Goal: Task Accomplishment & Management: Manage account settings

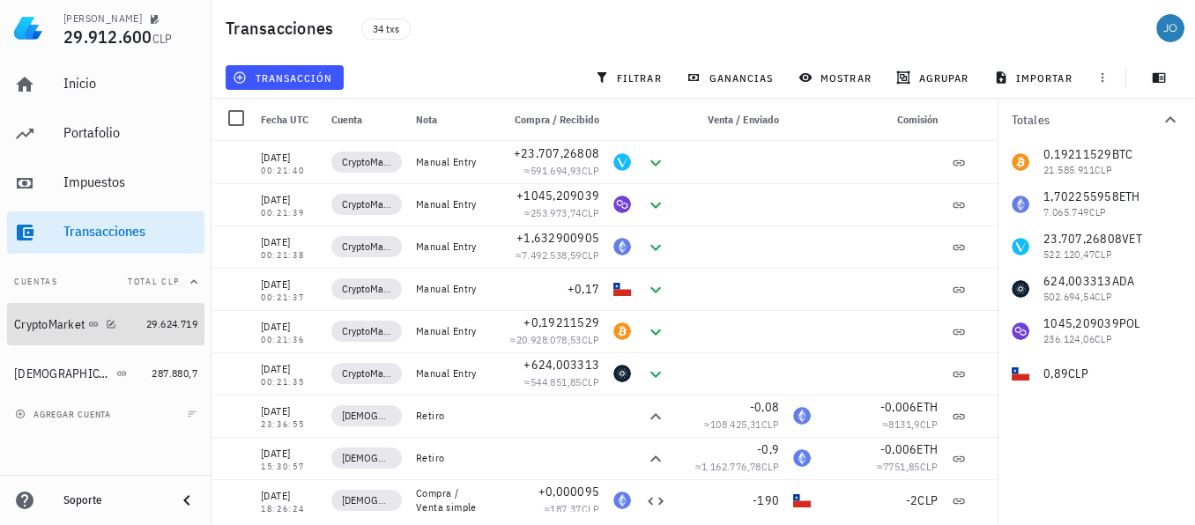
click at [48, 328] on div "CryptoMarket" at bounding box center [49, 324] width 71 height 15
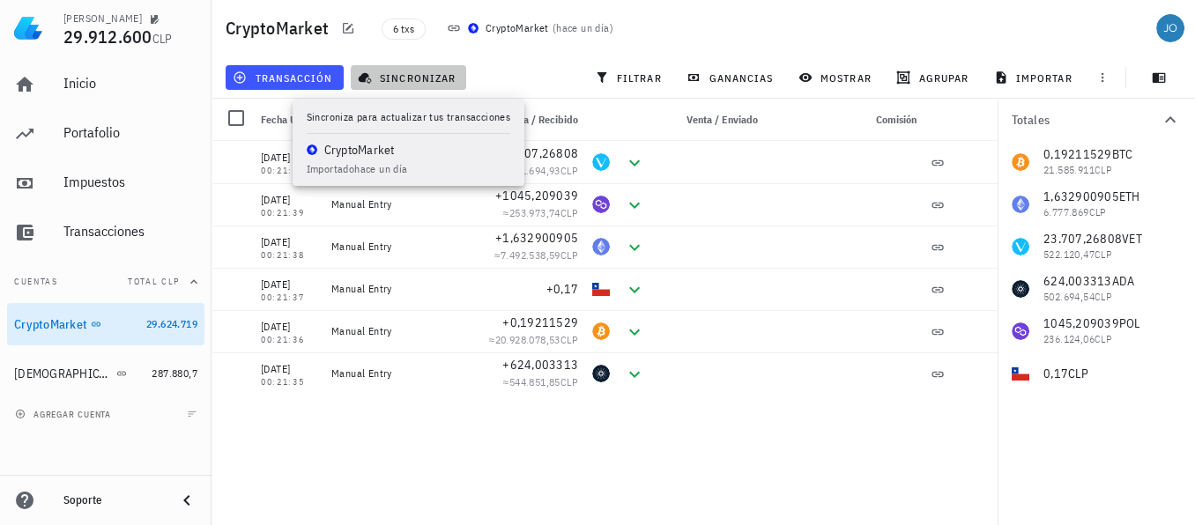
click at [405, 77] on span "sincronizar" at bounding box center [408, 78] width 94 height 14
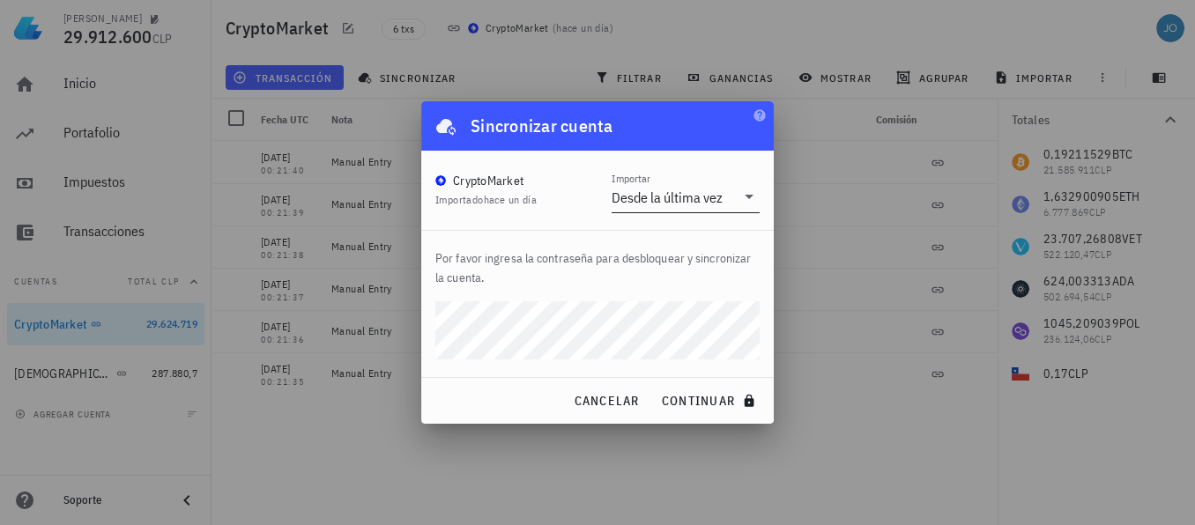
click at [748, 203] on icon at bounding box center [749, 196] width 21 height 21
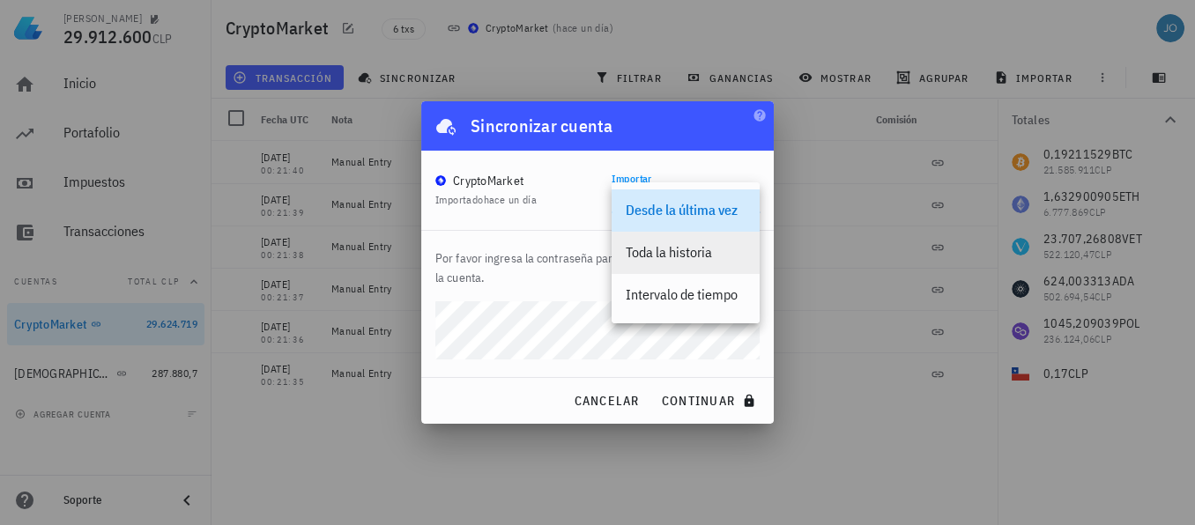
click at [690, 258] on div "Toda la historia" at bounding box center [686, 252] width 120 height 17
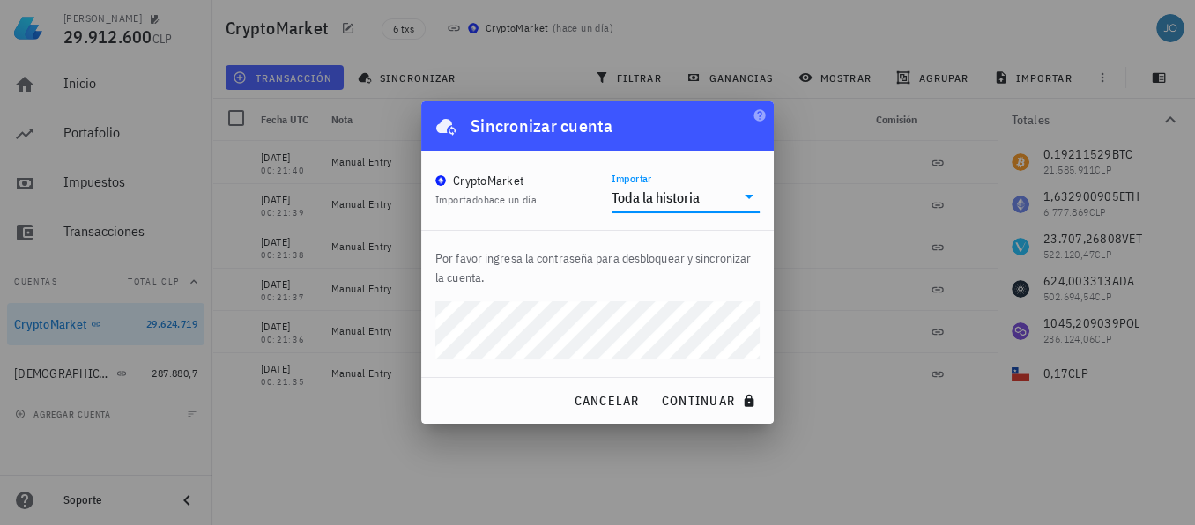
click at [408, 330] on div "[PERSON_NAME] 29.912.600 CLP Inicio [GEOGRAPHIC_DATA] Impuestos [GEOGRAPHIC_DAT…" at bounding box center [597, 262] width 1195 height 525
click at [654, 385] on button "continuar" at bounding box center [710, 401] width 113 height 32
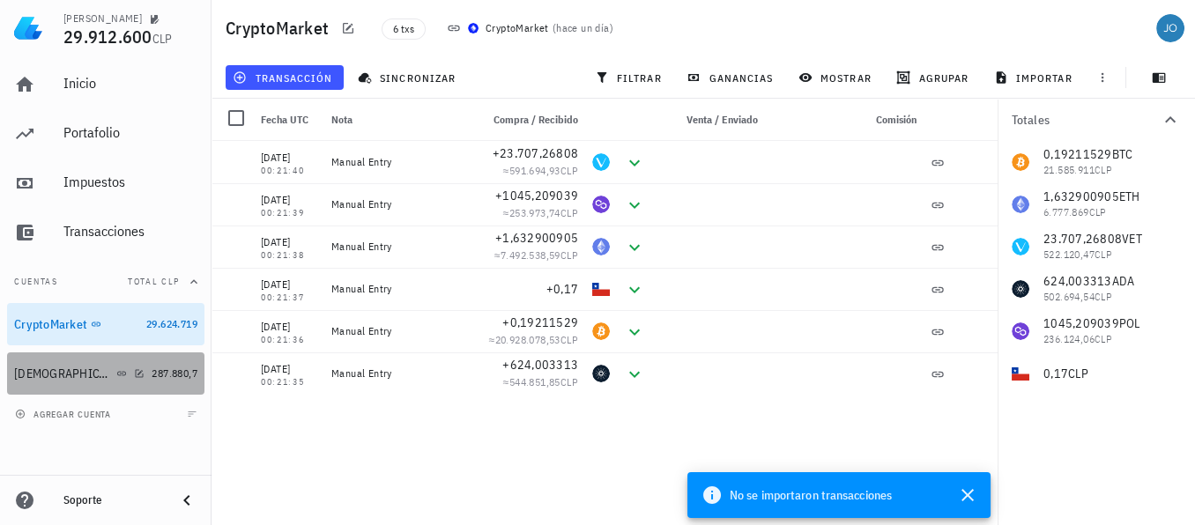
click at [26, 367] on div "[DEMOGRAPHIC_DATA]" at bounding box center [63, 374] width 99 height 15
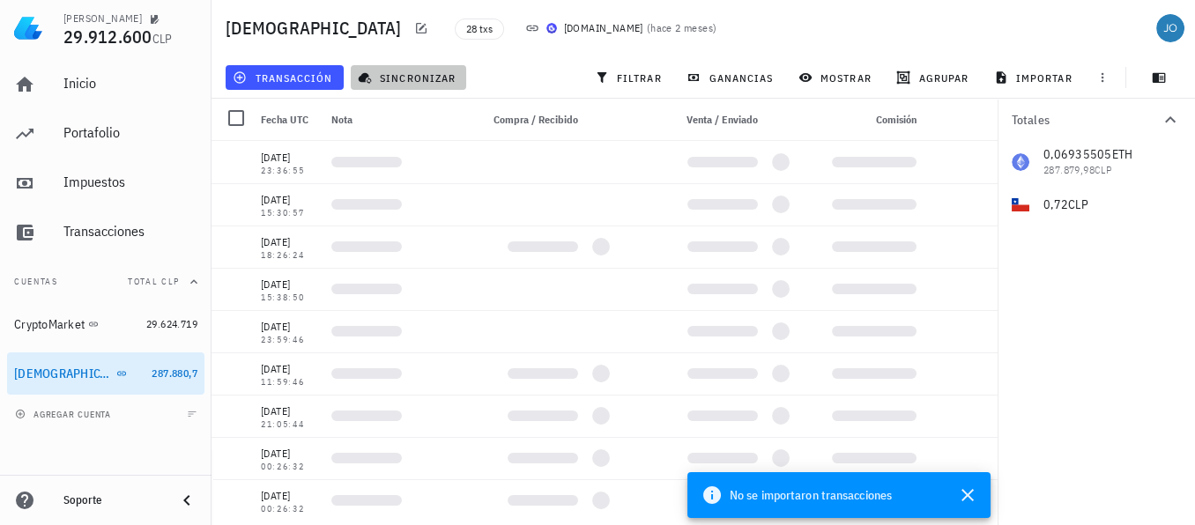
click at [418, 71] on span "sincronizar" at bounding box center [408, 78] width 94 height 14
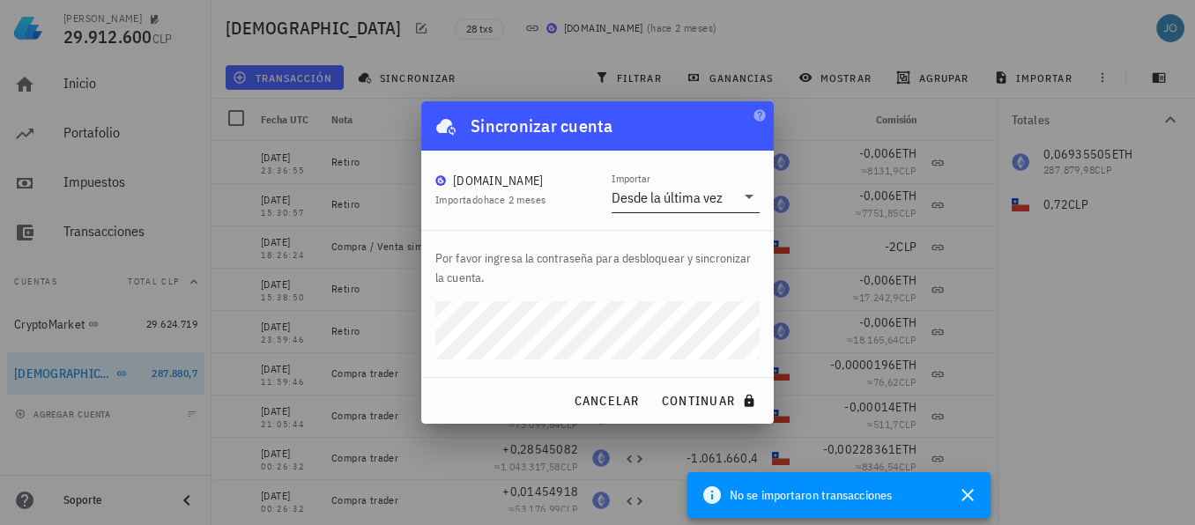
click at [681, 212] on div "Desde la última vez" at bounding box center [673, 197] width 123 height 30
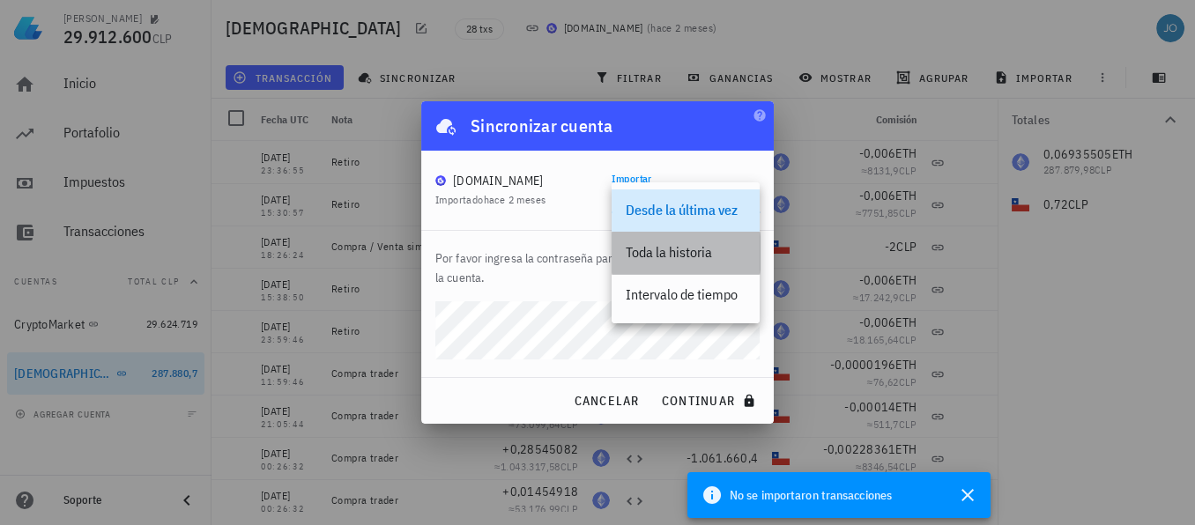
click at [687, 256] on div "Toda la historia" at bounding box center [686, 252] width 120 height 17
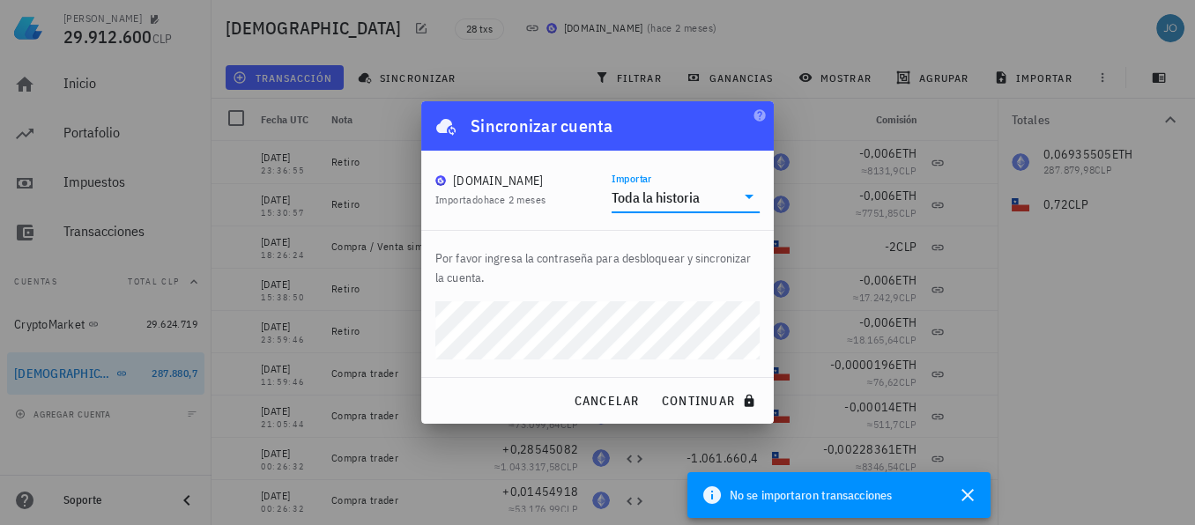
click at [356, 325] on div "[PERSON_NAME] 29.912.600 CLP Inicio [GEOGRAPHIC_DATA] Impuestos [GEOGRAPHIC_DAT…" at bounding box center [597, 262] width 1195 height 525
click at [654, 385] on button "continuar" at bounding box center [710, 401] width 113 height 32
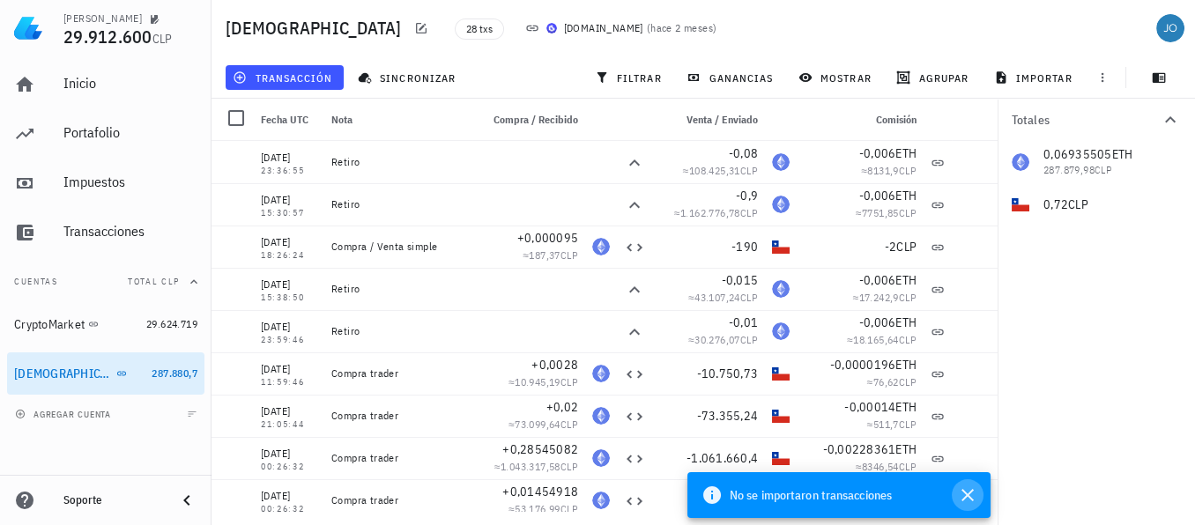
click at [972, 503] on icon "button" at bounding box center [967, 495] width 21 height 21
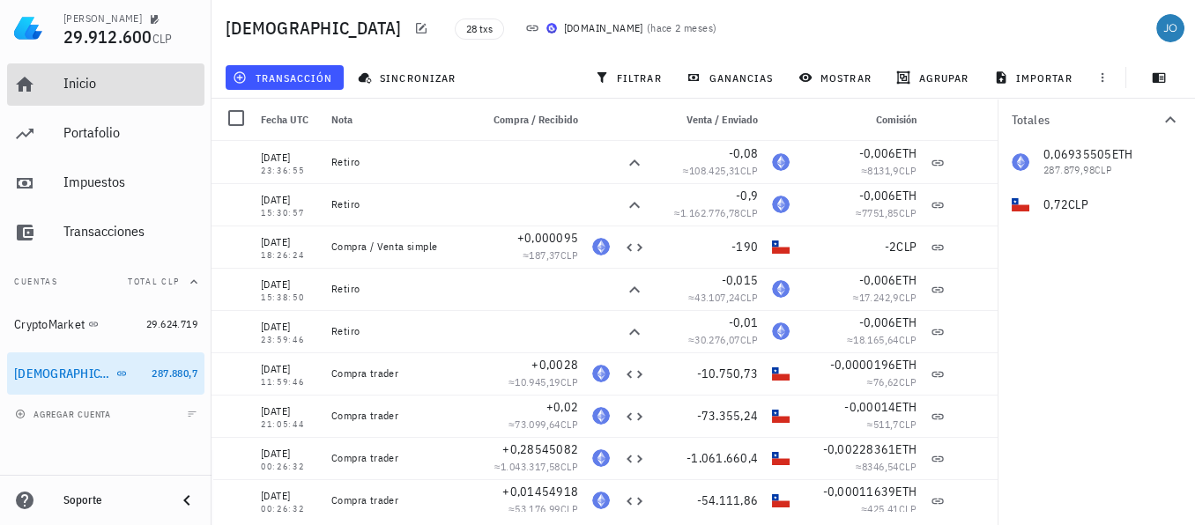
click at [98, 93] on div "Inicio" at bounding box center [130, 84] width 134 height 40
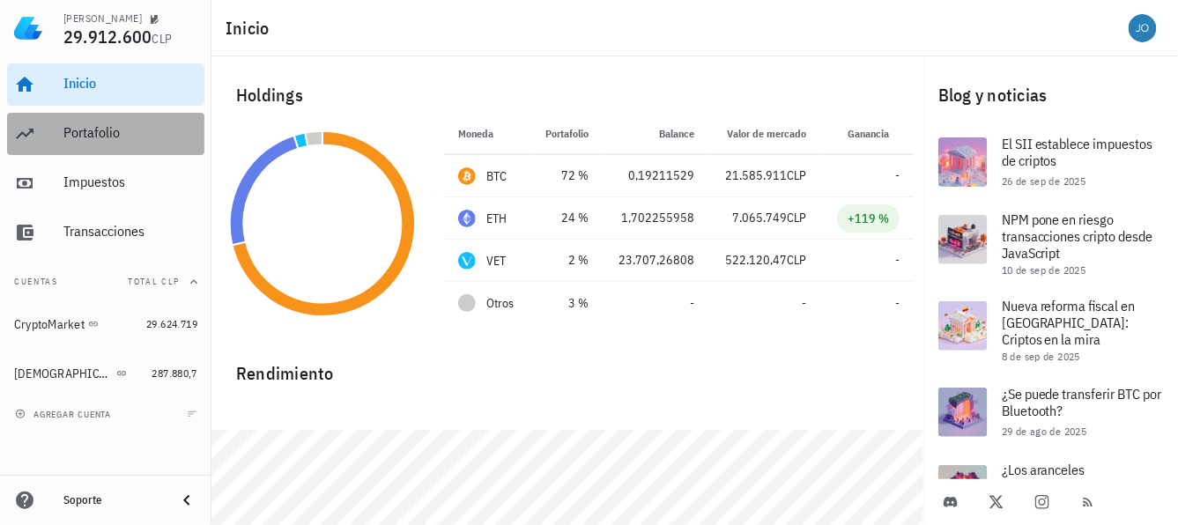
click at [74, 130] on div "Portafolio" at bounding box center [130, 132] width 134 height 17
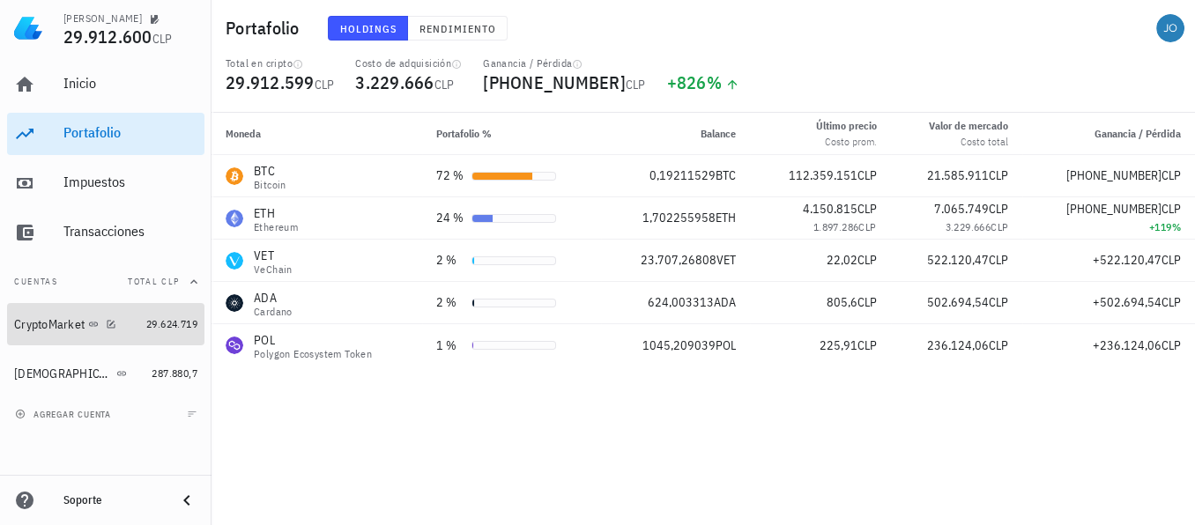
click at [68, 326] on div "CryptoMarket" at bounding box center [49, 324] width 71 height 15
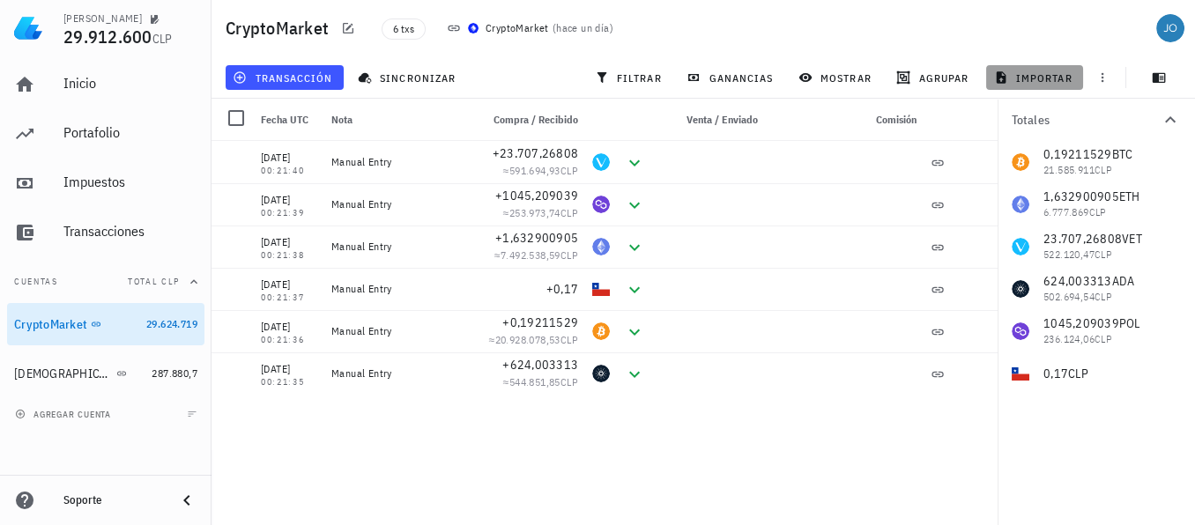
click at [1007, 71] on icon "button" at bounding box center [1001, 78] width 14 height 14
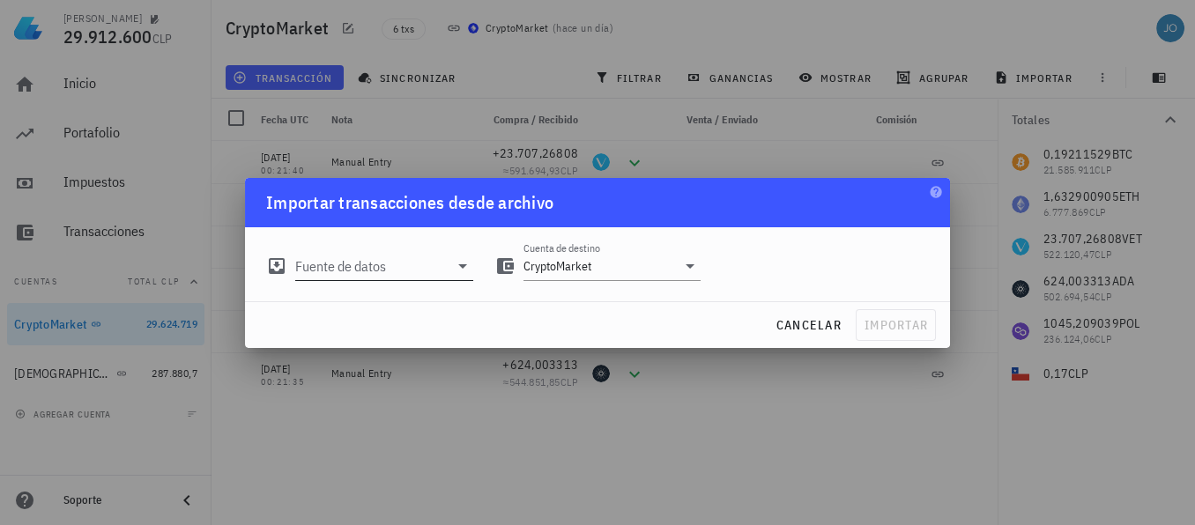
click at [468, 277] on div "Fuente de datos" at bounding box center [384, 266] width 178 height 28
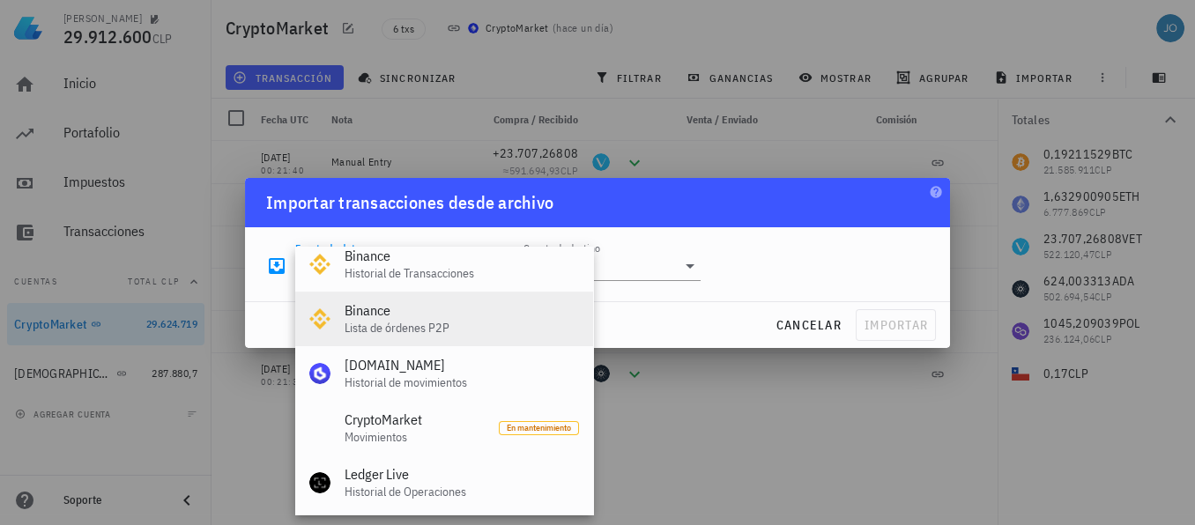
scroll to position [61, 0]
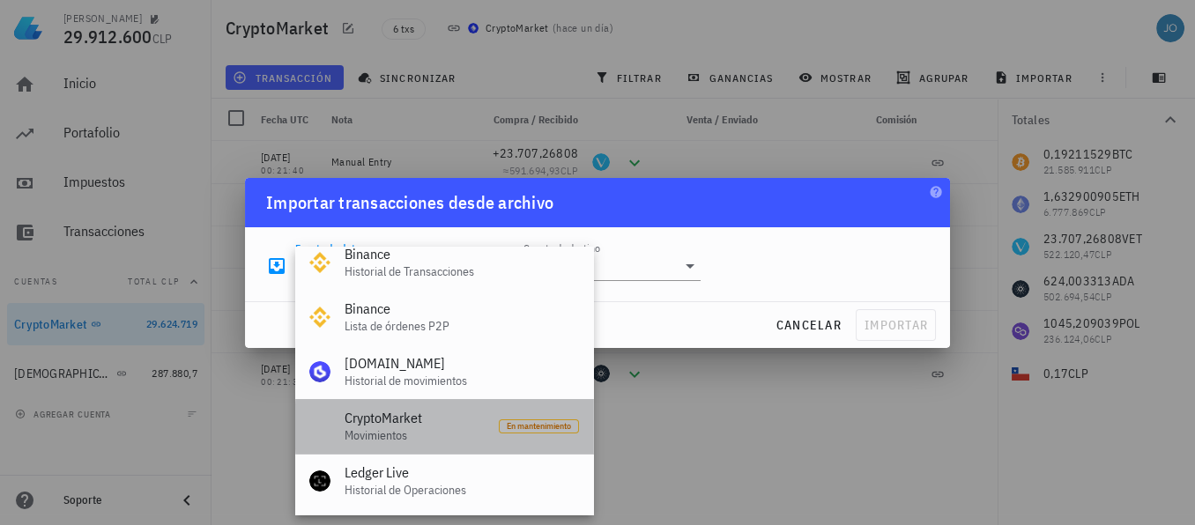
click at [389, 420] on div "CryptoMarket" at bounding box center [415, 418] width 140 height 17
type input "CryptoMarket"
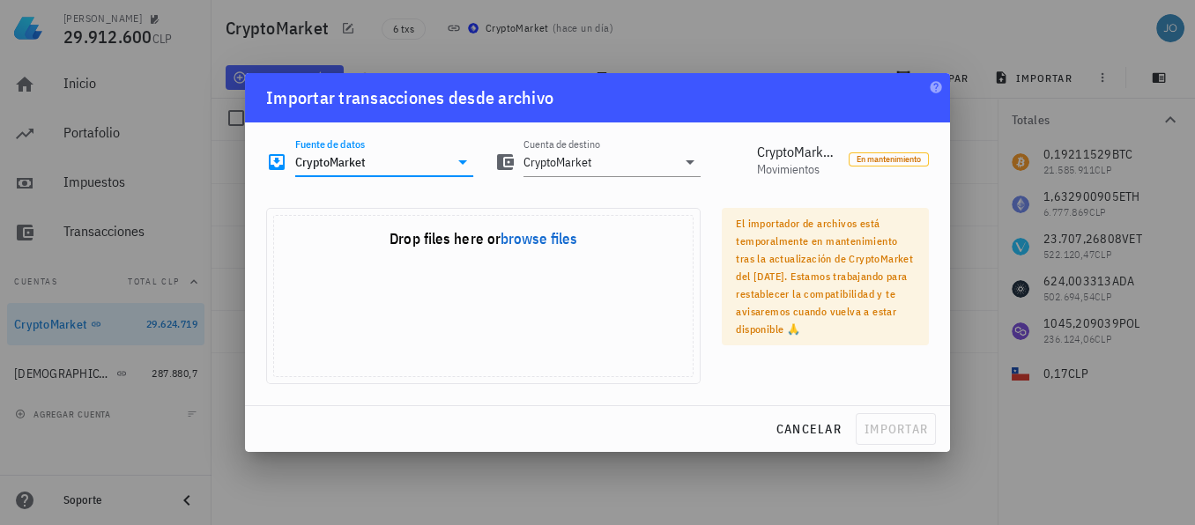
click at [464, 166] on icon at bounding box center [462, 162] width 21 height 21
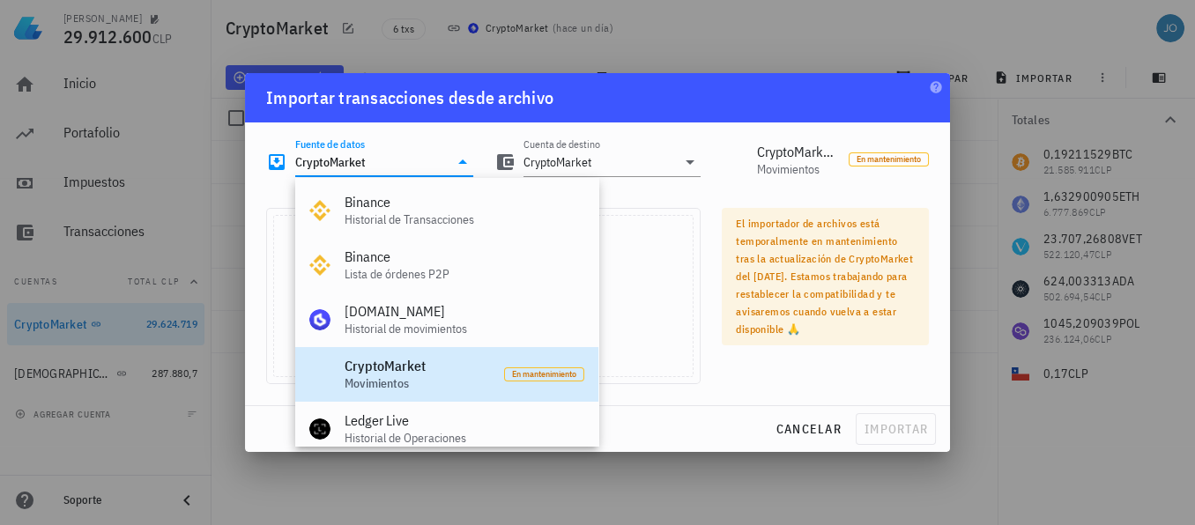
scroll to position [41, 0]
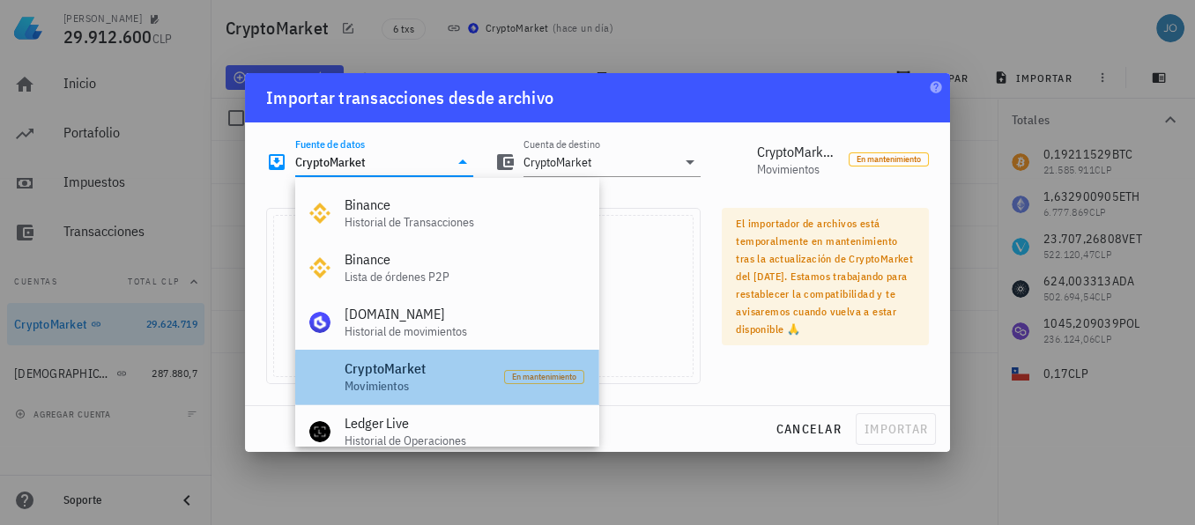
click at [431, 376] on div "CryptoMarket Movimientos" at bounding box center [417, 377] width 145 height 55
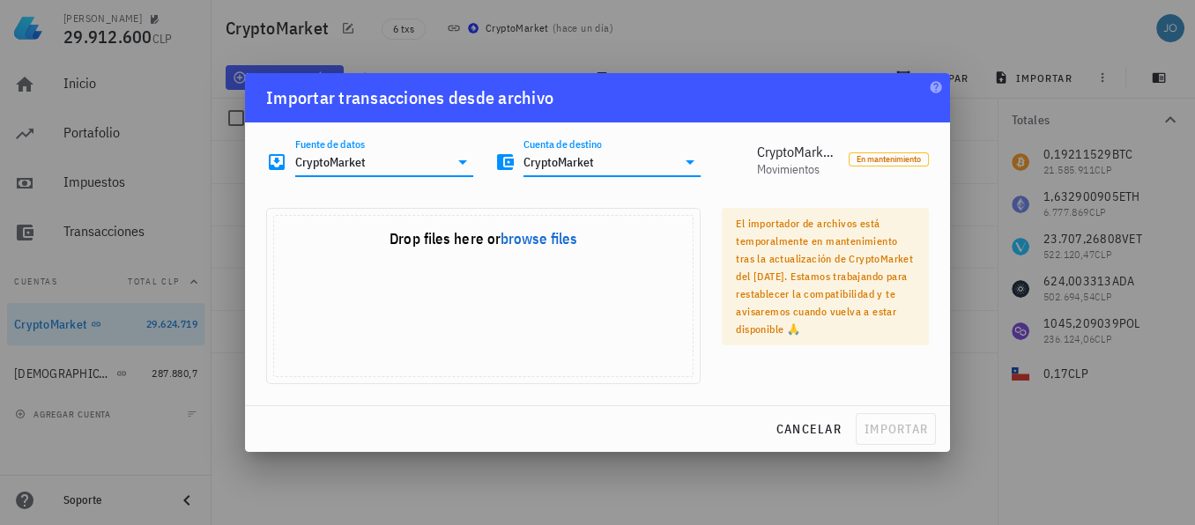
click at [651, 170] on input "CryptoMarket" at bounding box center [600, 162] width 153 height 28
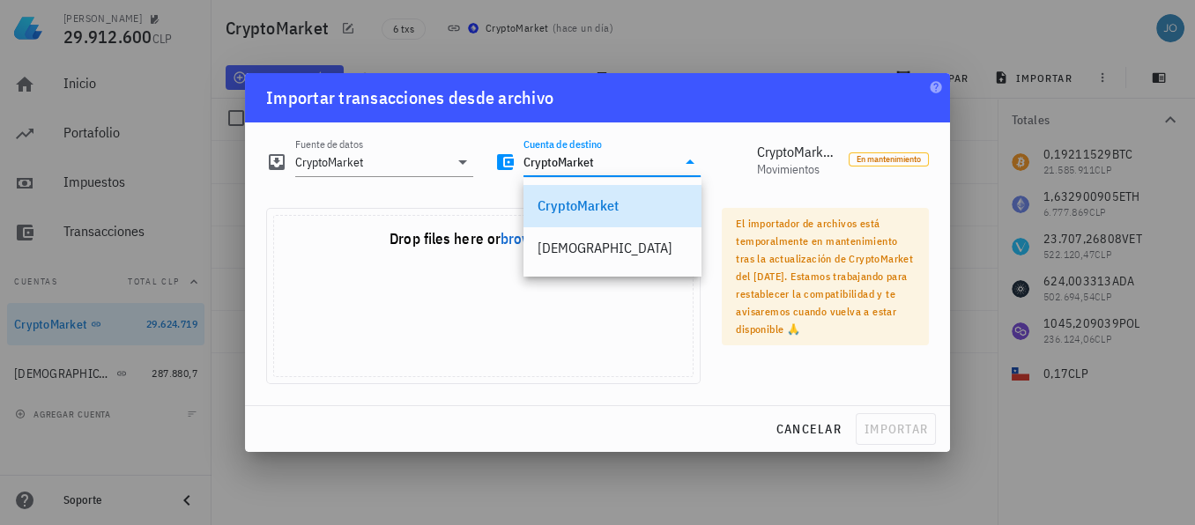
click at [661, 165] on input "CryptoMarket" at bounding box center [600, 162] width 153 height 28
click at [701, 142] on div "Cuenta de destino CryptoMarket" at bounding box center [597, 156] width 207 height 39
click at [630, 376] on div "Uppy Dashboard" at bounding box center [483, 316] width 419 height 121
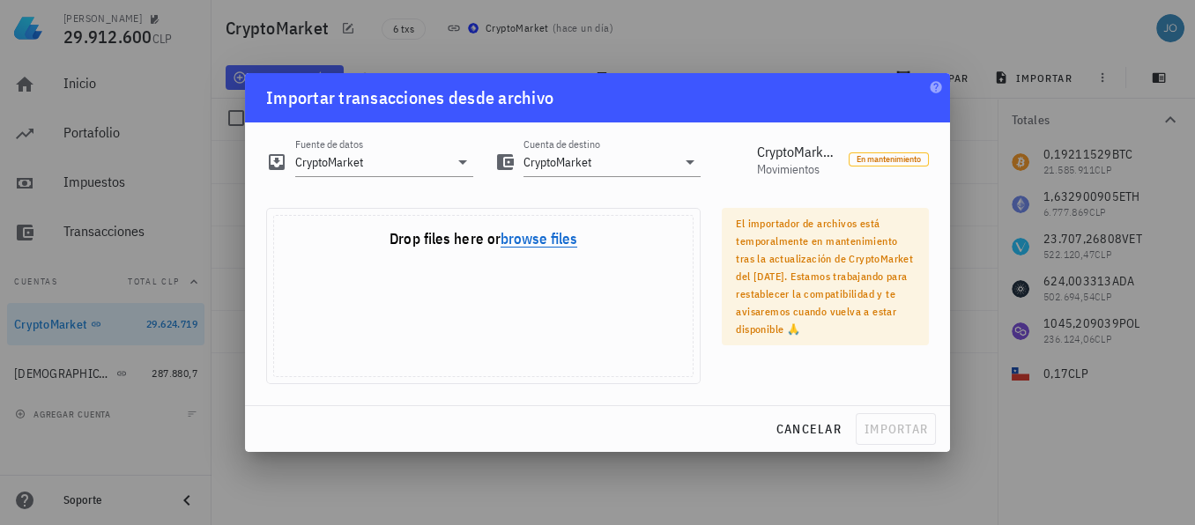
click at [534, 238] on button "browse files" at bounding box center [539, 240] width 77 height 16
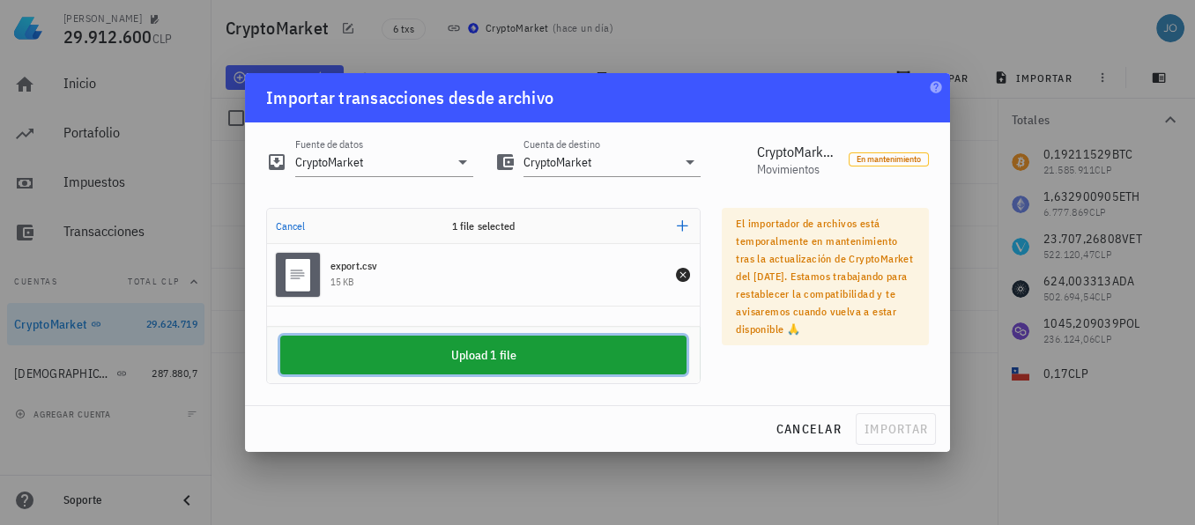
click at [548, 346] on button "Upload 1 file" at bounding box center [483, 355] width 406 height 39
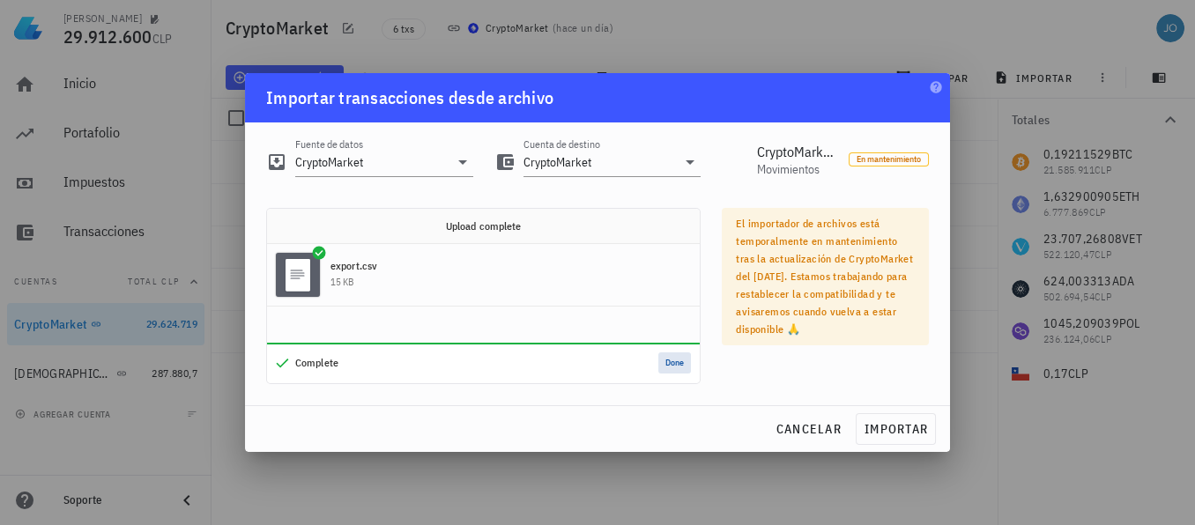
click at [674, 363] on button "Done" at bounding box center [674, 363] width 33 height 21
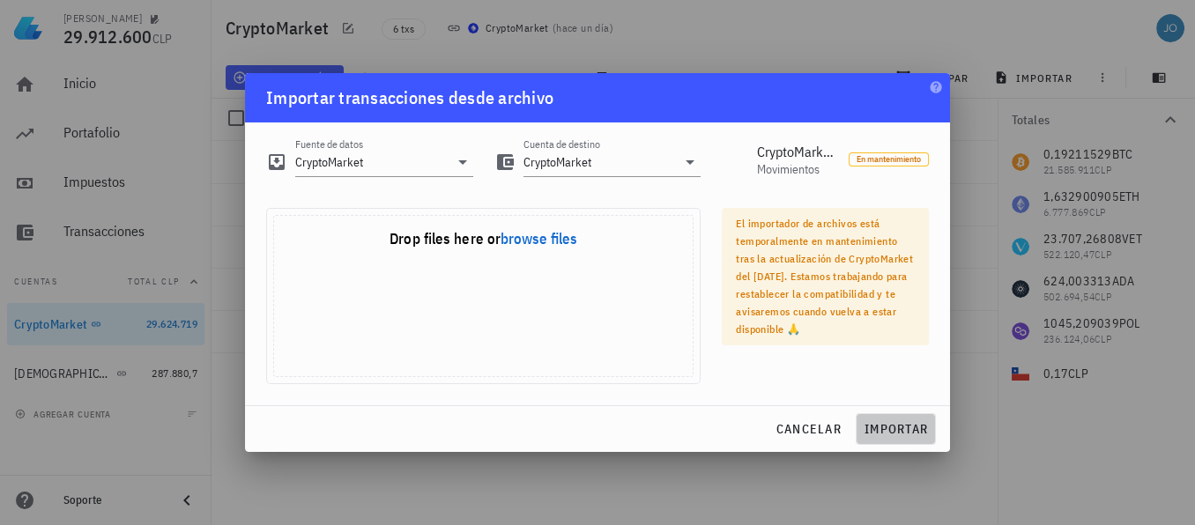
click at [901, 431] on span "importar" at bounding box center [896, 429] width 64 height 16
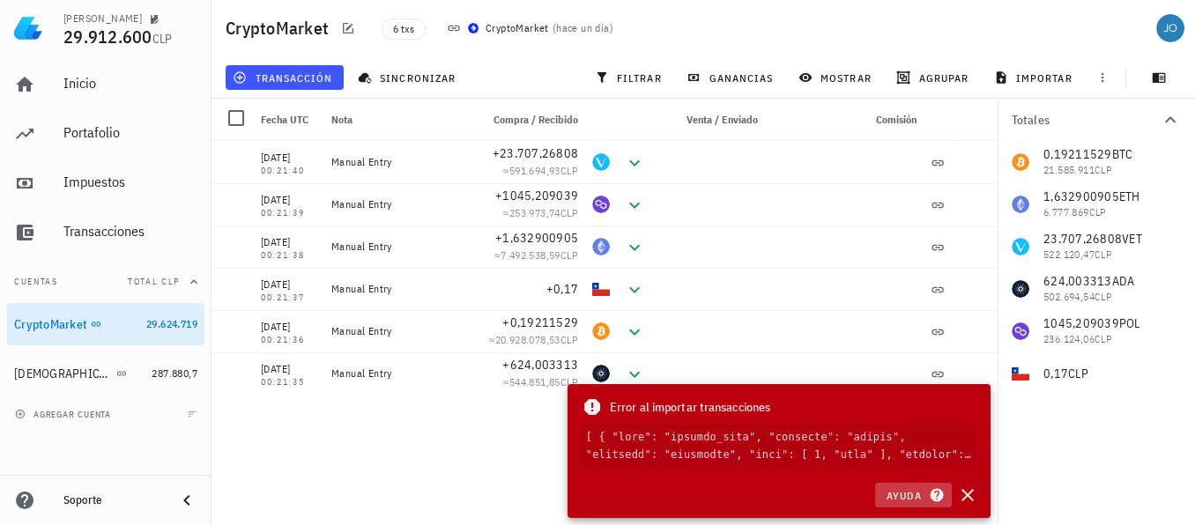
click at [937, 494] on icon "button" at bounding box center [936, 495] width 13 height 13
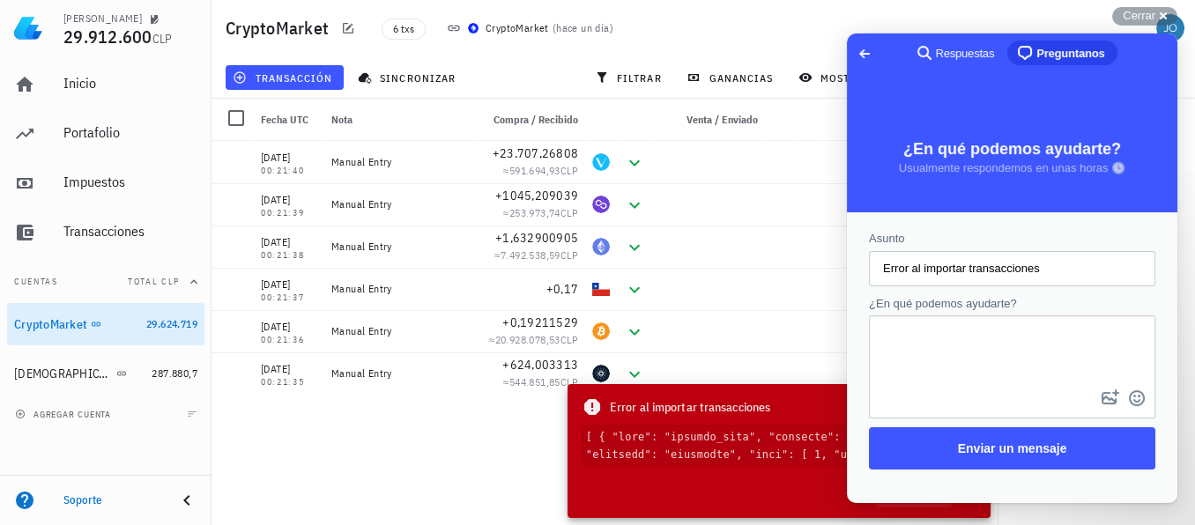
scroll to position [0, 0]
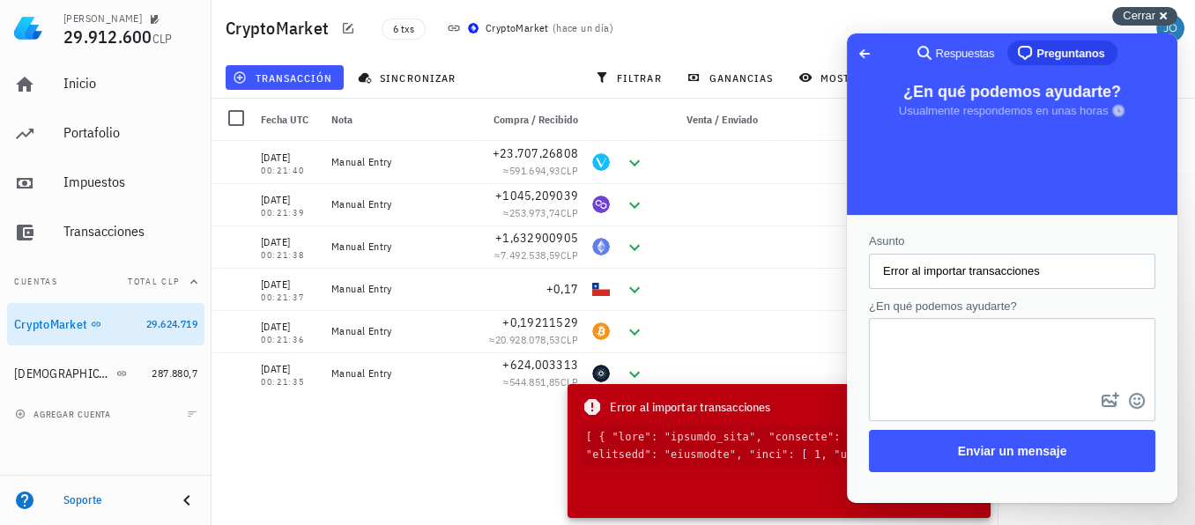
click at [1161, 11] on div "Cerrar cross-small" at bounding box center [1144, 16] width 65 height 19
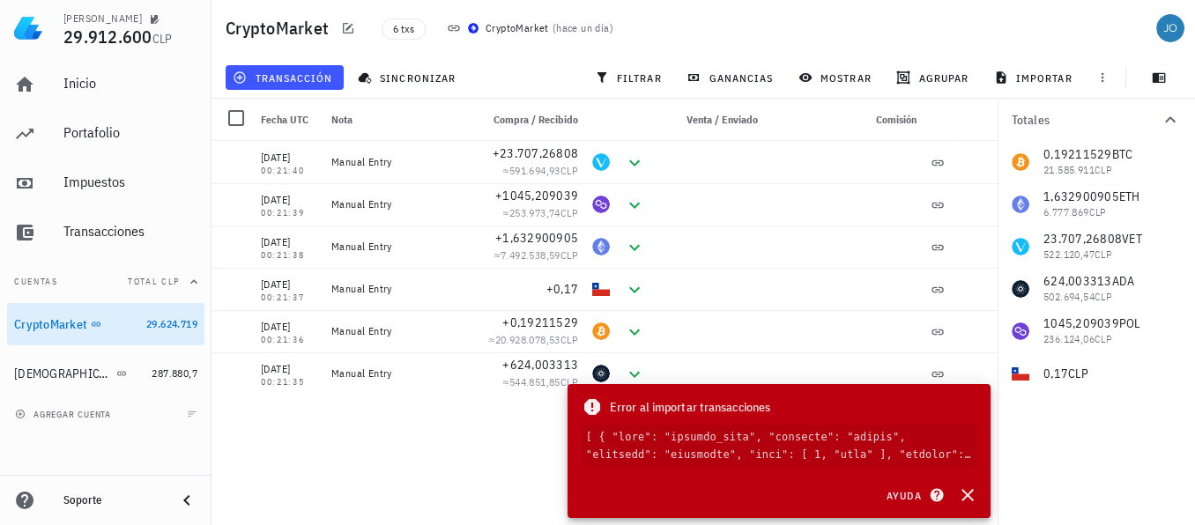
click at [487, 403] on div "[DATE] 00:21:40 Manual Entry +23.707,26808 ≈ 591.694,93 CLP [DATE] 00:21:39 Man…" at bounding box center [605, 326] width 786 height 370
click at [970, 500] on icon "button" at bounding box center [968, 495] width 12 height 12
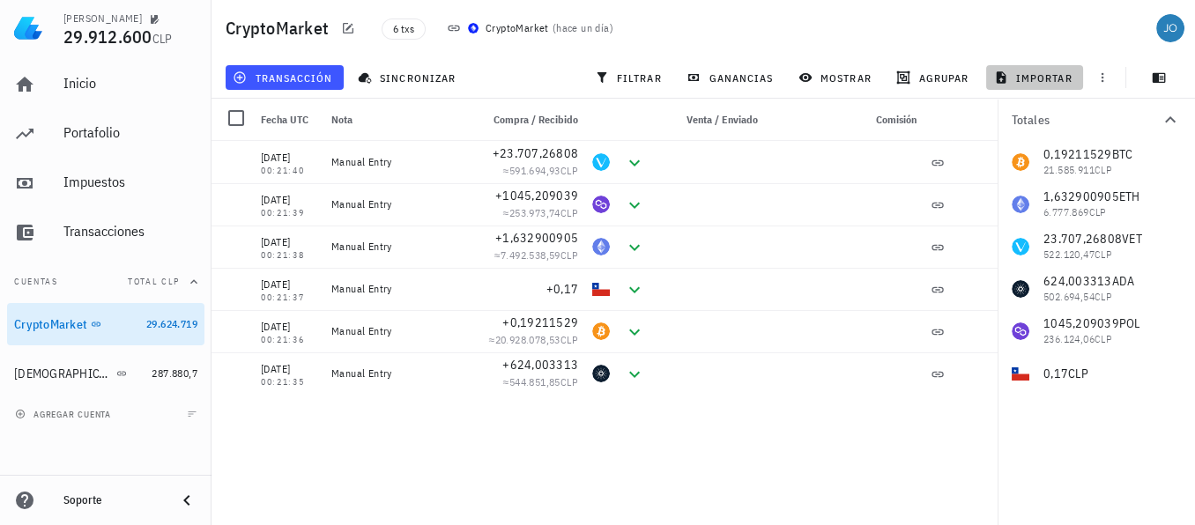
click at [1010, 74] on span "importar" at bounding box center [1035, 78] width 75 height 14
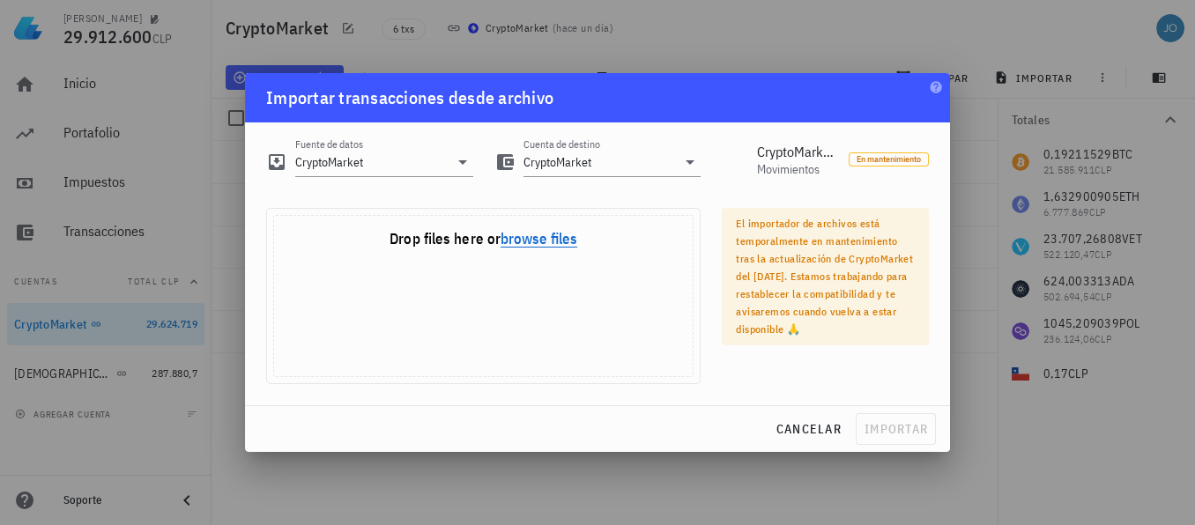
click at [546, 235] on button "browse files" at bounding box center [539, 240] width 77 height 16
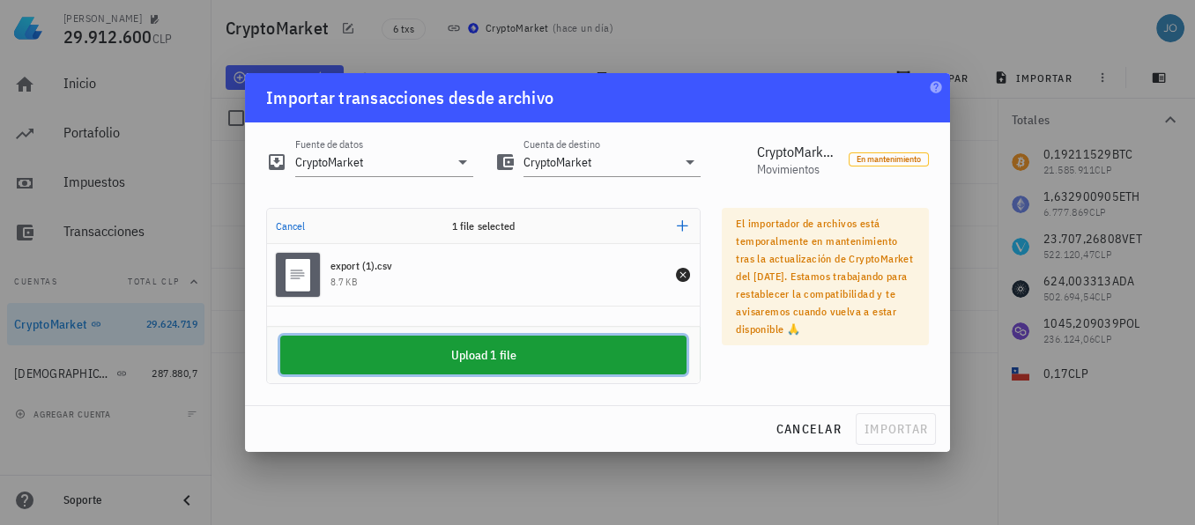
click at [573, 358] on button "Upload 1 file" at bounding box center [483, 355] width 406 height 39
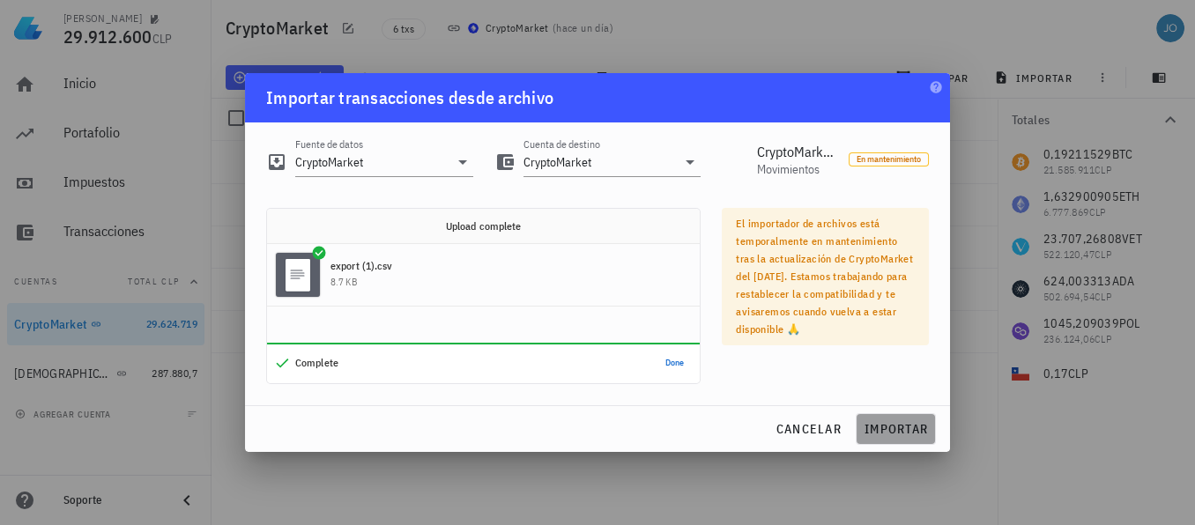
click at [884, 421] on span "importar" at bounding box center [896, 429] width 64 height 16
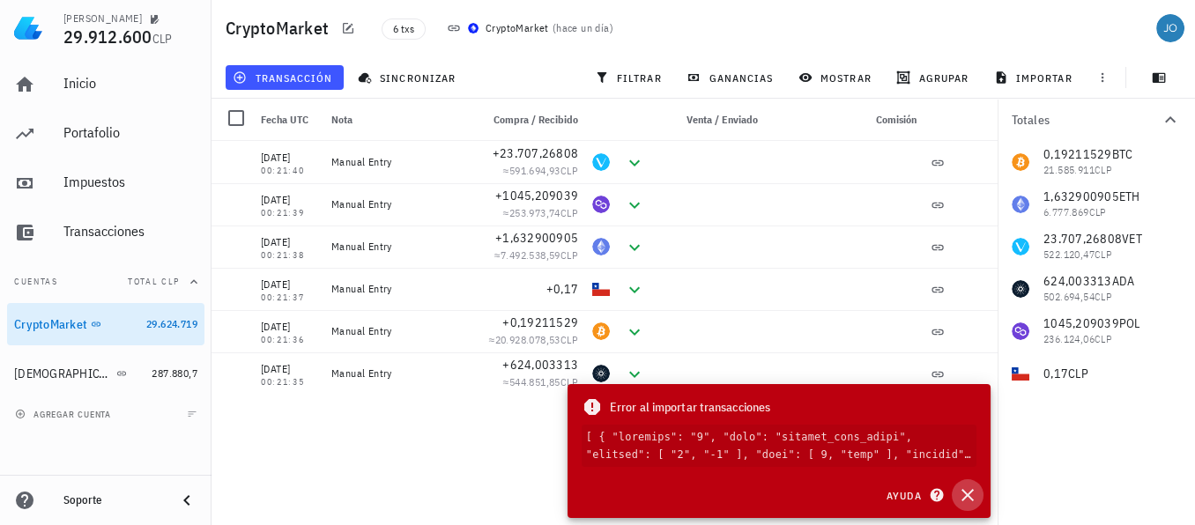
click at [968, 498] on icon "button" at bounding box center [967, 495] width 21 height 21
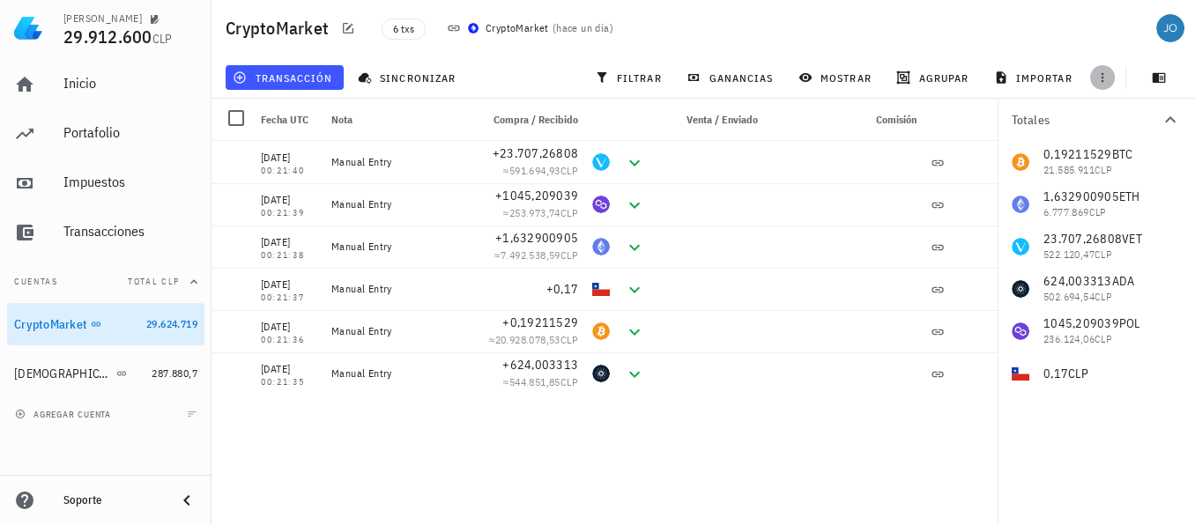
click at [1104, 78] on icon "button" at bounding box center [1103, 78] width 14 height 14
click at [1114, 123] on span "exportar" at bounding box center [1122, 122] width 74 height 14
click at [313, 78] on span "transacción" at bounding box center [284, 78] width 96 height 14
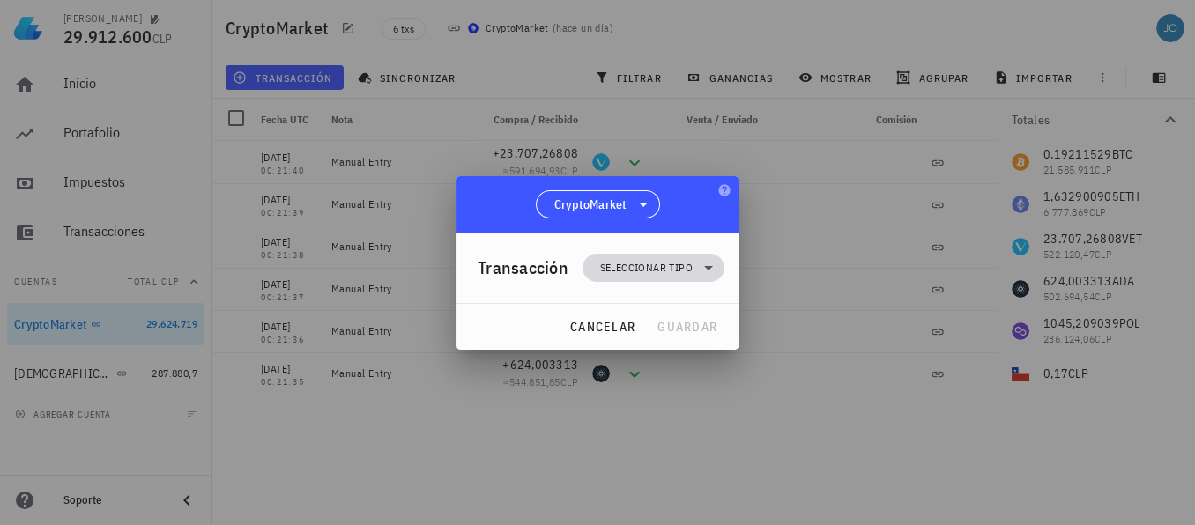
click at [705, 264] on icon at bounding box center [708, 267] width 21 height 21
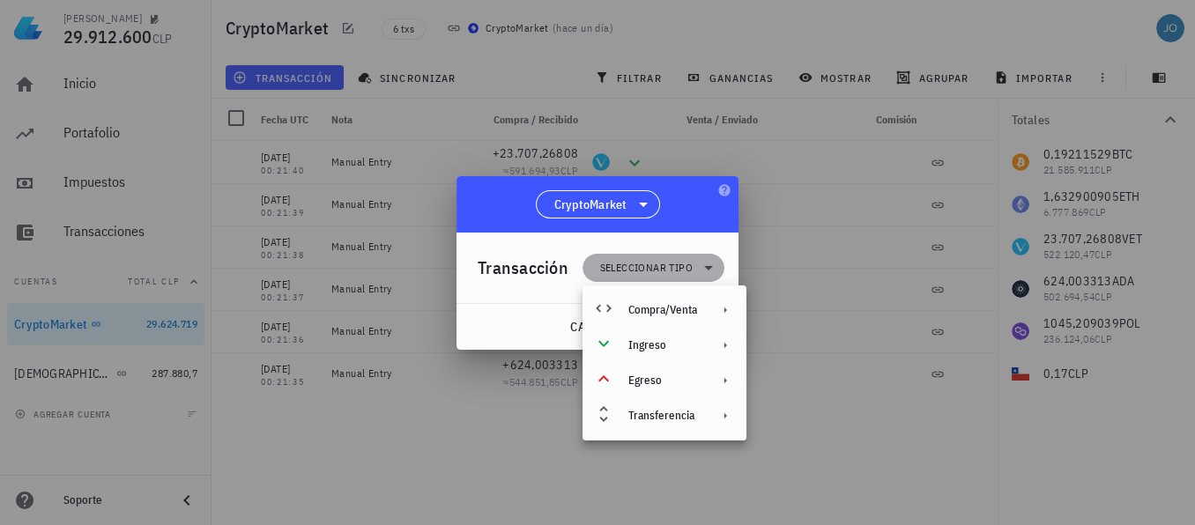
click at [705, 264] on icon at bounding box center [708, 267] width 21 height 21
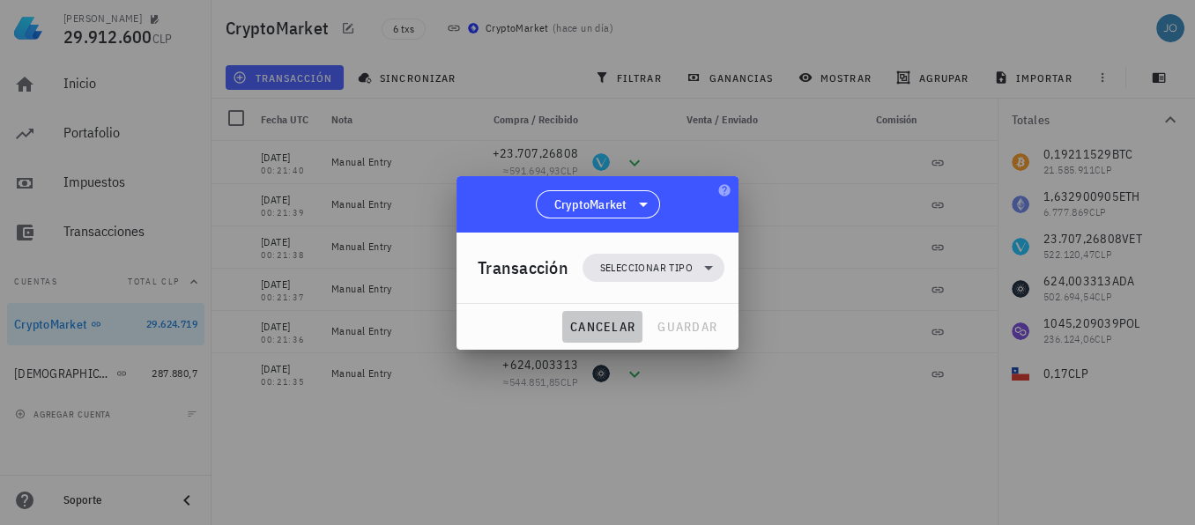
click at [603, 330] on span "cancelar" at bounding box center [602, 327] width 66 height 16
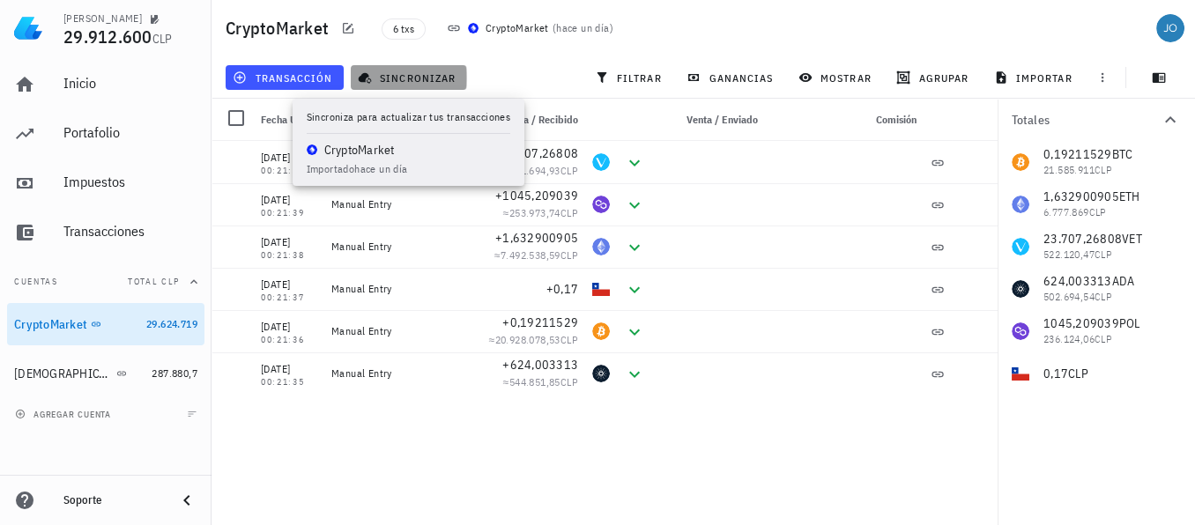
click at [433, 81] on span "sincronizar" at bounding box center [408, 78] width 94 height 14
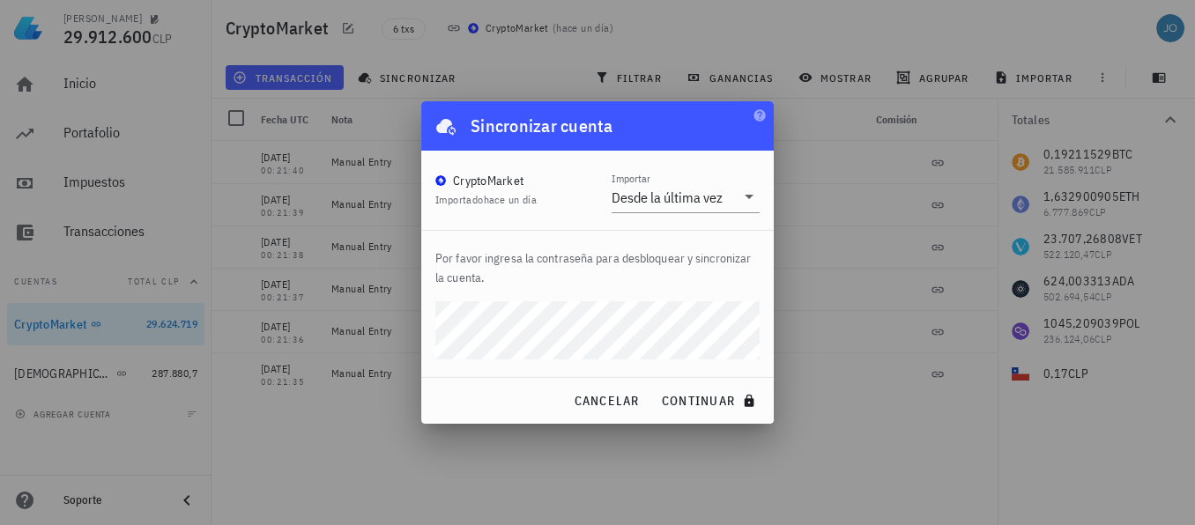
click at [416, 321] on div "[PERSON_NAME] 29.912.600 CLP Inicio [GEOGRAPHIC_DATA] Impuestos [GEOGRAPHIC_DAT…" at bounding box center [597, 262] width 1195 height 525
click at [654, 385] on button "continuar" at bounding box center [710, 401] width 113 height 32
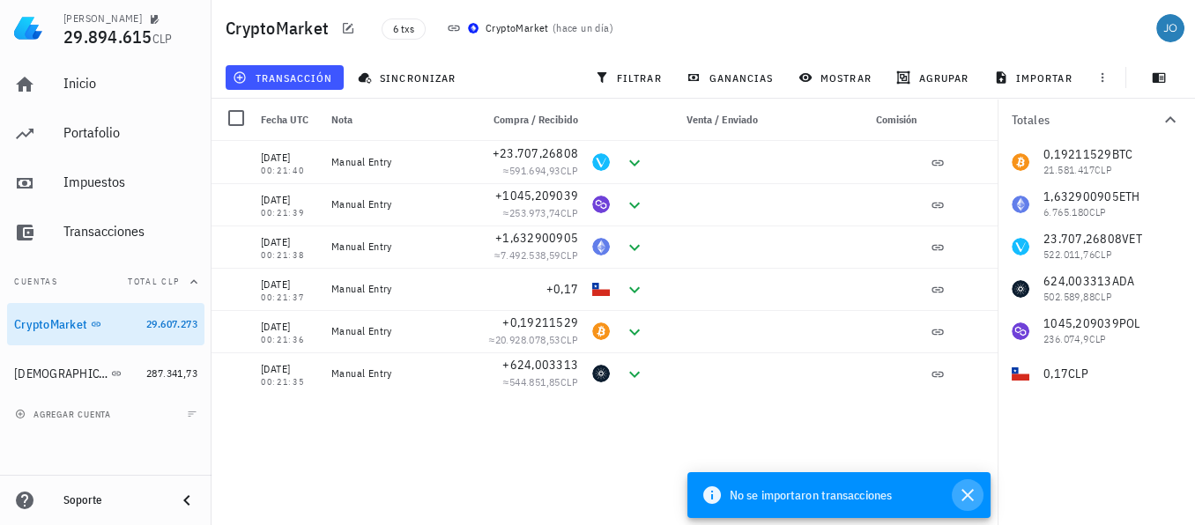
click at [969, 493] on icon "button" at bounding box center [967, 495] width 21 height 21
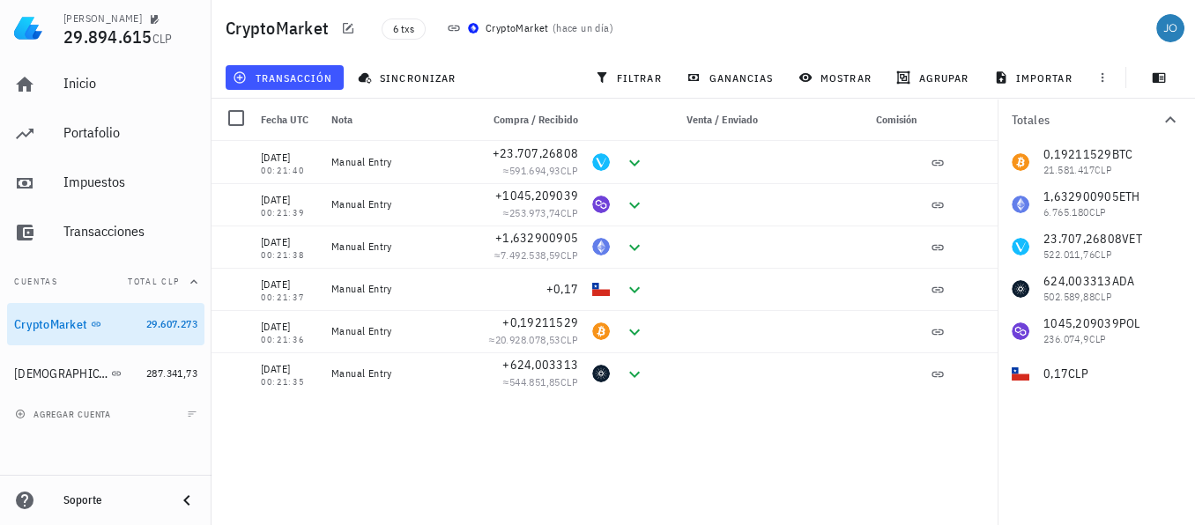
click at [969, 493] on div "[DATE] 00:21:40 Manual Entry +23.707,26808 ≈ 591.694,93 CLP [DATE] 00:21:39 Man…" at bounding box center [605, 326] width 786 height 370
click at [806, 77] on icon "button" at bounding box center [805, 77] width 13 height 9
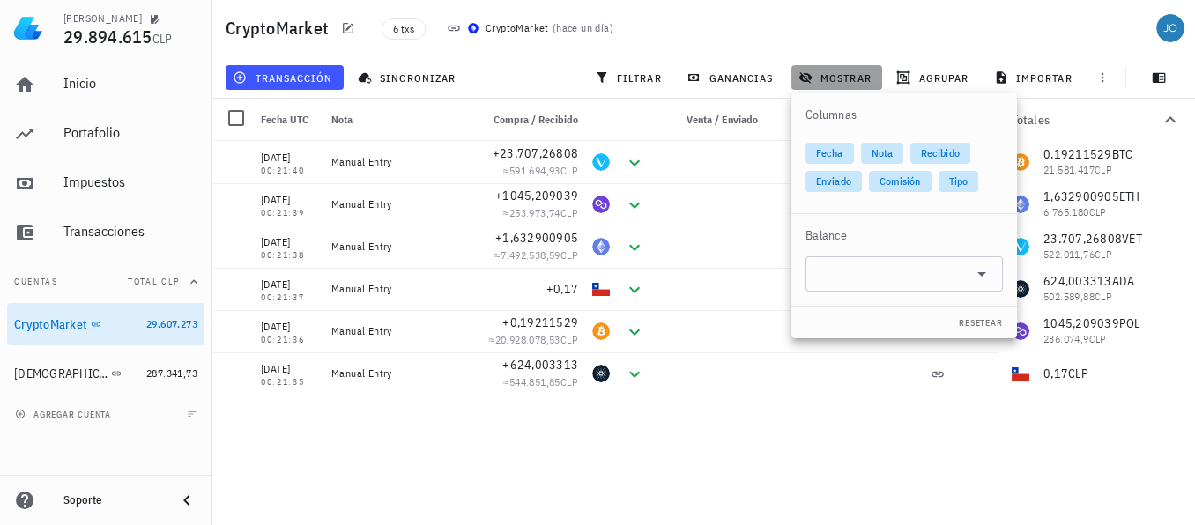
click at [806, 77] on icon "button" at bounding box center [806, 78] width 14 height 14
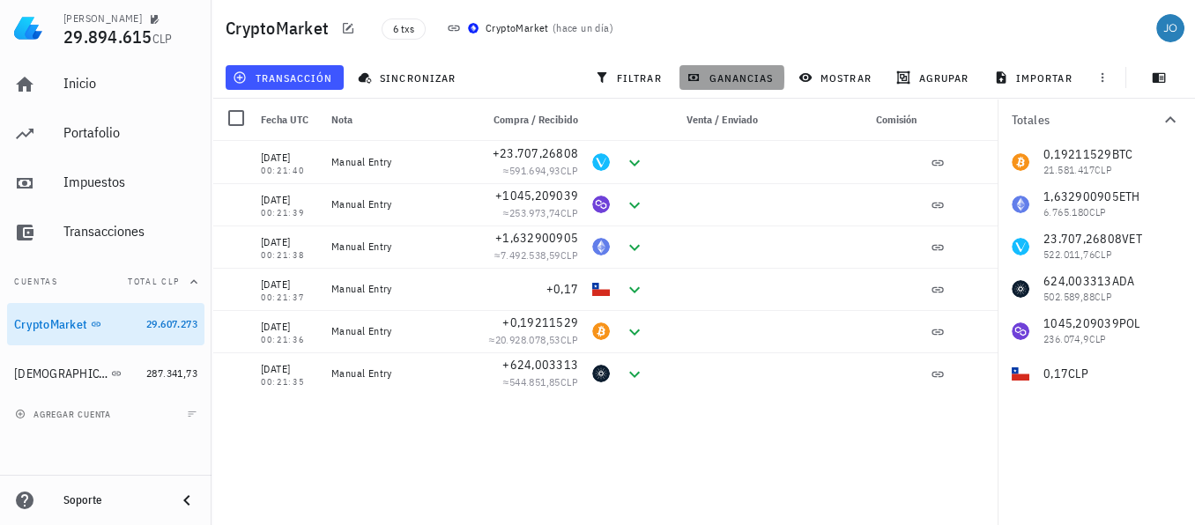
click at [743, 78] on span "ganancias" at bounding box center [731, 78] width 83 height 14
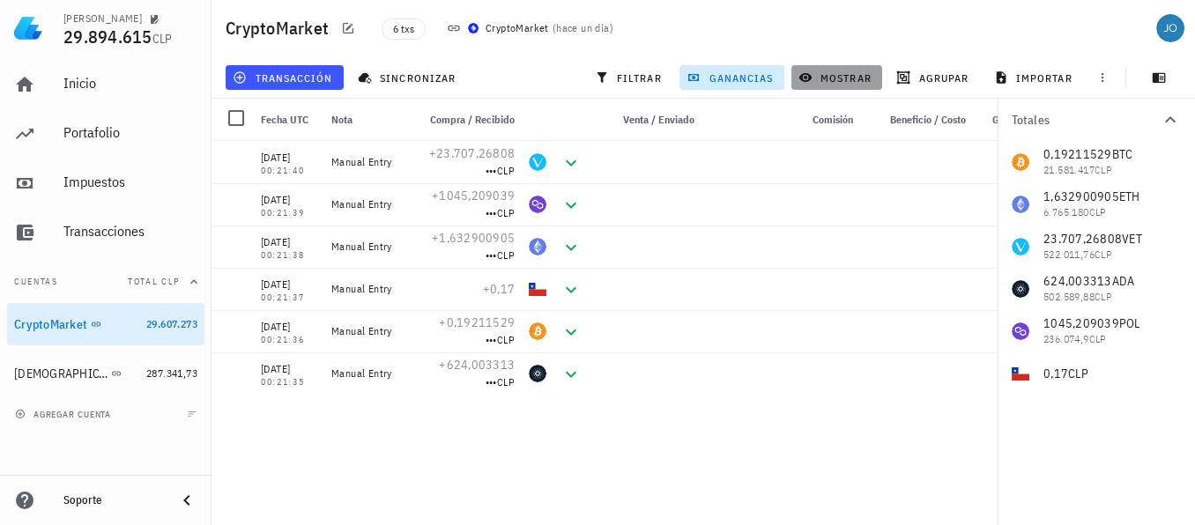
click at [814, 78] on span "mostrar" at bounding box center [837, 78] width 70 height 14
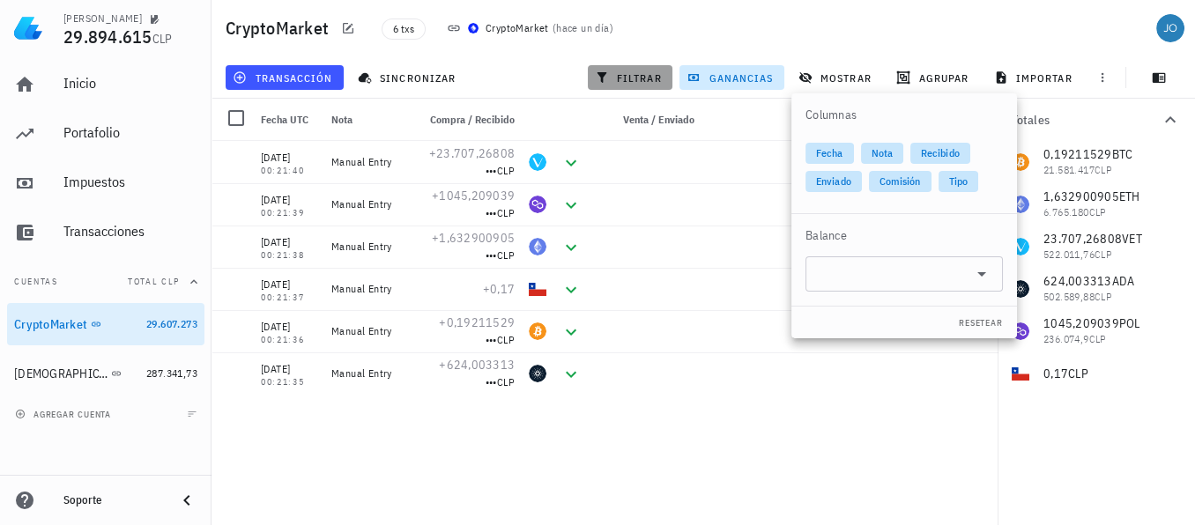
click at [628, 89] on button "filtrar" at bounding box center [630, 77] width 85 height 25
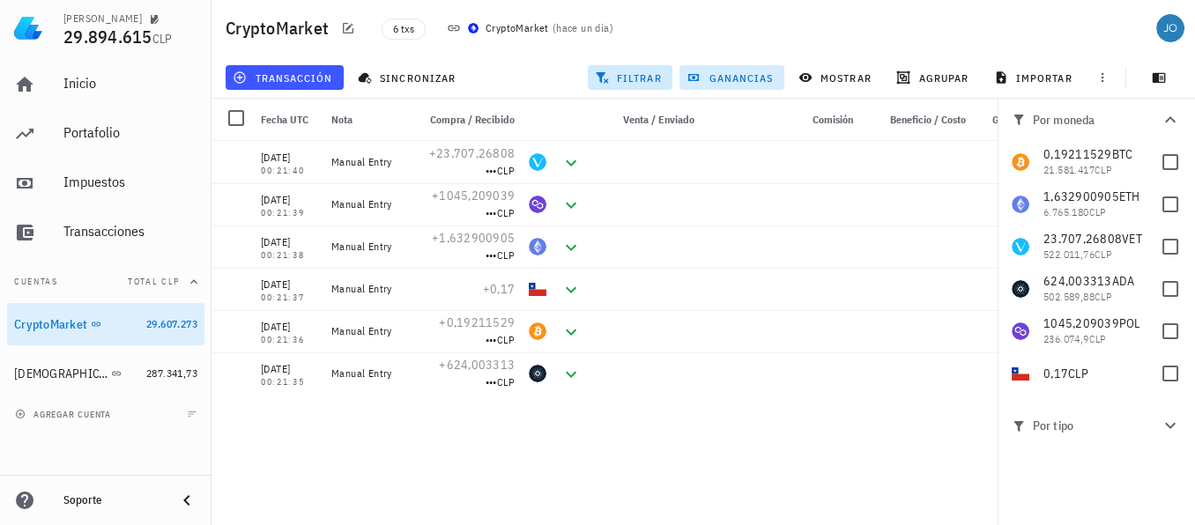
click at [727, 78] on span "ganancias" at bounding box center [731, 78] width 83 height 14
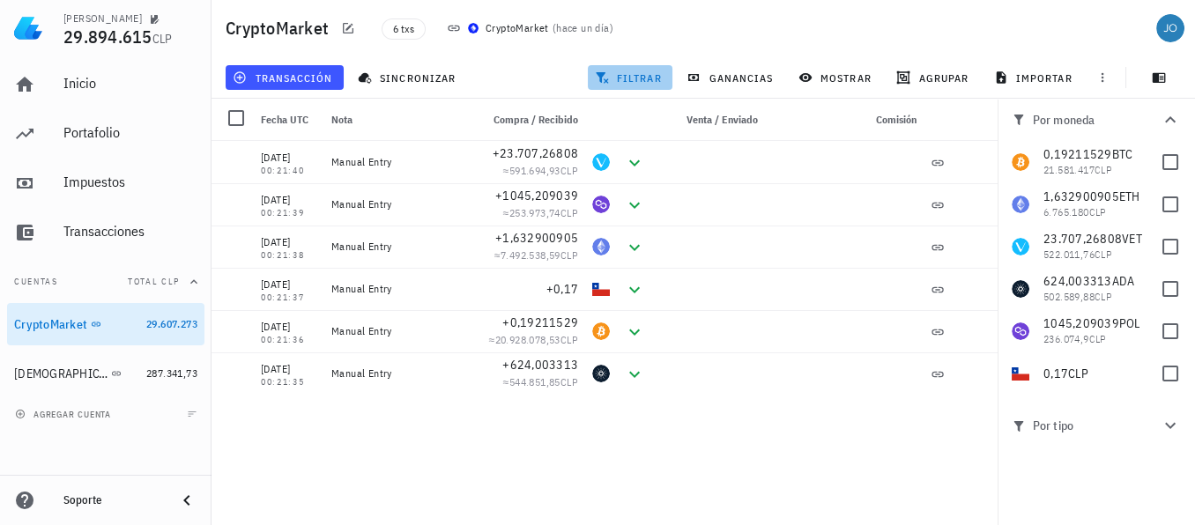
click at [643, 66] on button "filtrar" at bounding box center [630, 77] width 85 height 25
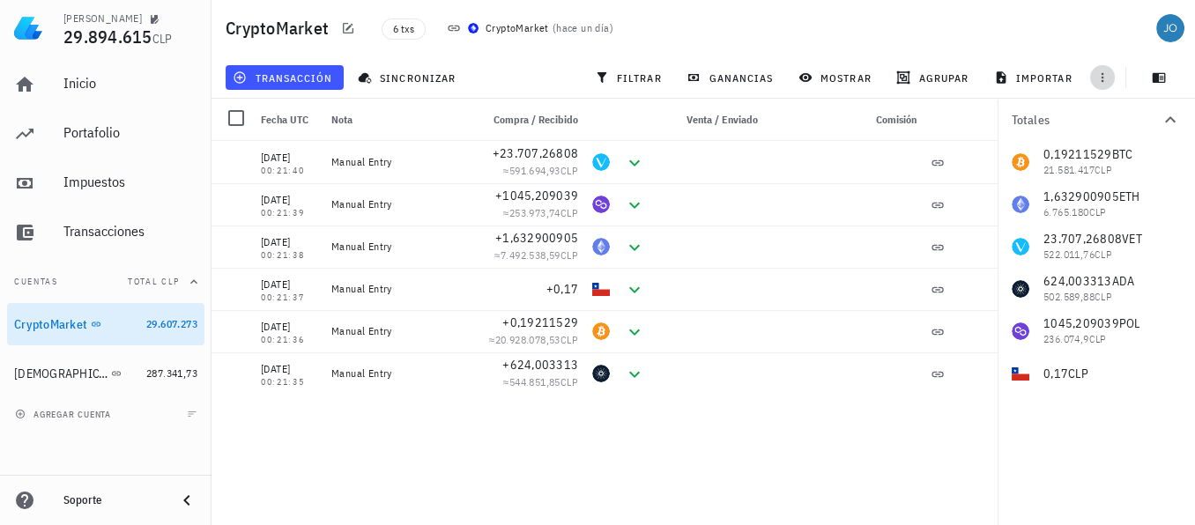
click at [1101, 81] on icon "button" at bounding box center [1103, 78] width 14 height 14
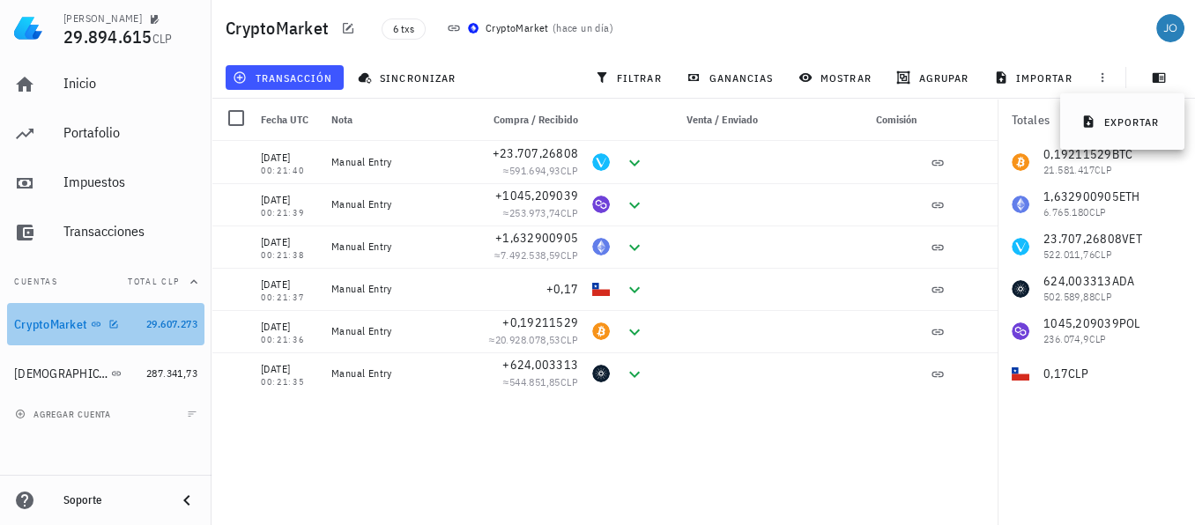
click at [48, 336] on div "CryptoMarket" at bounding box center [76, 325] width 125 height 38
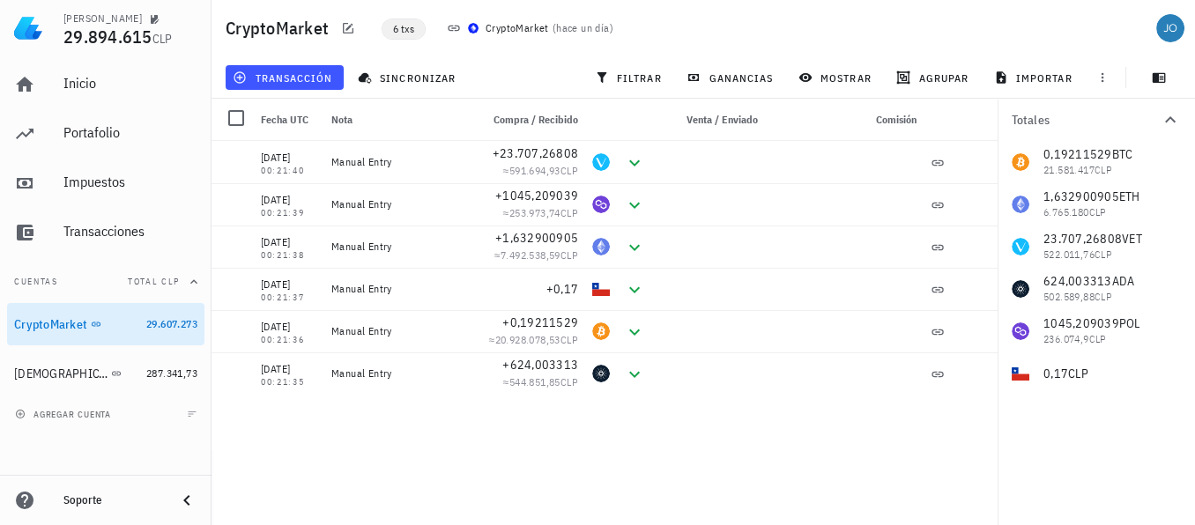
click at [403, 25] on span "6 txs" at bounding box center [403, 28] width 21 height 19
click at [349, 26] on icon "button" at bounding box center [348, 28] width 11 height 11
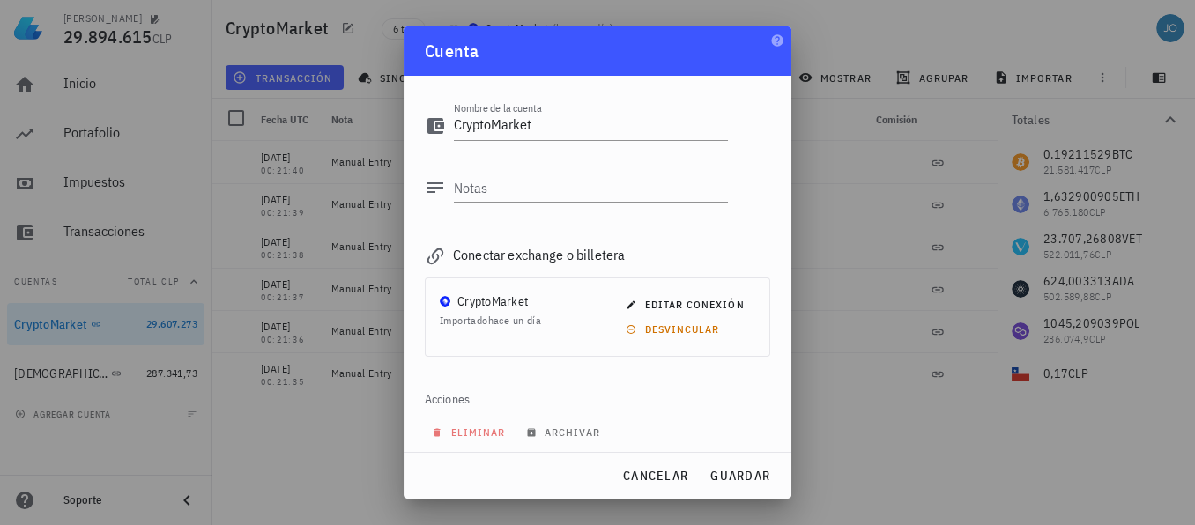
scroll to position [71, 0]
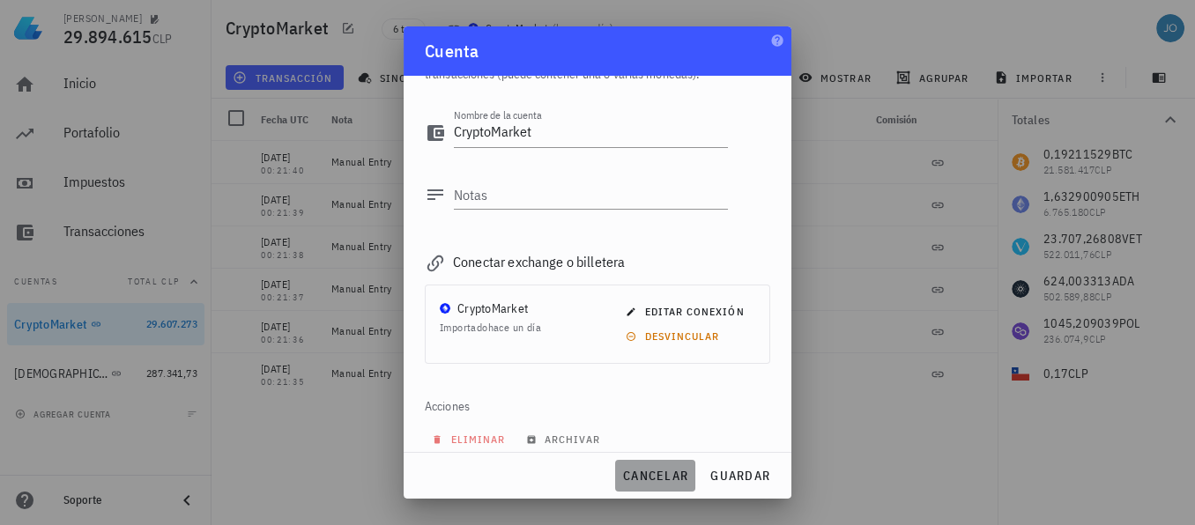
click at [676, 482] on span "cancelar" at bounding box center [655, 476] width 66 height 16
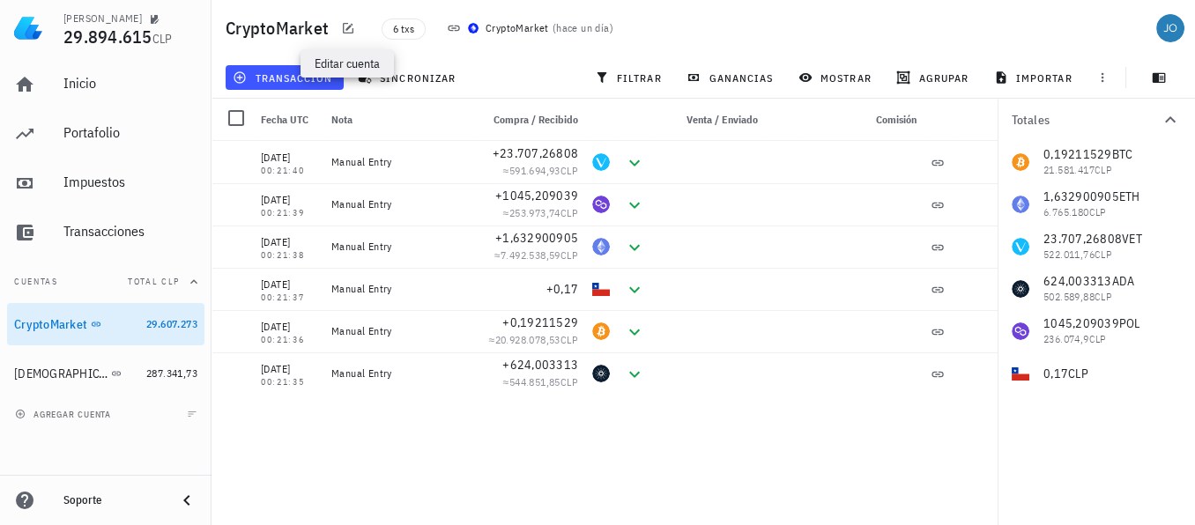
click at [449, 27] on icon at bounding box center [454, 28] width 14 height 14
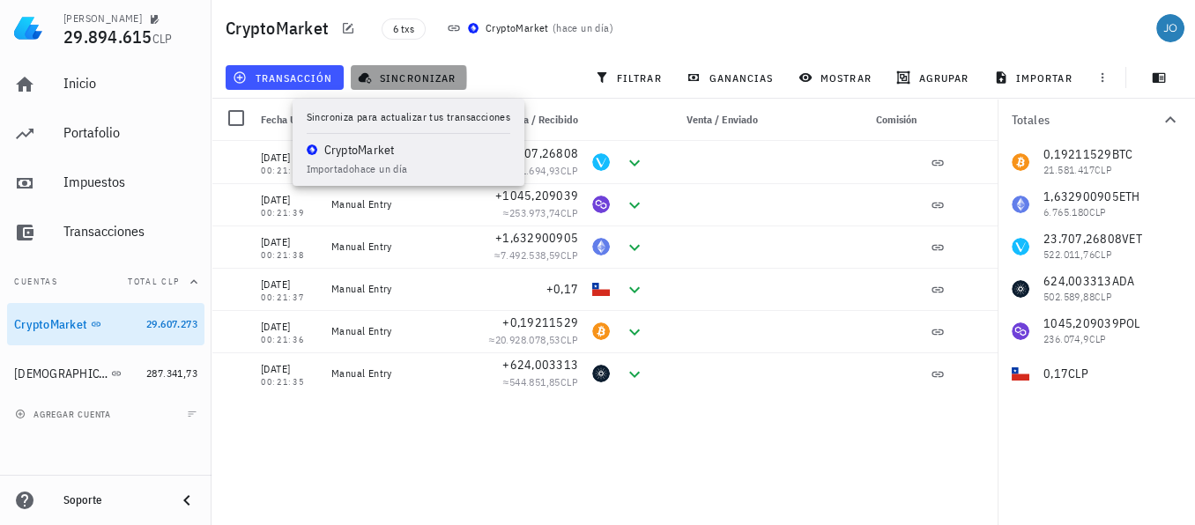
click at [424, 80] on span "sincronizar" at bounding box center [408, 78] width 94 height 14
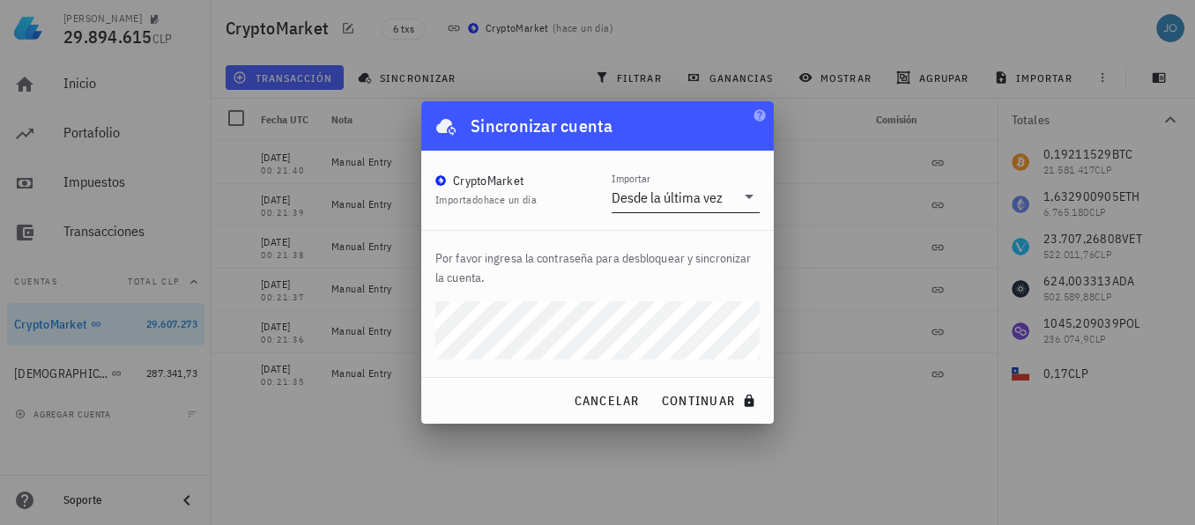
click at [643, 190] on div "Desde la última vez" at bounding box center [667, 198] width 111 height 18
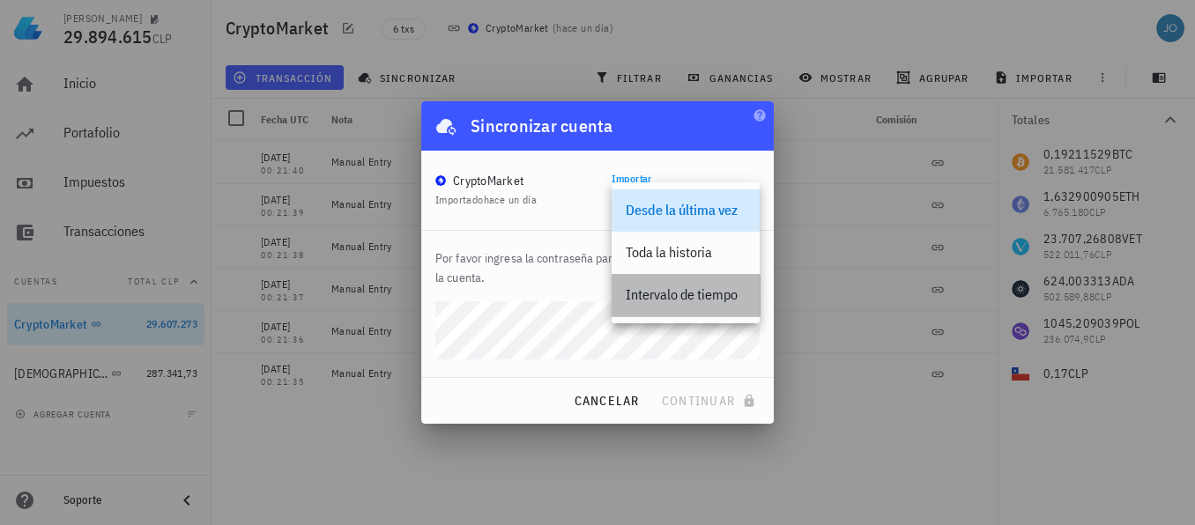
click at [680, 294] on div "Intervalo de tiempo" at bounding box center [686, 294] width 120 height 17
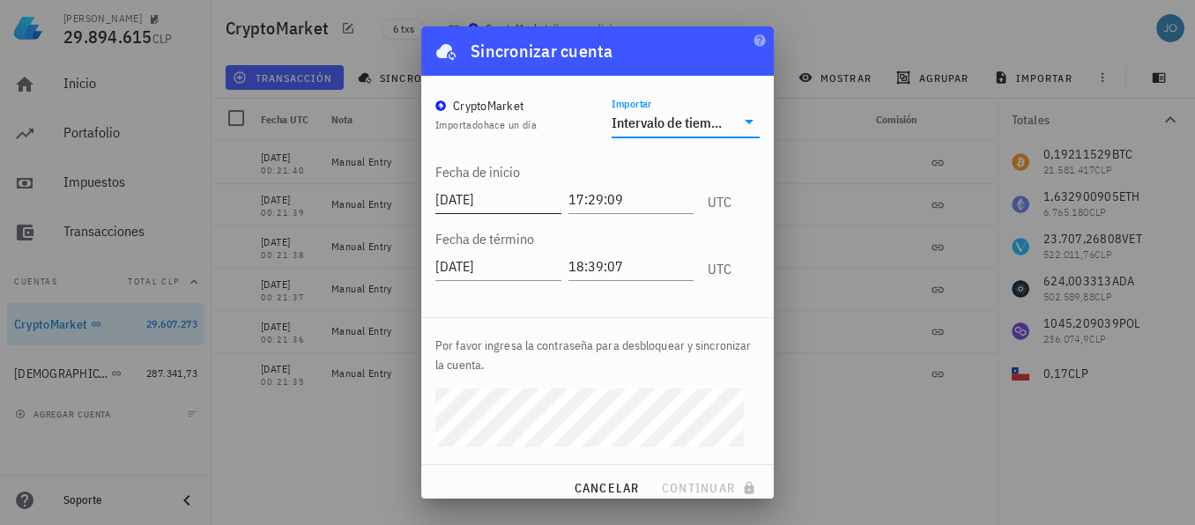
click at [465, 201] on input "[DATE]" at bounding box center [498, 199] width 126 height 28
click at [510, 197] on input "[DATE]" at bounding box center [500, 199] width 130 height 28
type input "[DATE]"
click at [605, 201] on input "17:29:09" at bounding box center [629, 199] width 130 height 28
click at [628, 201] on input "17:29:09" at bounding box center [629, 199] width 130 height 28
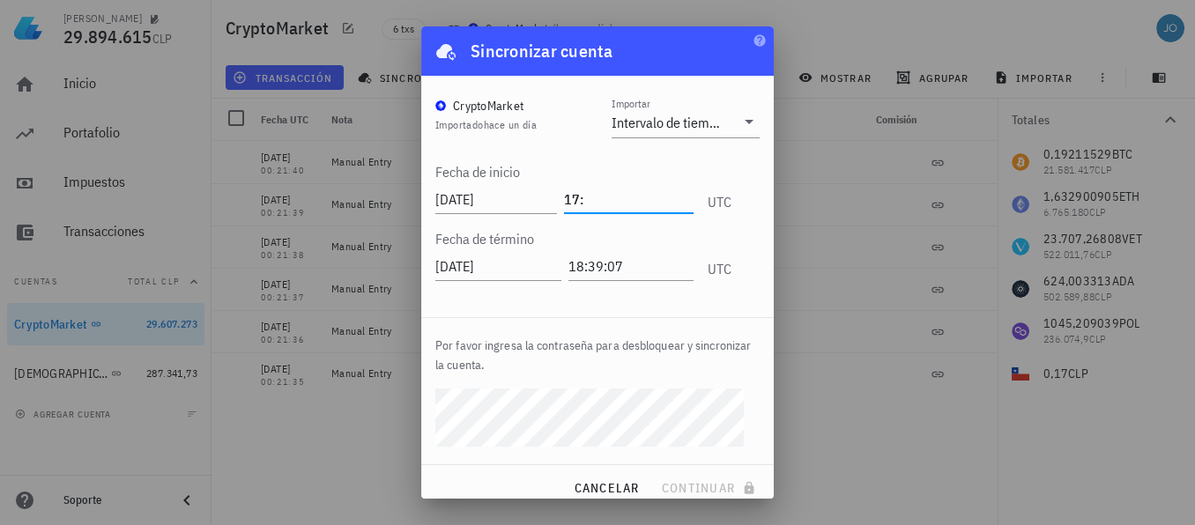
type input "1"
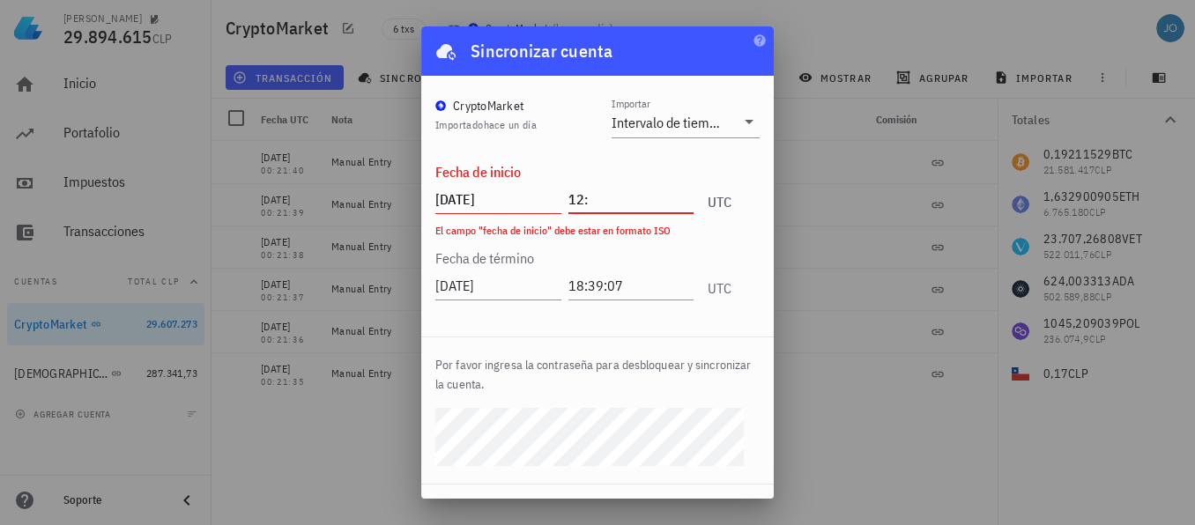
click at [628, 201] on input "12:" at bounding box center [631, 199] width 126 height 28
type input "12:00:"
type input "00"
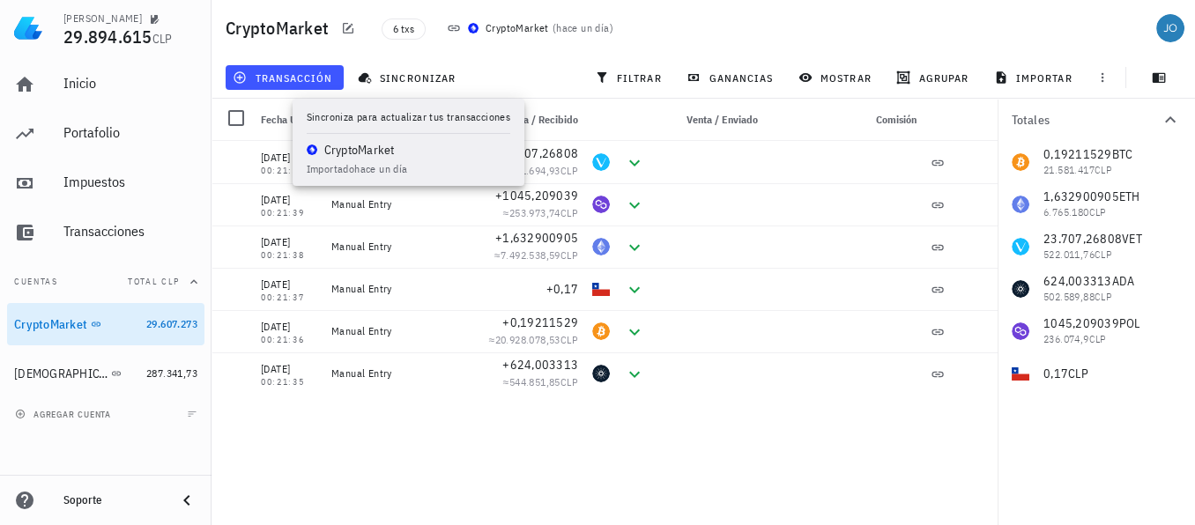
click at [533, 19] on div "CryptoMarket" at bounding box center [517, 28] width 63 height 18
click at [414, 74] on span "sincronizar" at bounding box center [408, 78] width 94 height 14
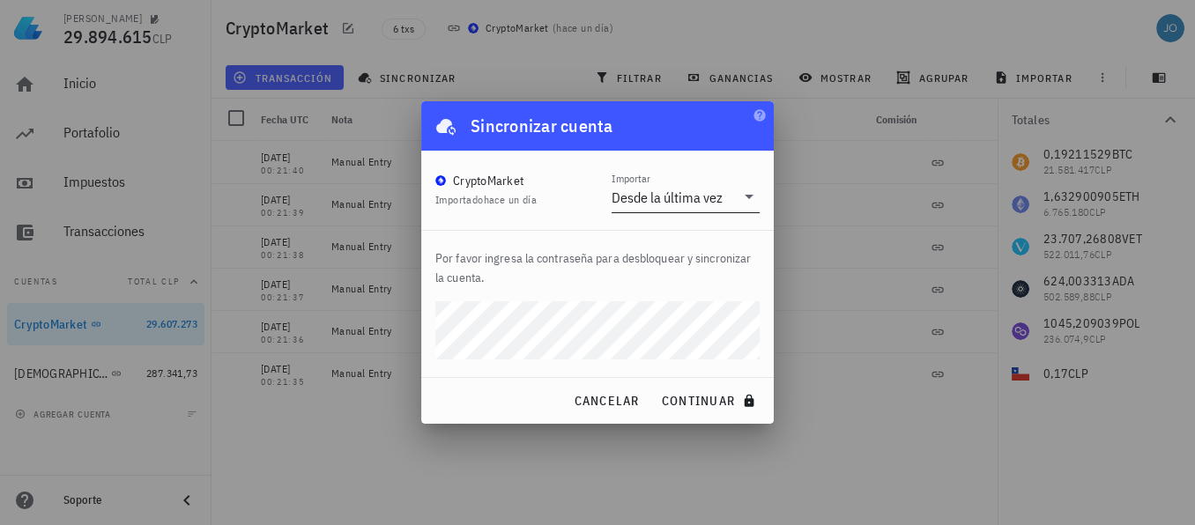
click at [675, 200] on div "Desde la última vez" at bounding box center [667, 198] width 111 height 18
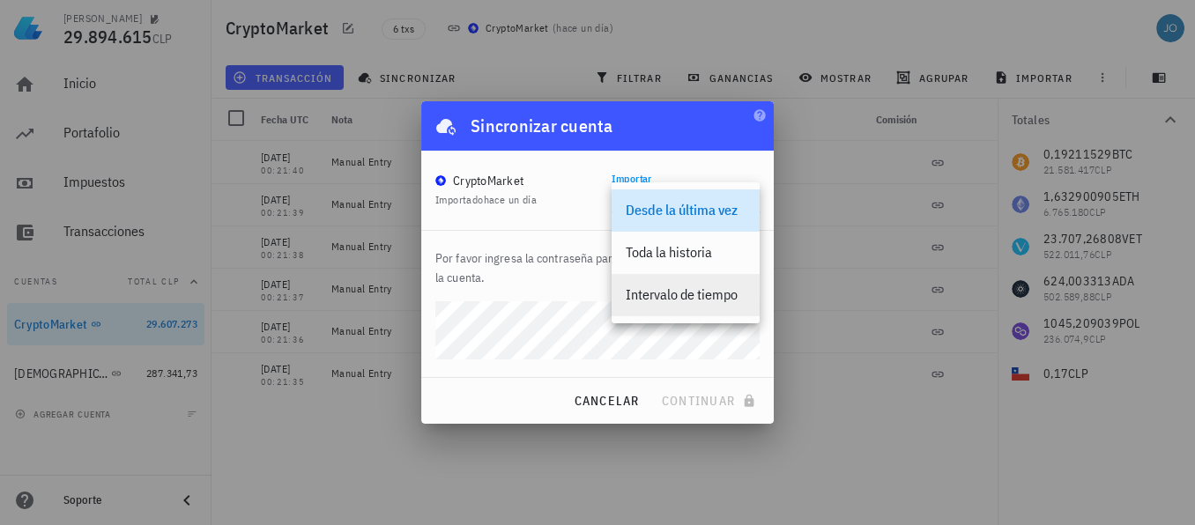
click at [673, 297] on div "Intervalo de tiempo" at bounding box center [686, 294] width 120 height 17
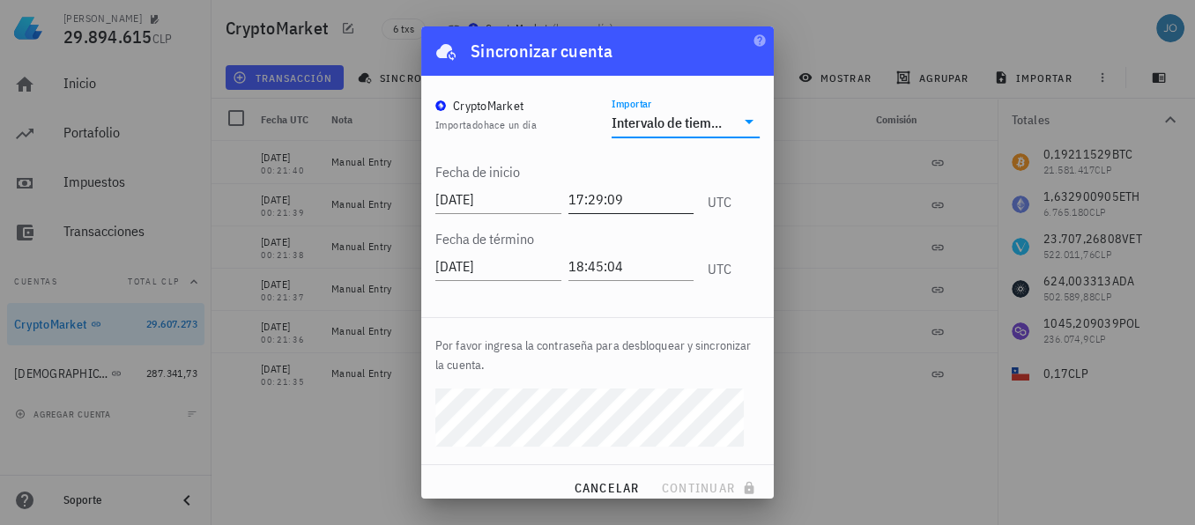
click at [599, 201] on input "17:29:09" at bounding box center [631, 199] width 126 height 28
click at [607, 202] on input "17:29:09" at bounding box center [629, 199] width 130 height 28
type input "12:00:00"
click at [502, 203] on input "[DATE]" at bounding box center [496, 199] width 122 height 28
click at [463, 196] on input "[DATE]" at bounding box center [500, 199] width 130 height 28
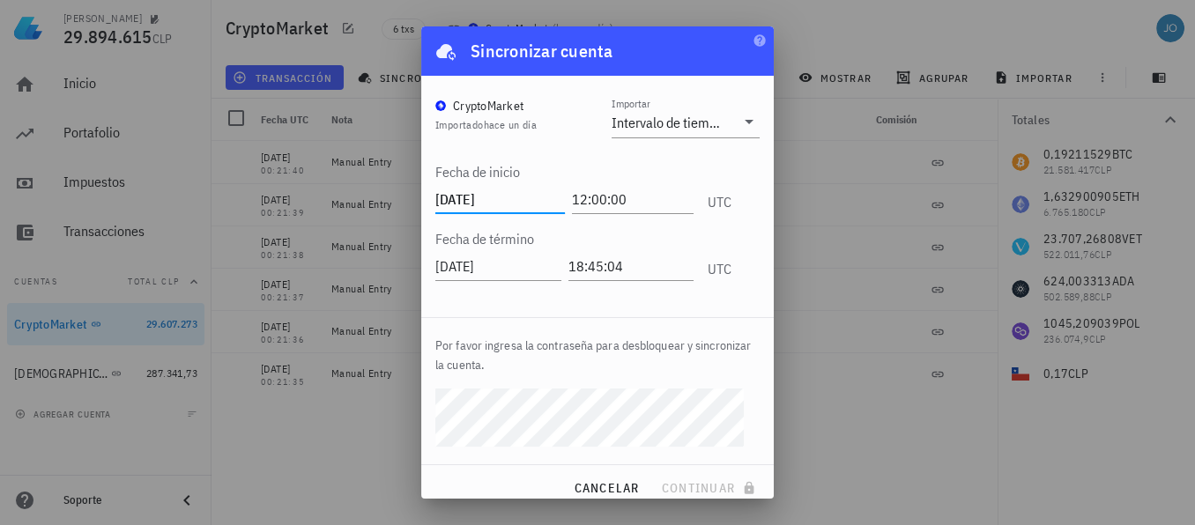
click at [509, 199] on input "[DATE]" at bounding box center [500, 199] width 130 height 28
type input "[DATE]"
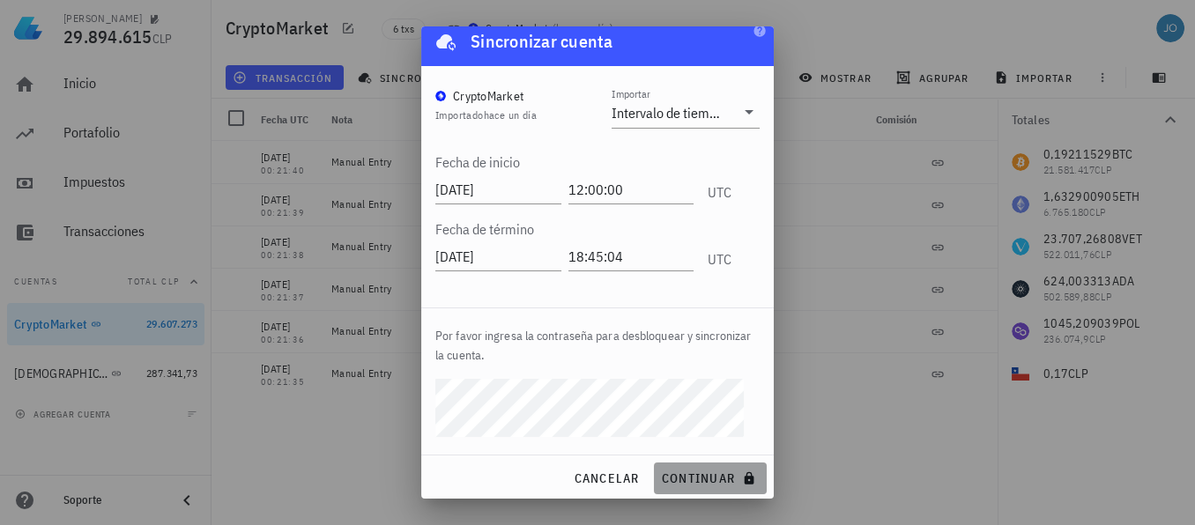
click at [681, 474] on span "continuar" at bounding box center [710, 479] width 99 height 16
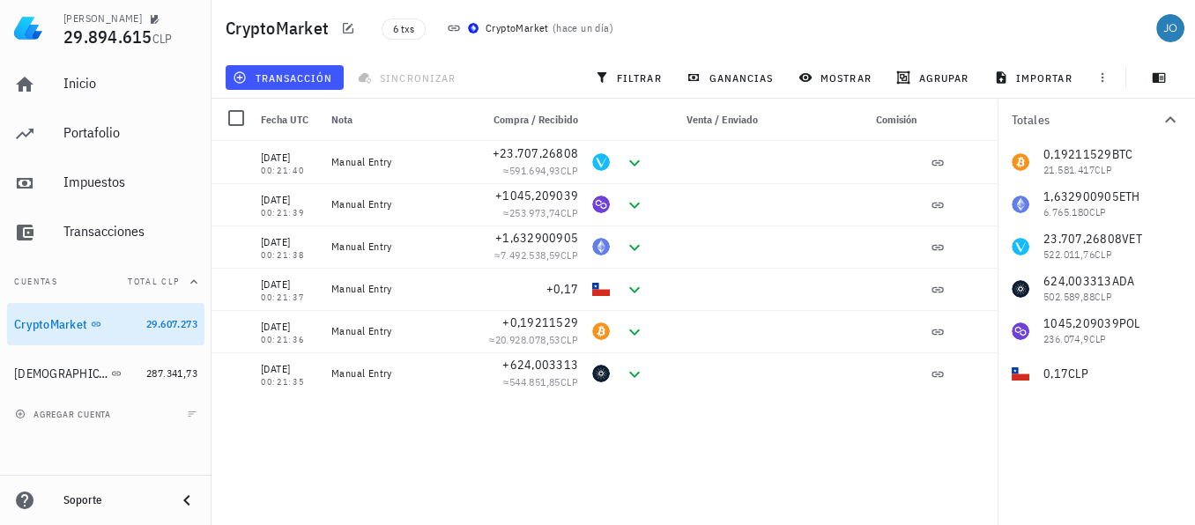
scroll to position [0, 0]
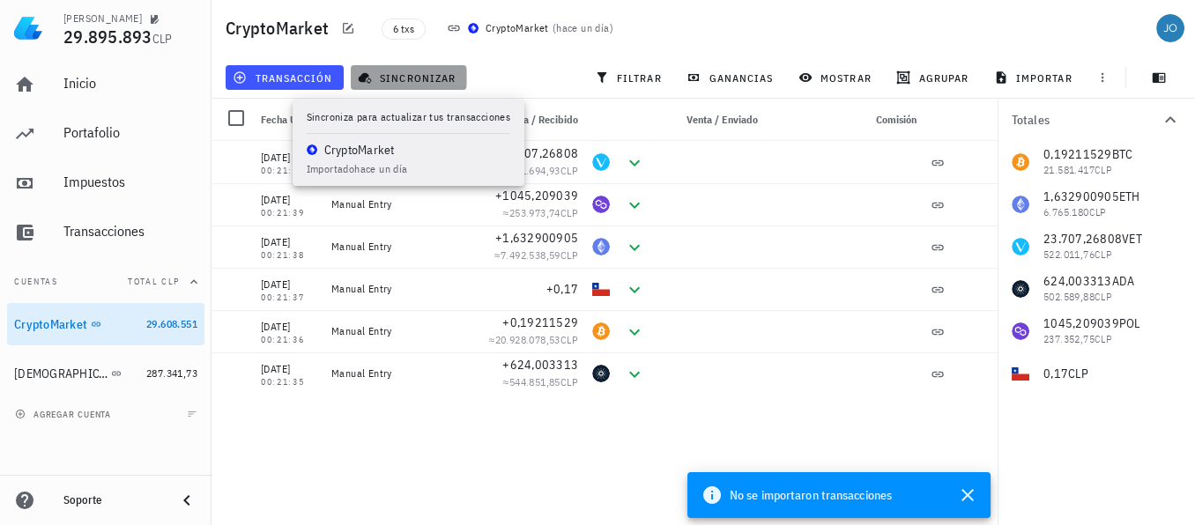
click at [427, 81] on span "sincronizar" at bounding box center [408, 78] width 94 height 14
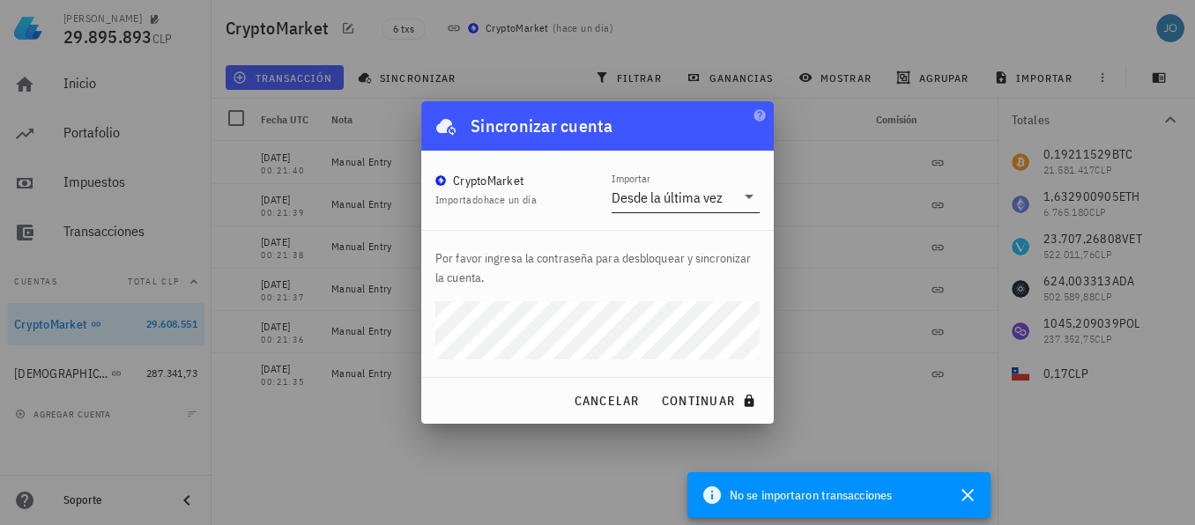
click at [700, 190] on div "Desde la última vez" at bounding box center [667, 198] width 111 height 18
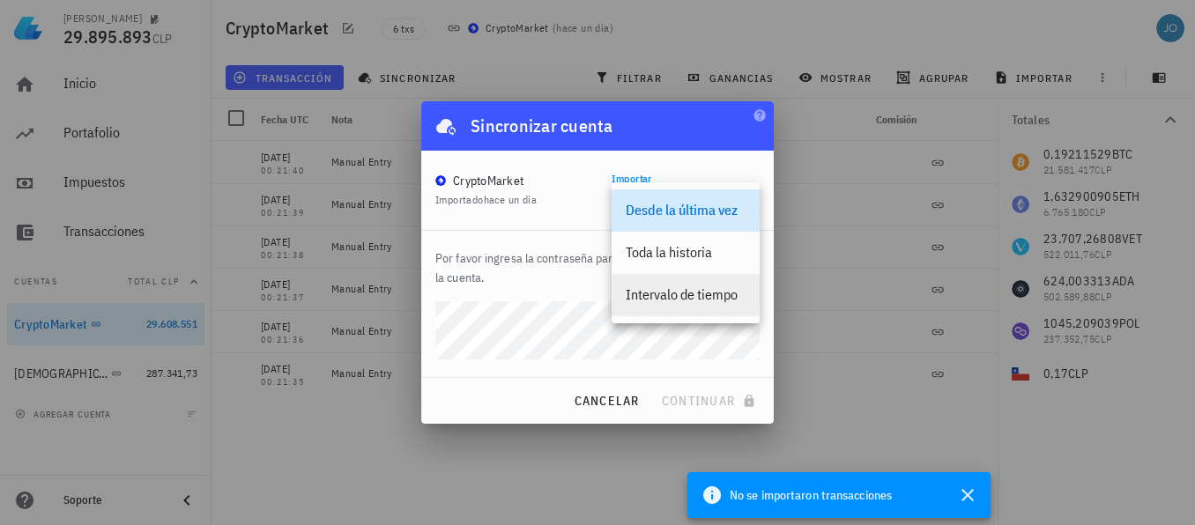
click at [679, 302] on div "Intervalo de tiempo" at bounding box center [686, 294] width 120 height 17
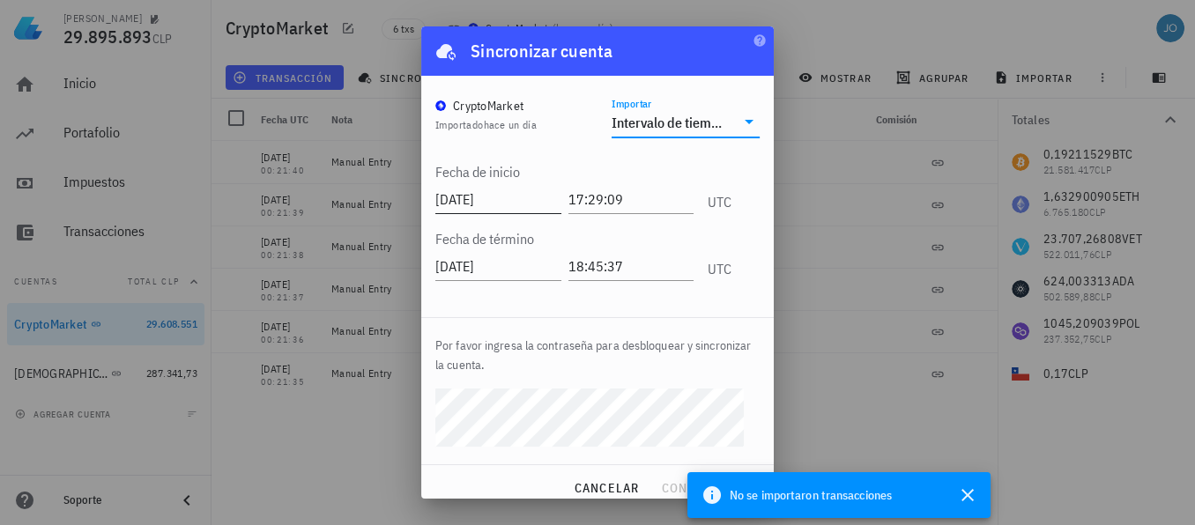
click at [466, 198] on input "[DATE]" at bounding box center [498, 199] width 126 height 28
type input "[DATE]"
click at [661, 483] on span "continuar" at bounding box center [710, 488] width 99 height 16
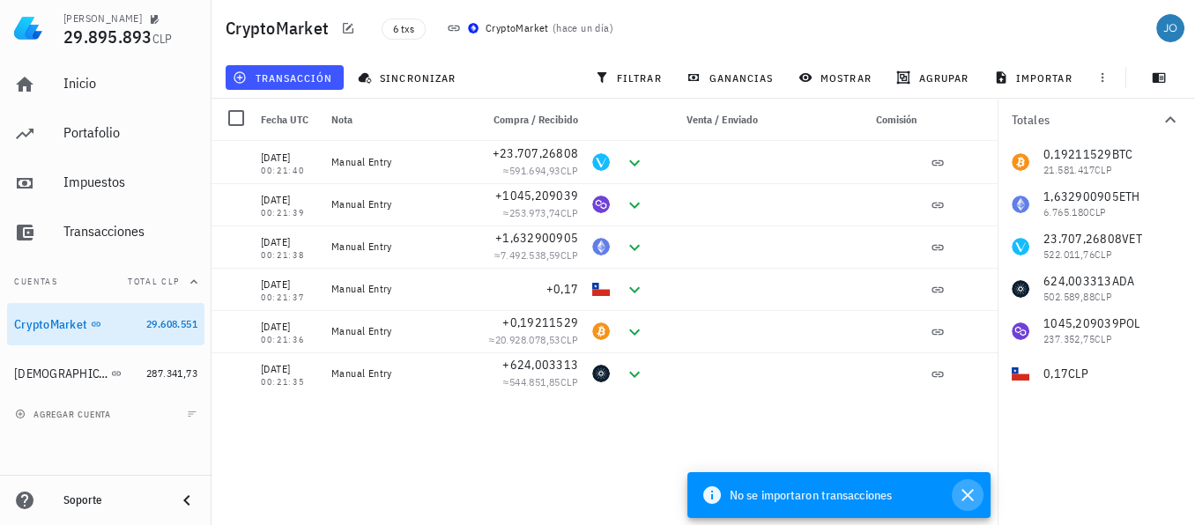
click at [973, 503] on icon "button" at bounding box center [967, 495] width 21 height 21
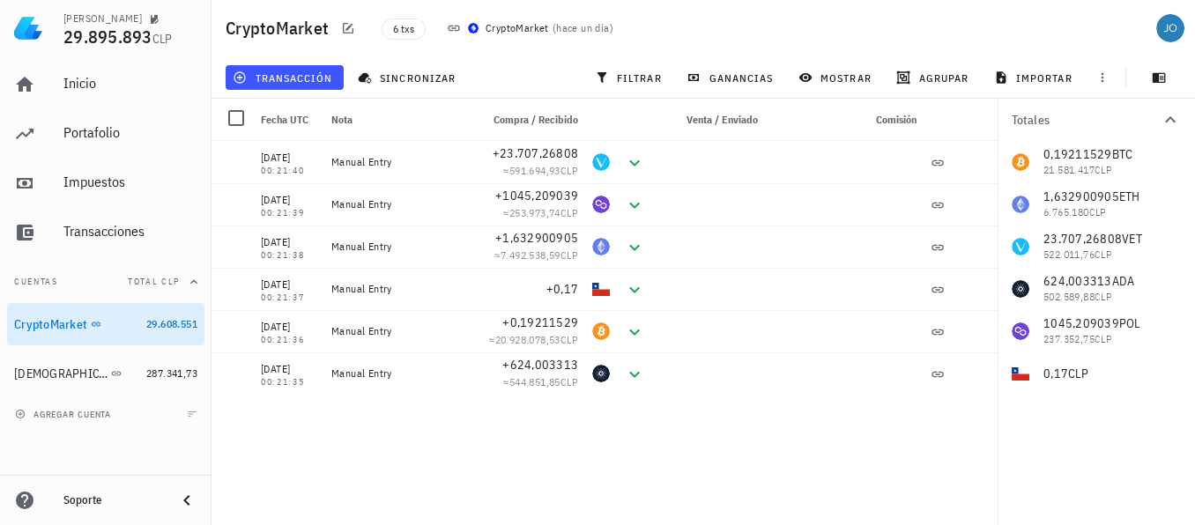
click at [111, 501] on div "Soporte" at bounding box center [112, 501] width 99 height 14
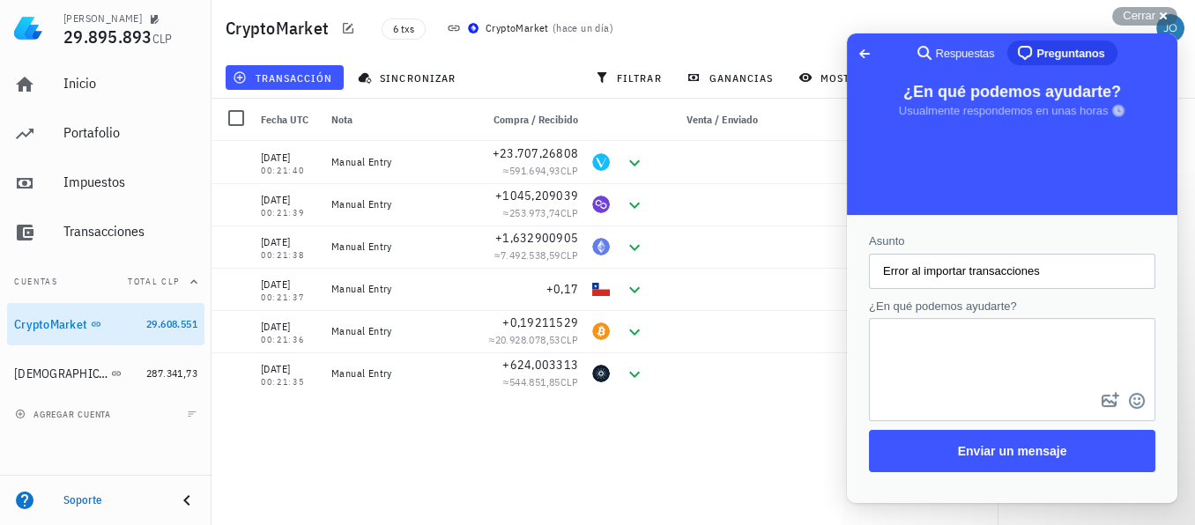
click at [899, 269] on input "Error al importar transacciones" at bounding box center [1012, 272] width 258 height 32
type input "importacion datos"
click at [947, 49] on span "Respuestas" at bounding box center [965, 54] width 59 height 18
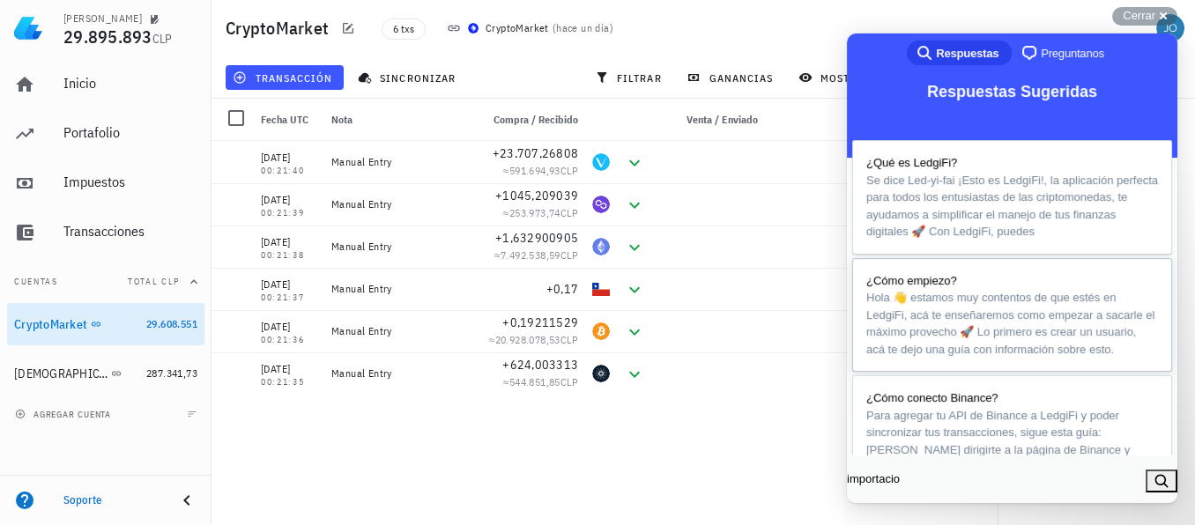
type input "importacion"
click button "search" at bounding box center [1162, 481] width 32 height 23
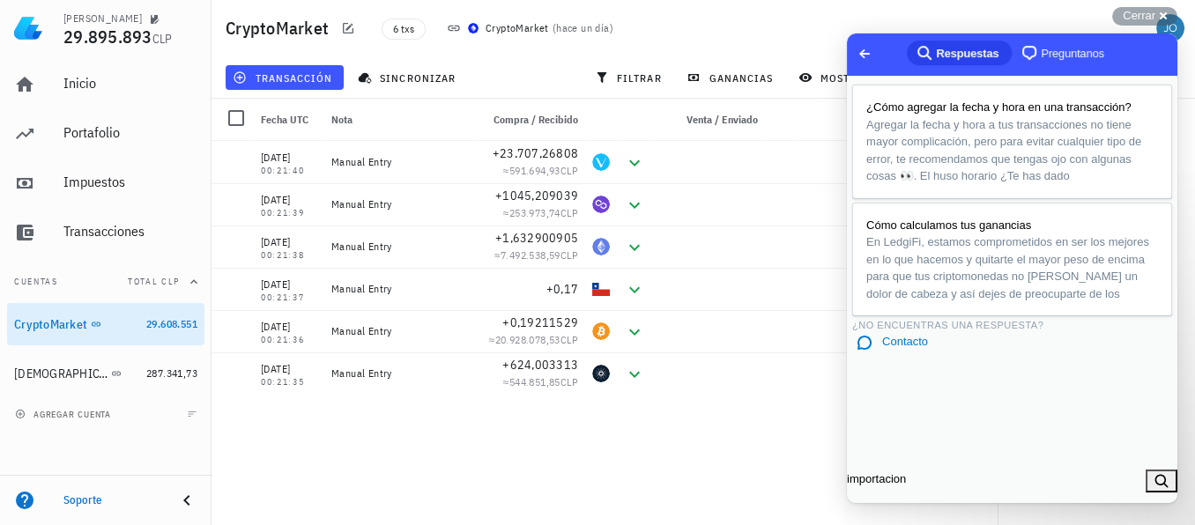
scroll to position [26, 0]
click at [971, 301] on span "En LedgiFi, estamos comprometidos en ser los mejores en lo que hacemos y quitar…" at bounding box center [1007, 267] width 283 height 65
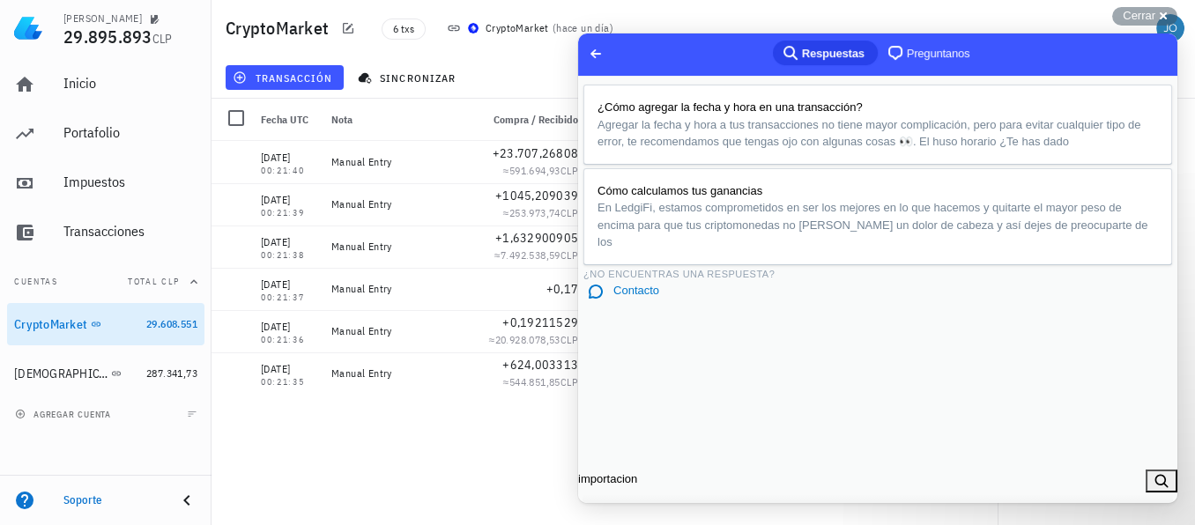
scroll to position [1572, 0]
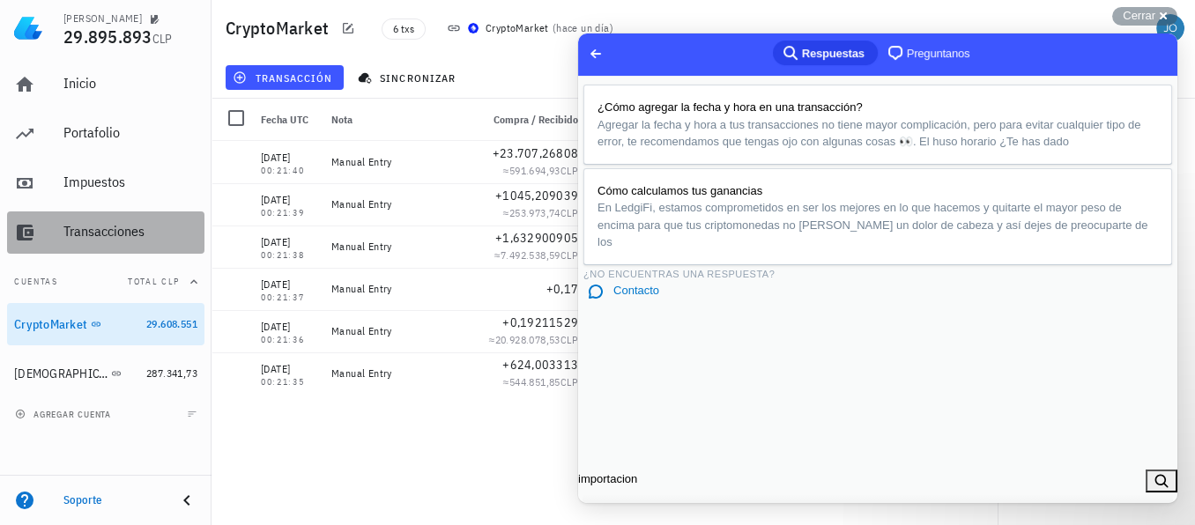
click at [132, 224] on div "Transacciones" at bounding box center [130, 231] width 134 height 17
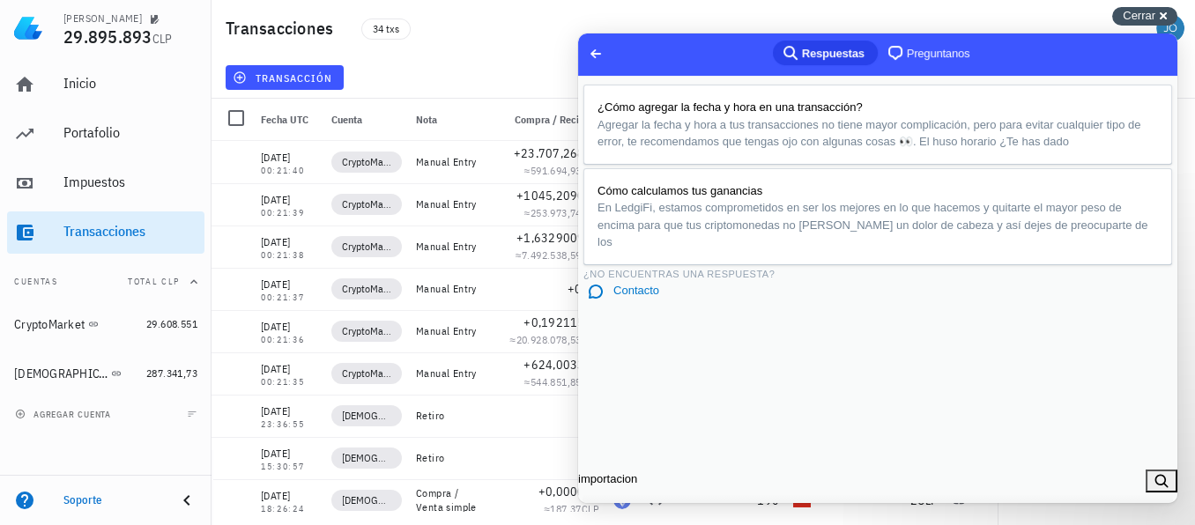
click at [1168, 12] on div "Cerrar cross-small" at bounding box center [1144, 16] width 65 height 19
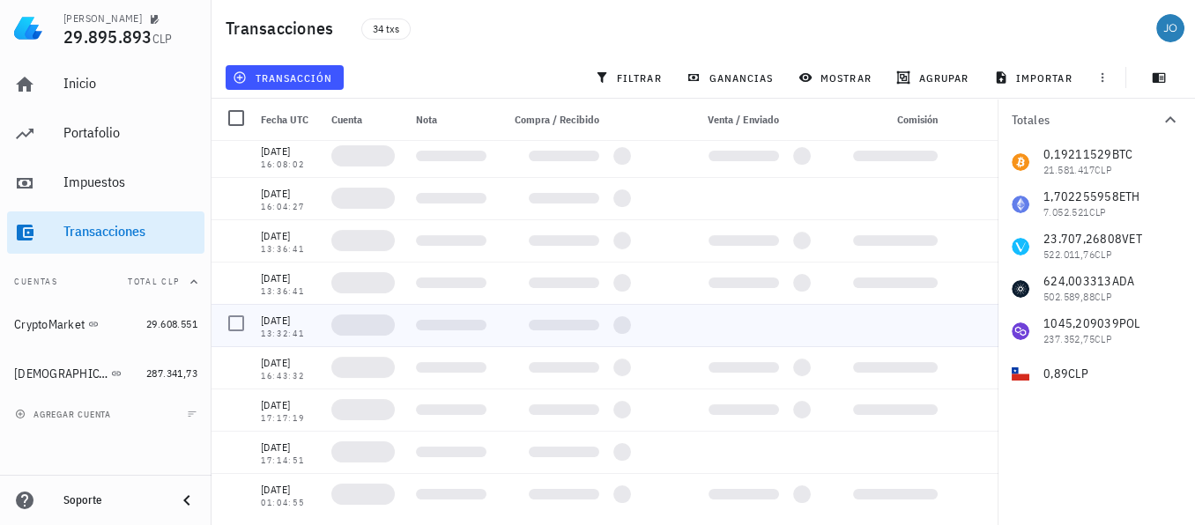
scroll to position [718, 0]
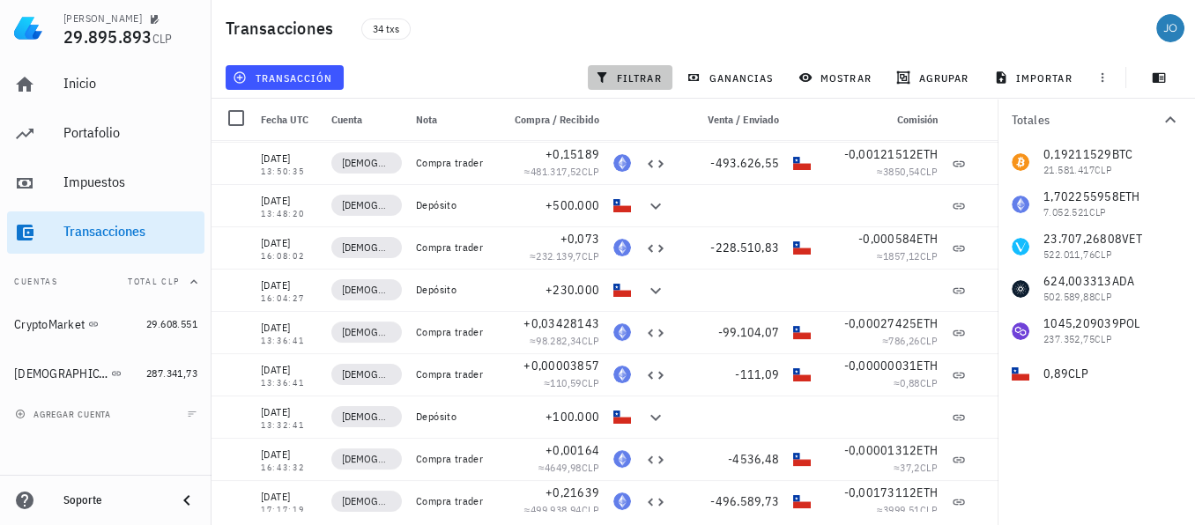
click at [637, 77] on span "filtrar" at bounding box center [629, 78] width 63 height 14
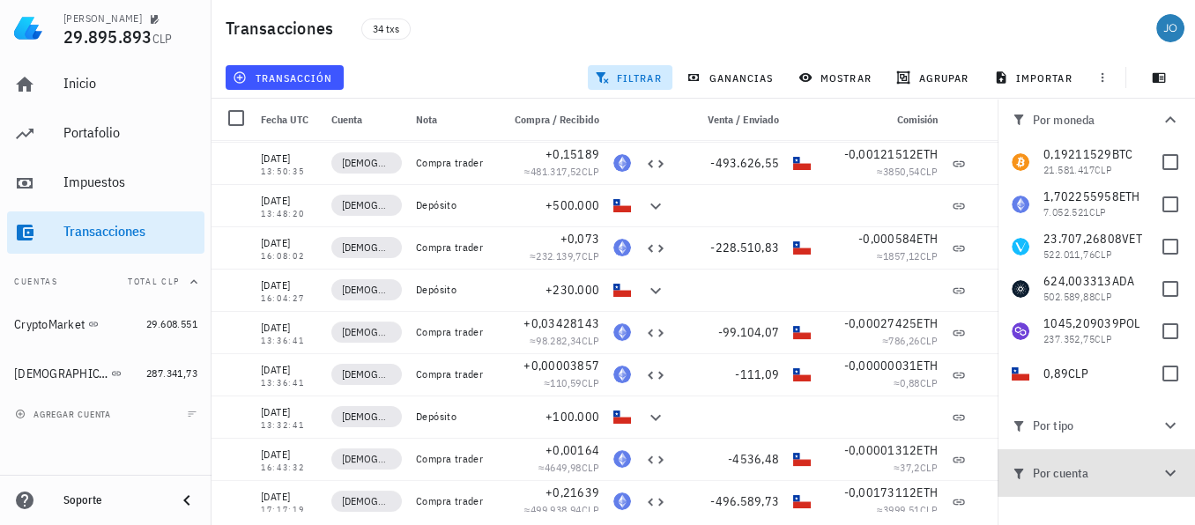
click at [1162, 476] on icon "button" at bounding box center [1170, 473] width 21 height 21
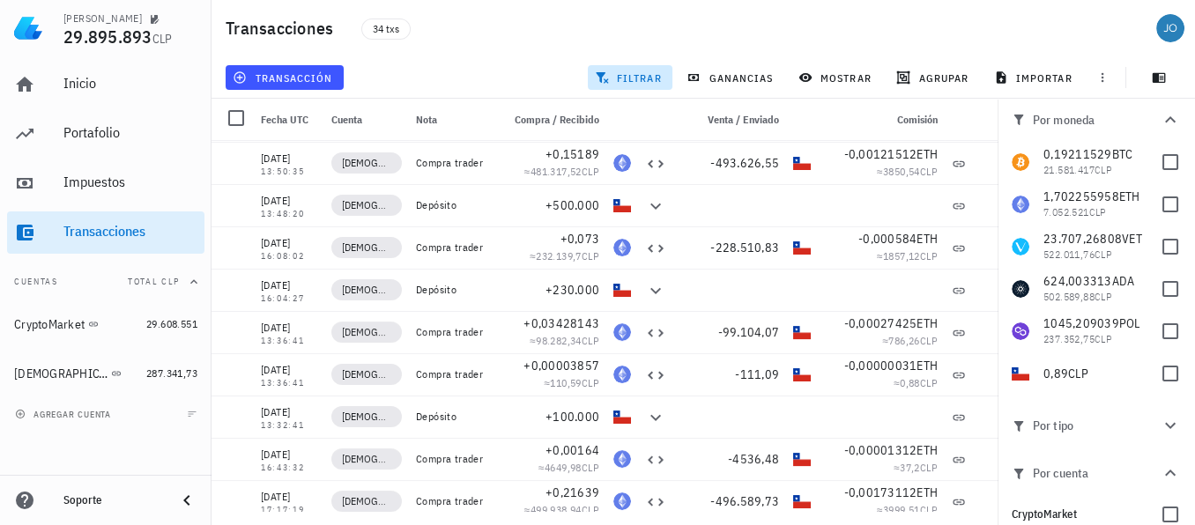
scroll to position [48, 0]
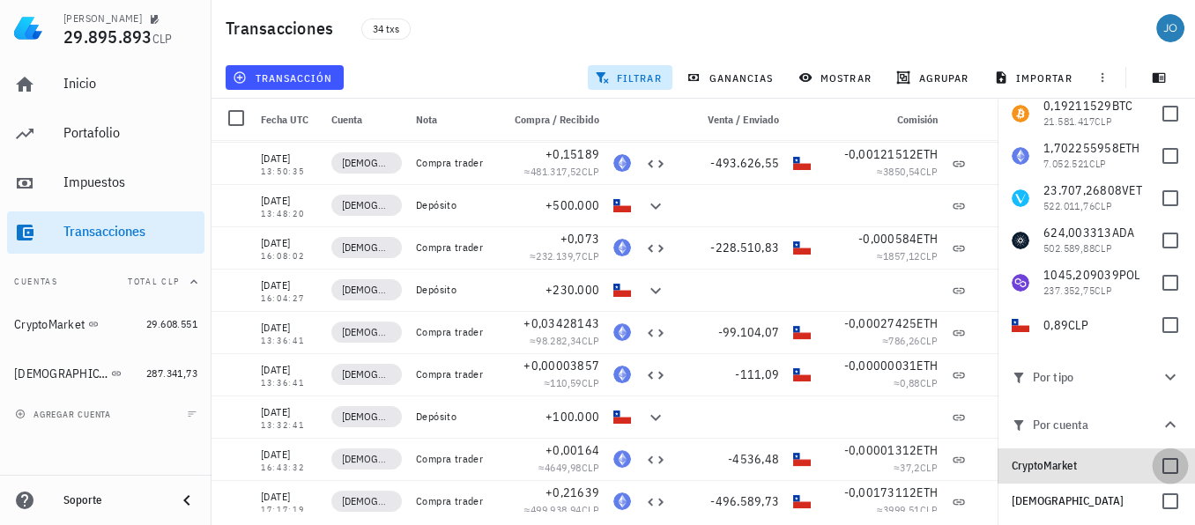
click at [1158, 469] on div at bounding box center [1170, 466] width 30 height 30
checkbox input "true"
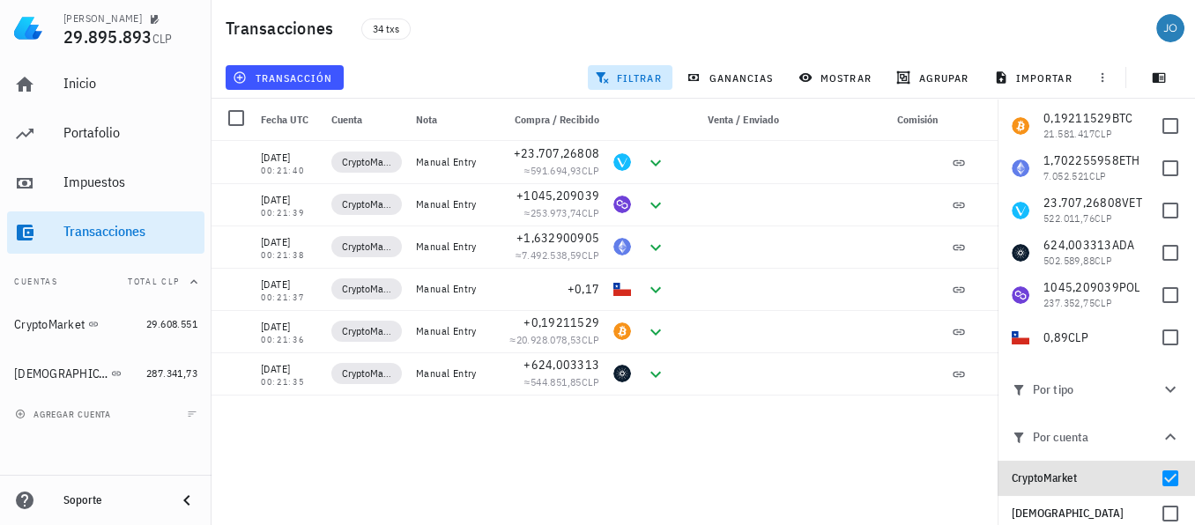
scroll to position [0, 0]
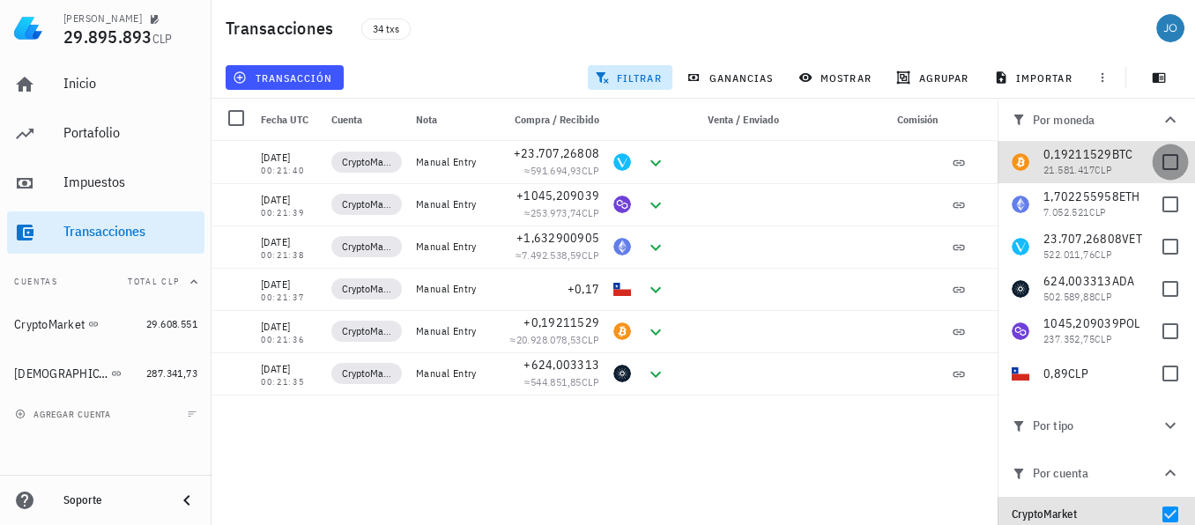
click at [1156, 163] on div at bounding box center [1170, 162] width 30 height 30
checkbox input "true"
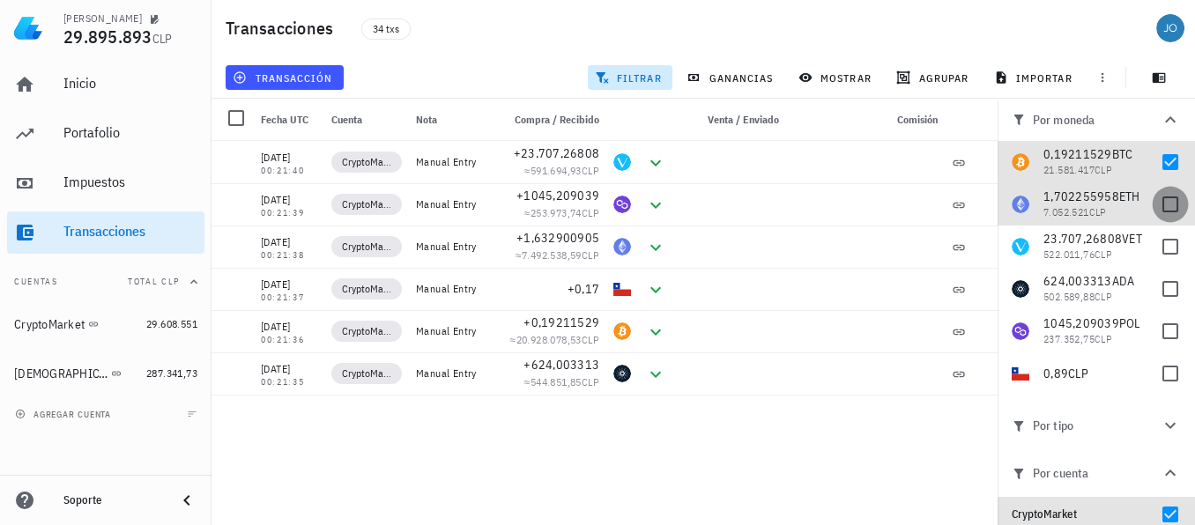
click at [1157, 195] on div at bounding box center [1170, 204] width 30 height 30
checkbox input "true"
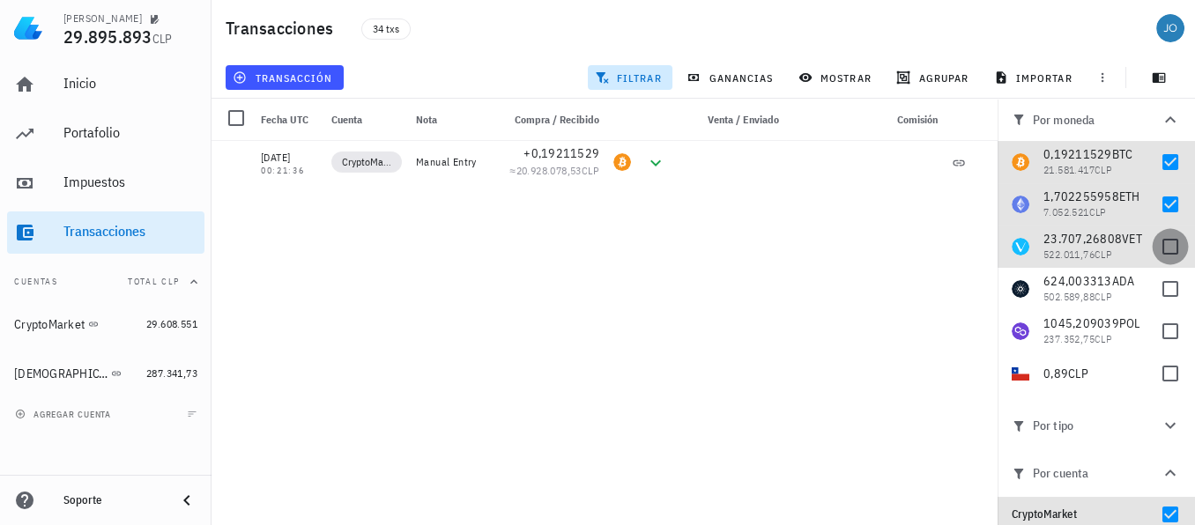
click at [1165, 254] on div at bounding box center [1170, 247] width 30 height 30
checkbox input "true"
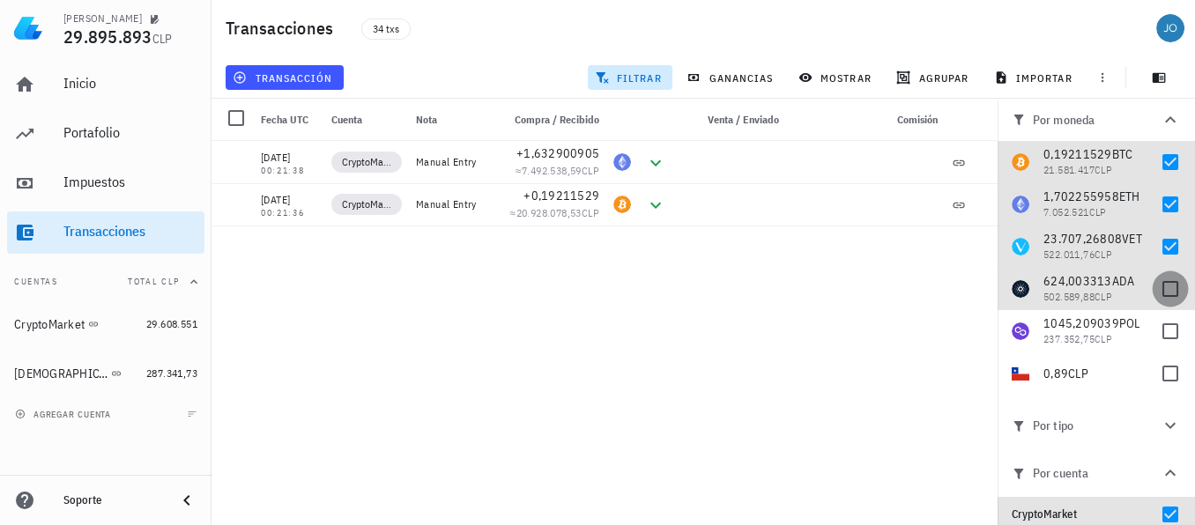
click at [1155, 293] on div at bounding box center [1170, 289] width 30 height 30
checkbox input "true"
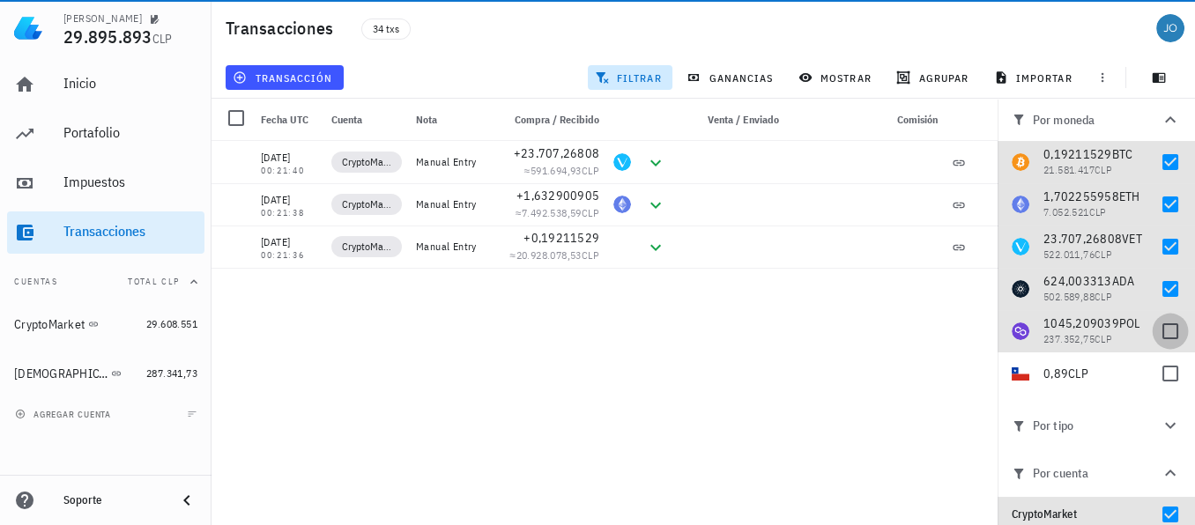
click at [1161, 333] on div at bounding box center [1170, 331] width 30 height 30
checkbox input "true"
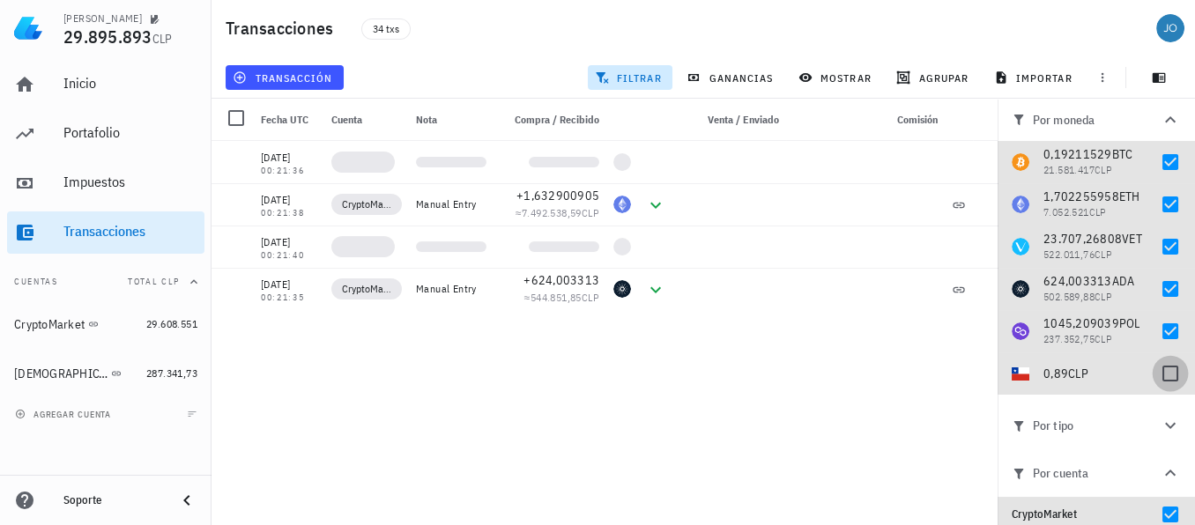
click at [1161, 367] on div at bounding box center [1170, 374] width 30 height 30
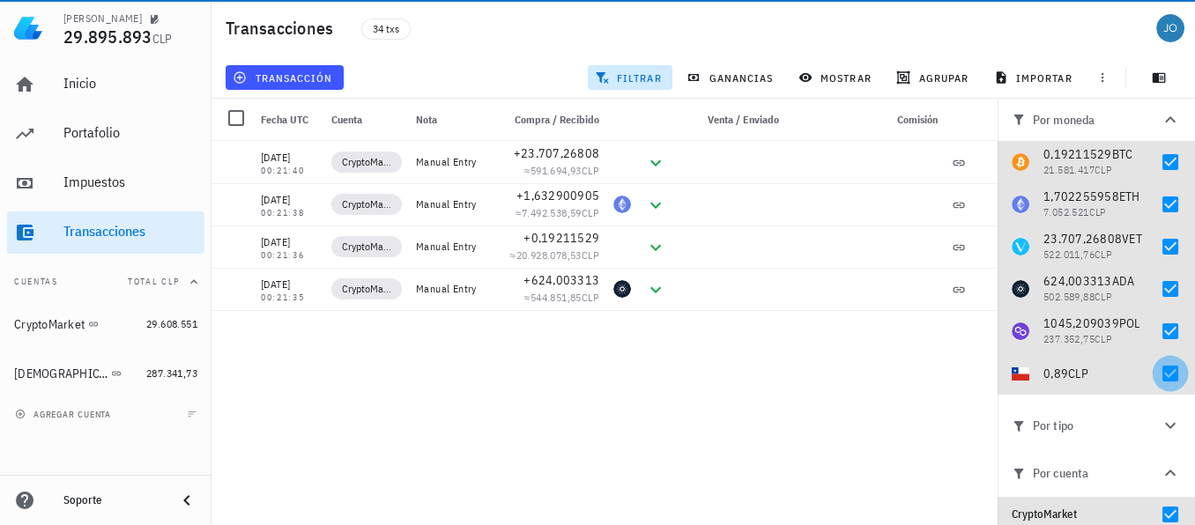
checkbox input "true"
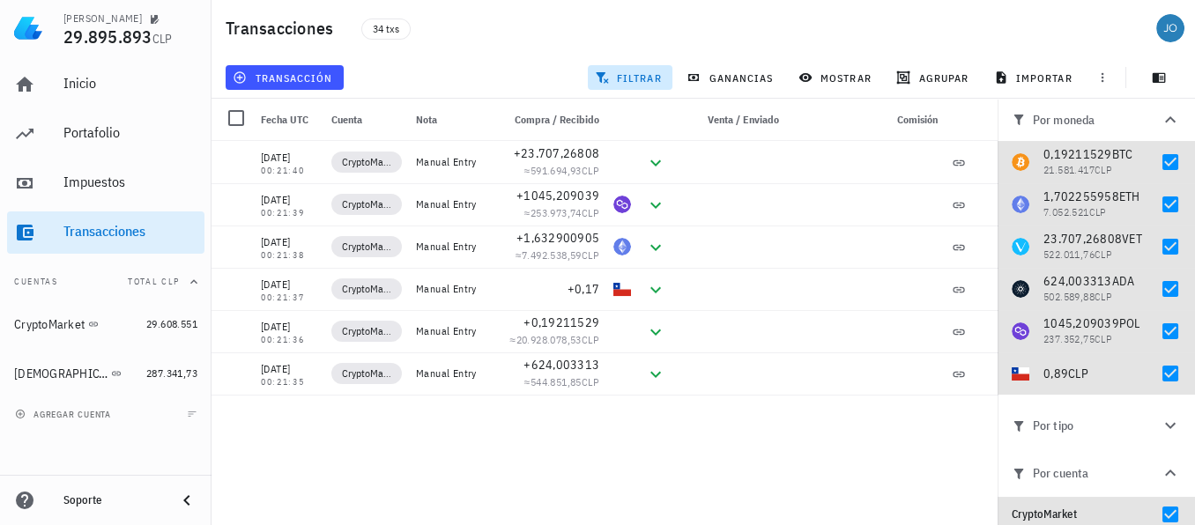
scroll to position [48, 0]
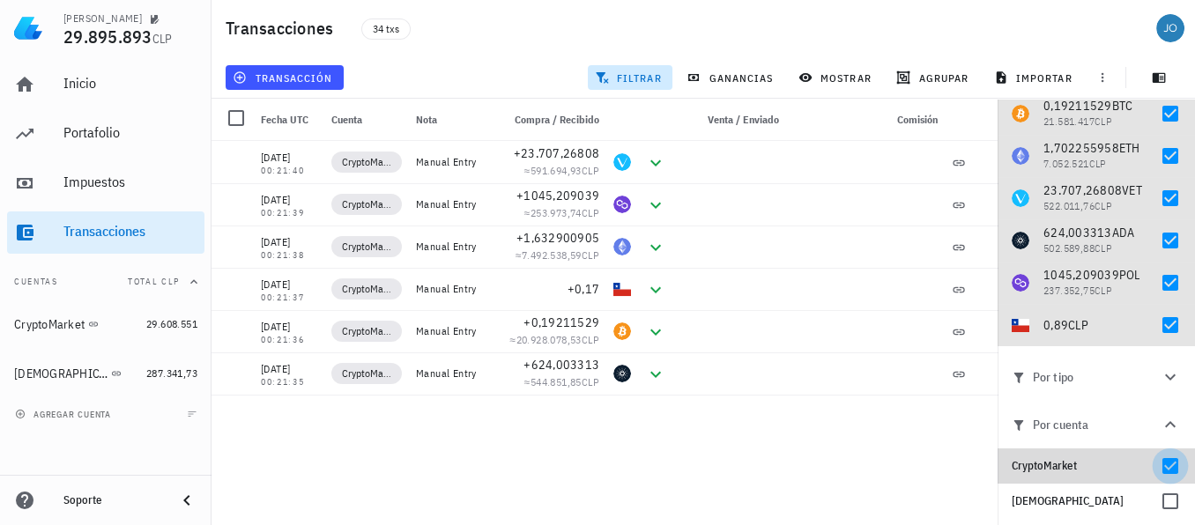
click at [1162, 466] on div at bounding box center [1170, 466] width 30 height 30
checkbox input "false"
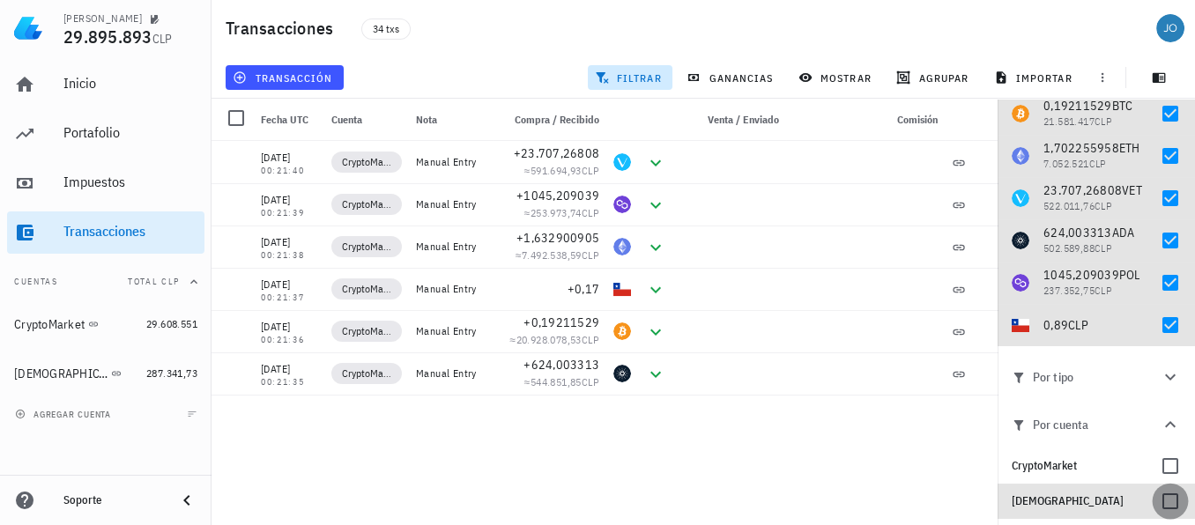
click at [1162, 503] on div at bounding box center [1170, 502] width 30 height 30
checkbox input "true"
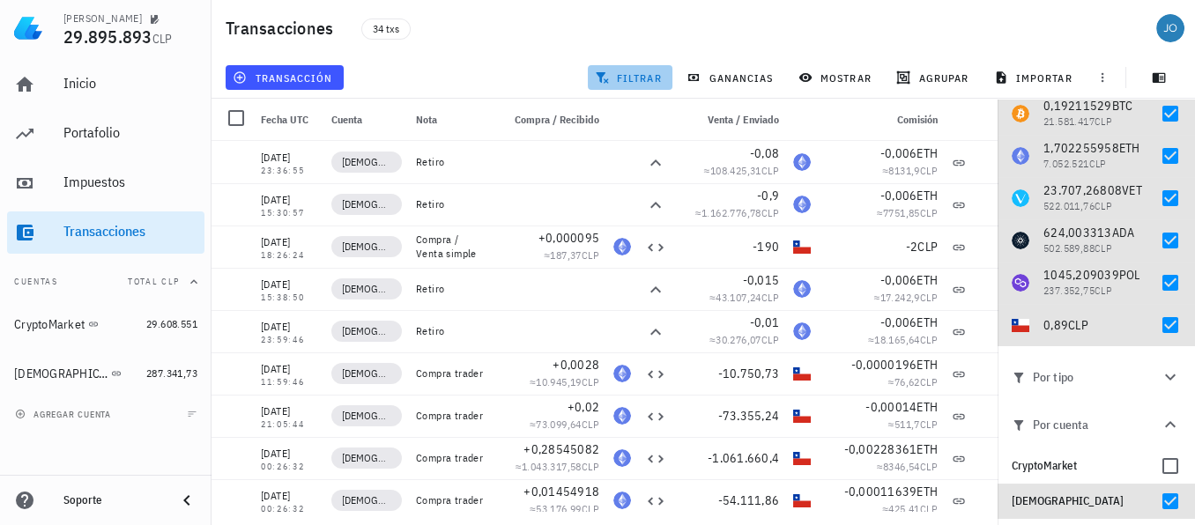
click at [612, 82] on span "filtrar" at bounding box center [629, 78] width 63 height 14
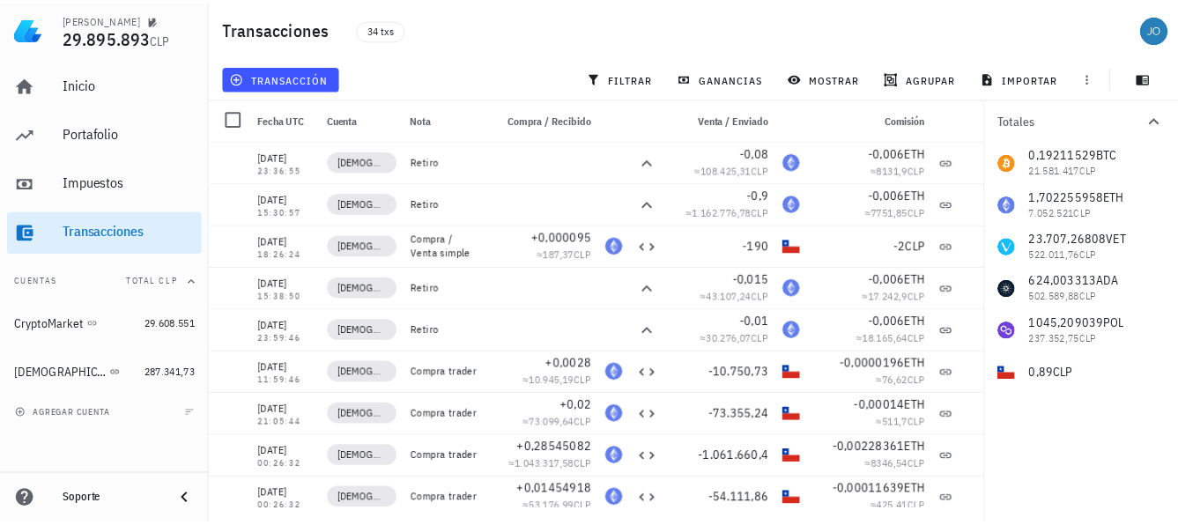
scroll to position [0, 0]
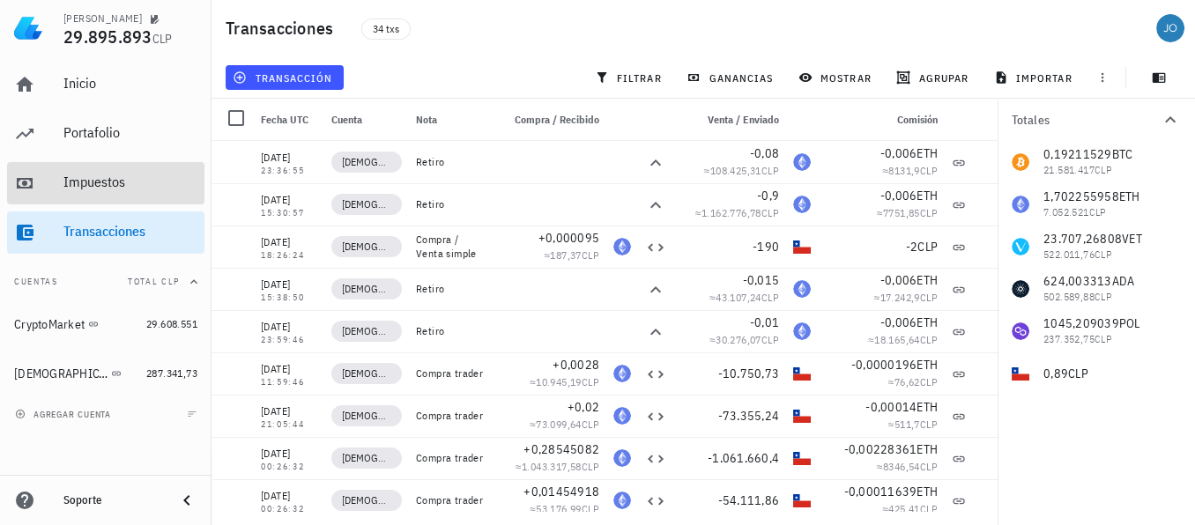
click at [79, 174] on div "Impuestos" at bounding box center [130, 182] width 134 height 17
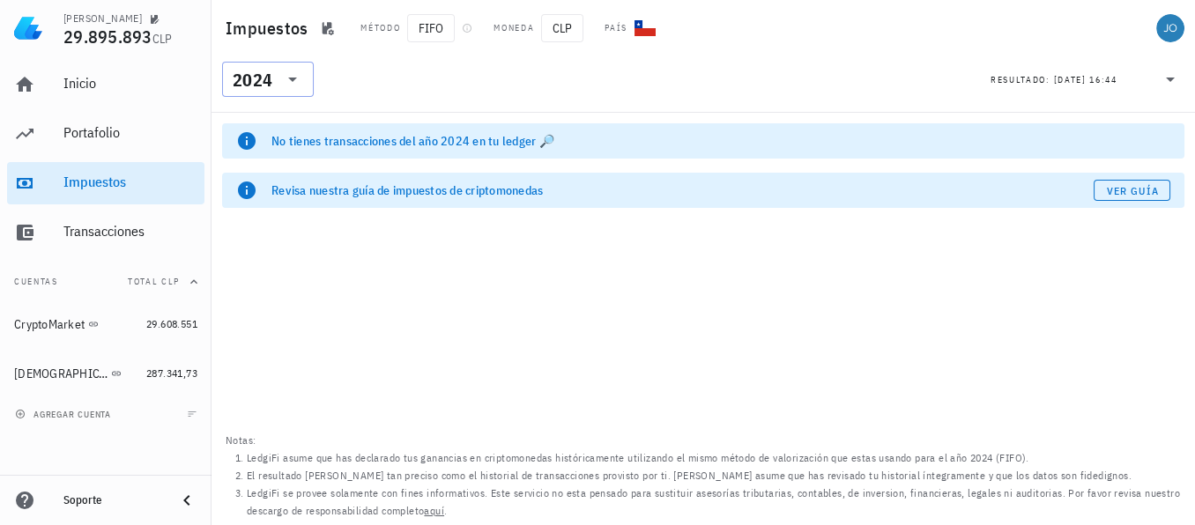
click at [297, 74] on icon at bounding box center [292, 79] width 21 height 21
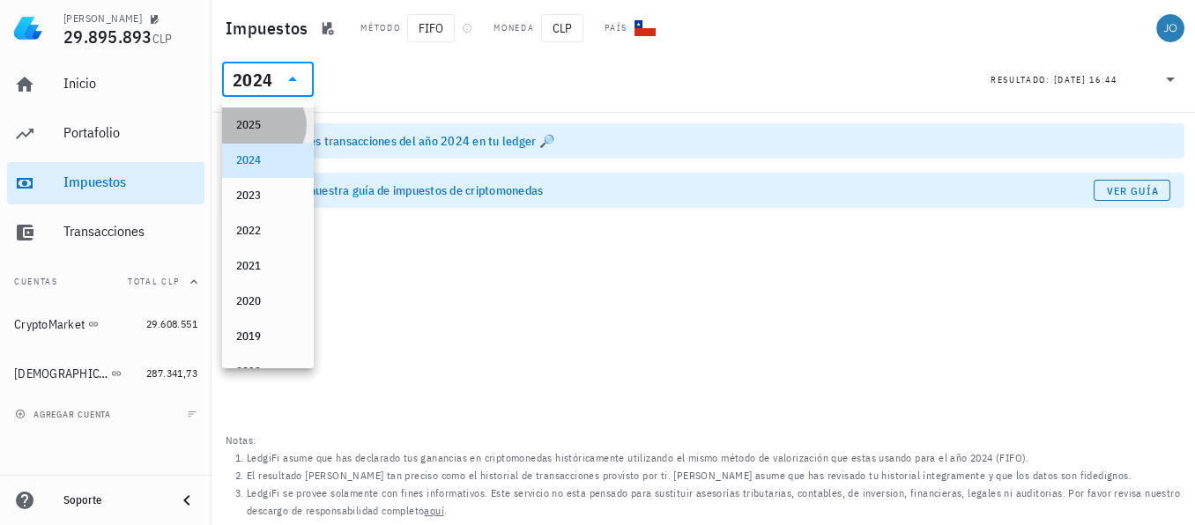
click at [262, 122] on div "2025" at bounding box center [267, 125] width 63 height 14
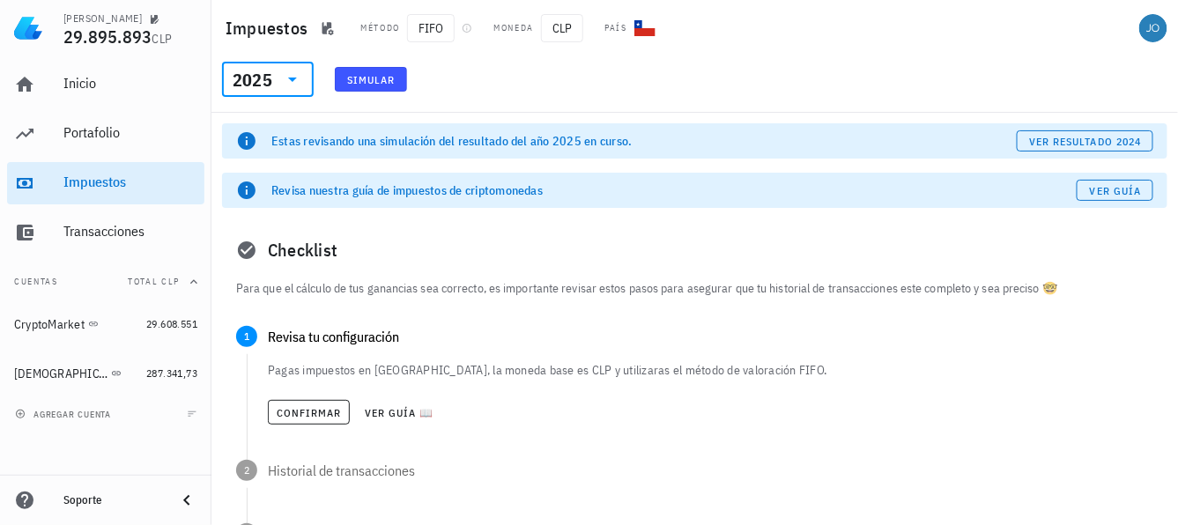
click at [317, 43] on div "Impuestos Método FIFO Moneda CLP País" at bounding box center [695, 28] width 967 height 56
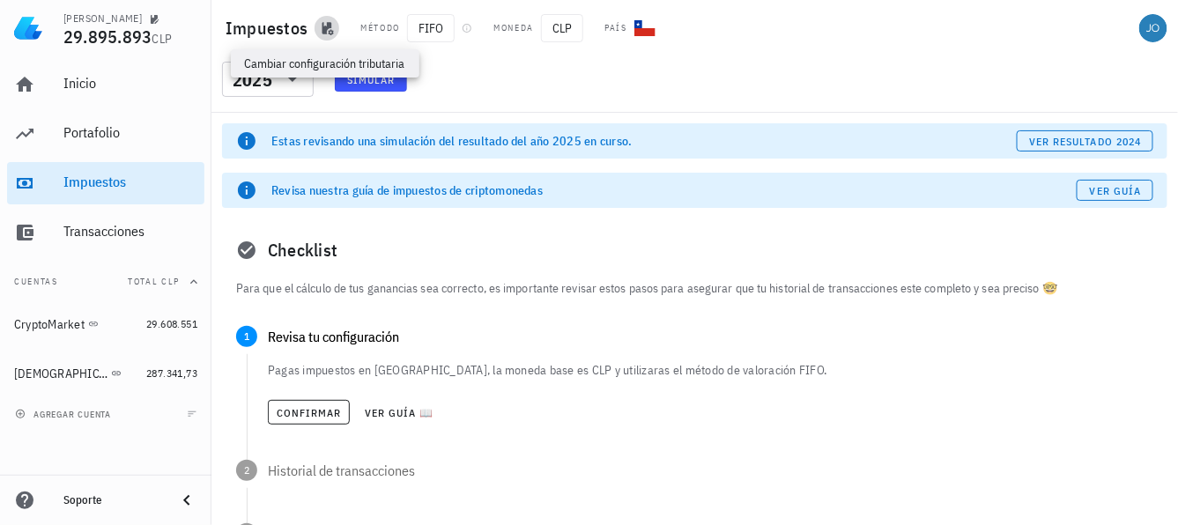
click at [330, 32] on icon "button" at bounding box center [327, 28] width 14 height 14
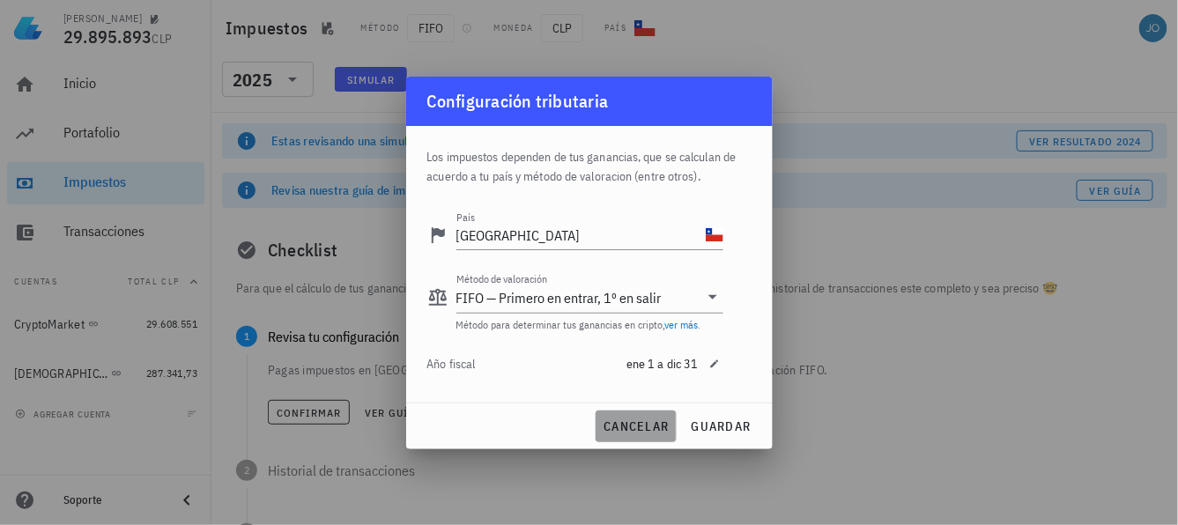
click at [620, 431] on span "cancelar" at bounding box center [636, 427] width 66 height 16
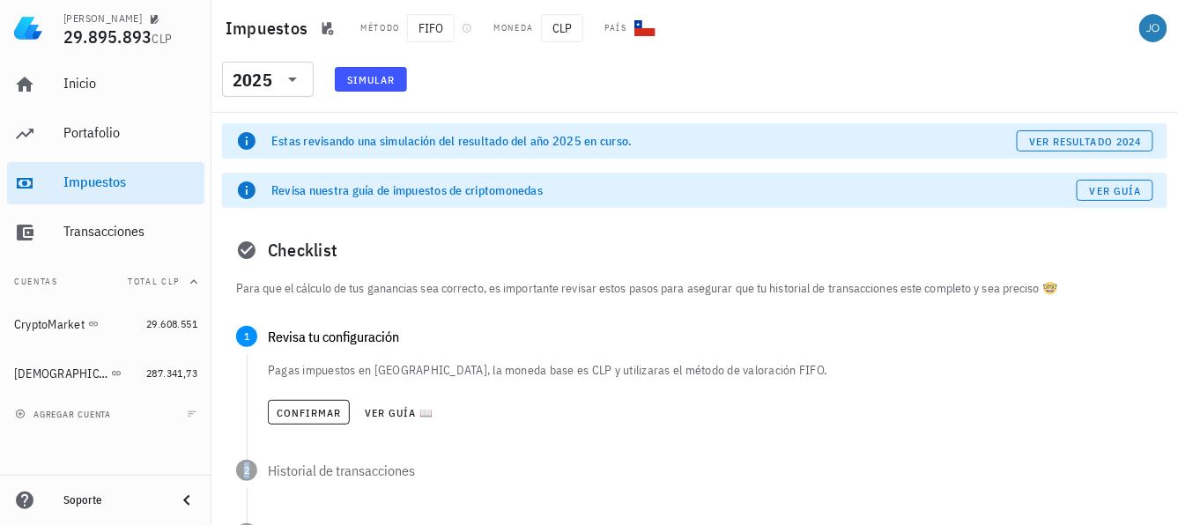
click at [620, 431] on div "Confirmar Ver guía 📖" at bounding box center [711, 412] width 886 height 39
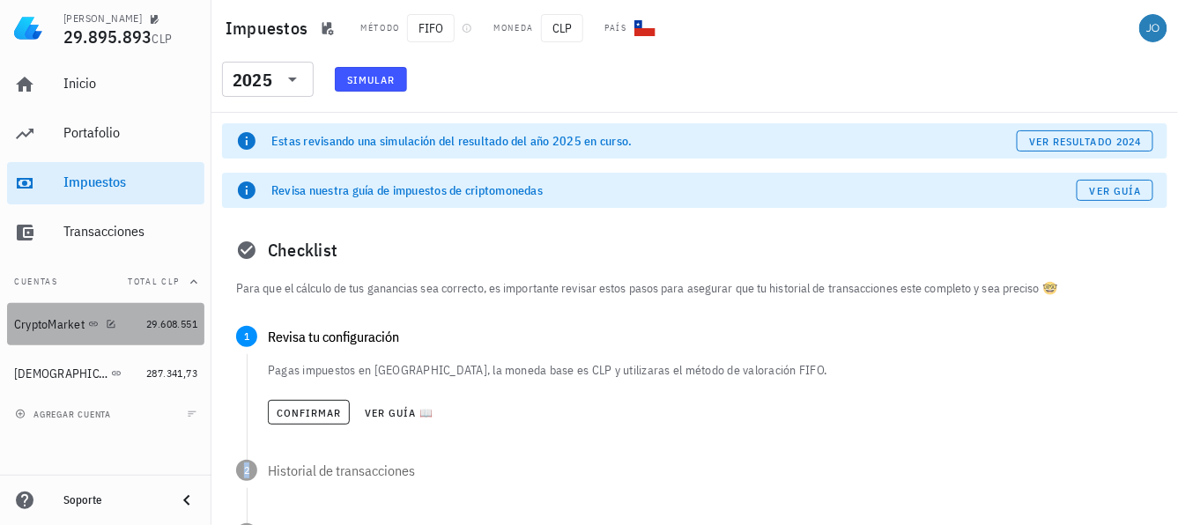
click at [43, 328] on div "CryptoMarket" at bounding box center [49, 324] width 71 height 15
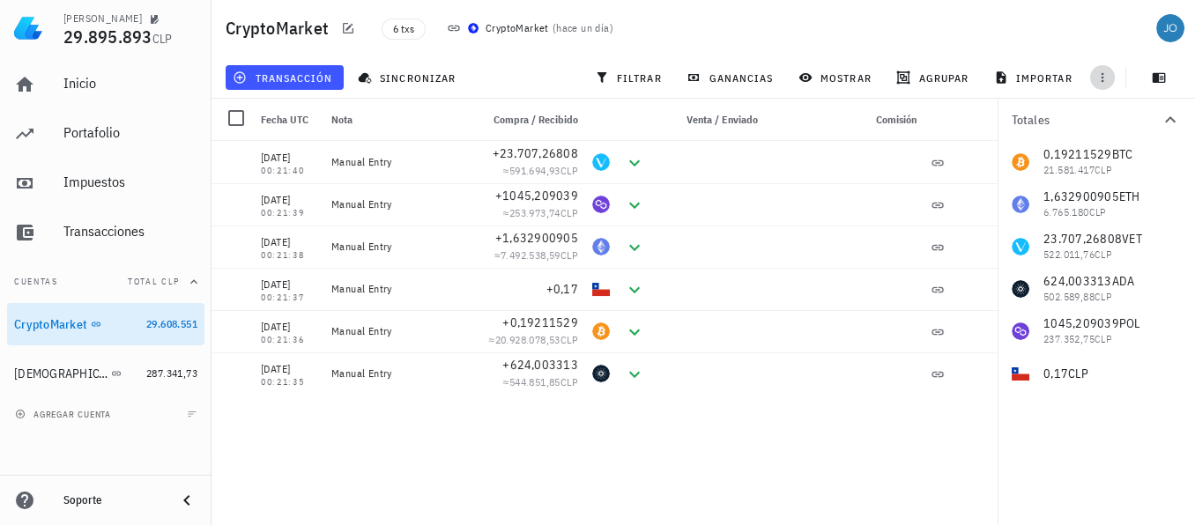
click at [1103, 77] on icon "button" at bounding box center [1103, 78] width 3 height 10
click at [1040, 79] on span "importar" at bounding box center [1035, 78] width 75 height 14
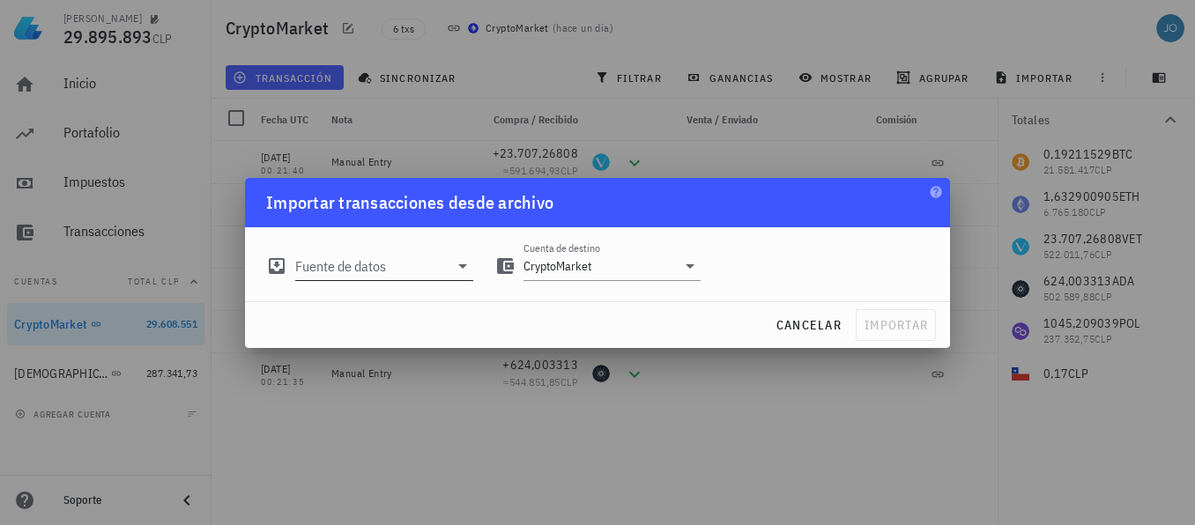
click at [464, 270] on icon at bounding box center [462, 266] width 21 height 21
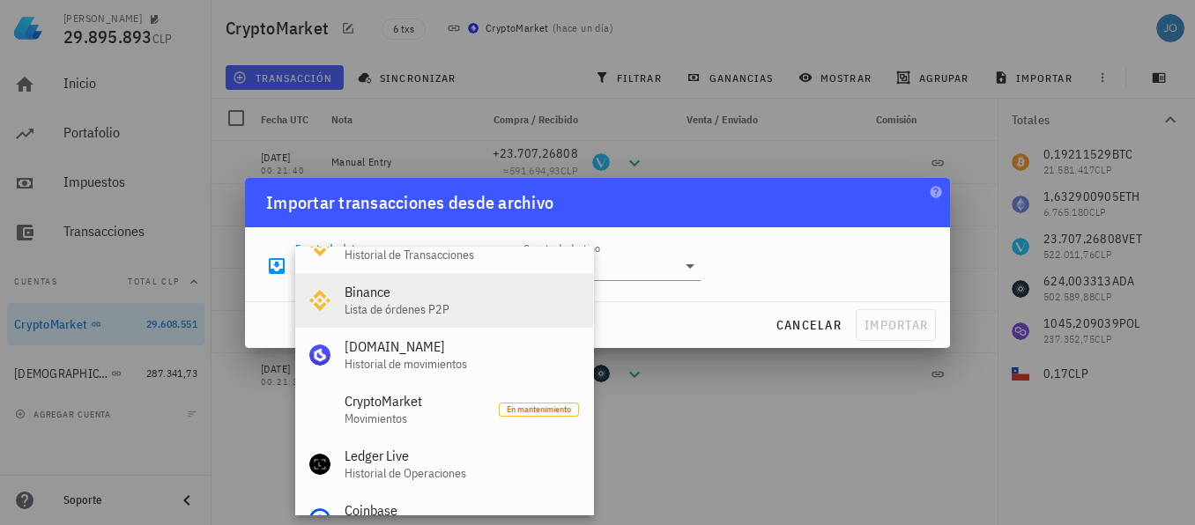
scroll to position [79, 0]
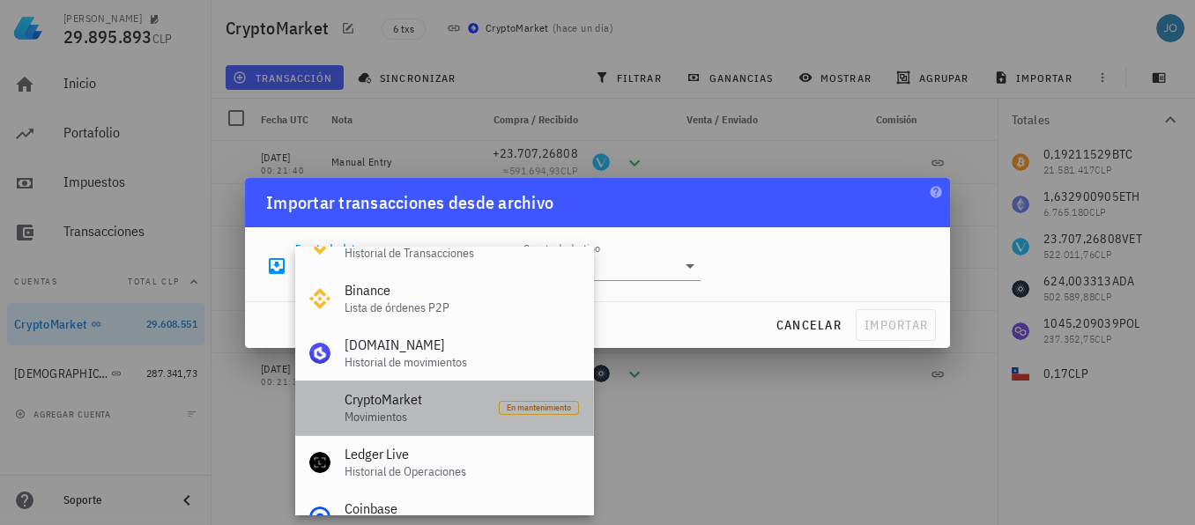
click at [409, 395] on div "CryptoMarket" at bounding box center [415, 399] width 140 height 17
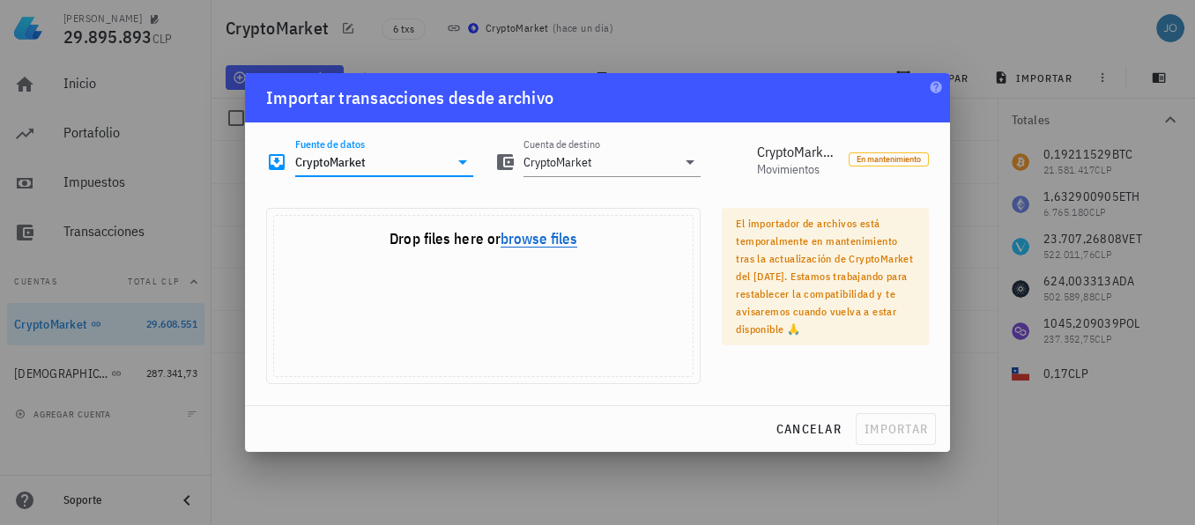
click at [551, 239] on button "browse files" at bounding box center [539, 240] width 77 height 16
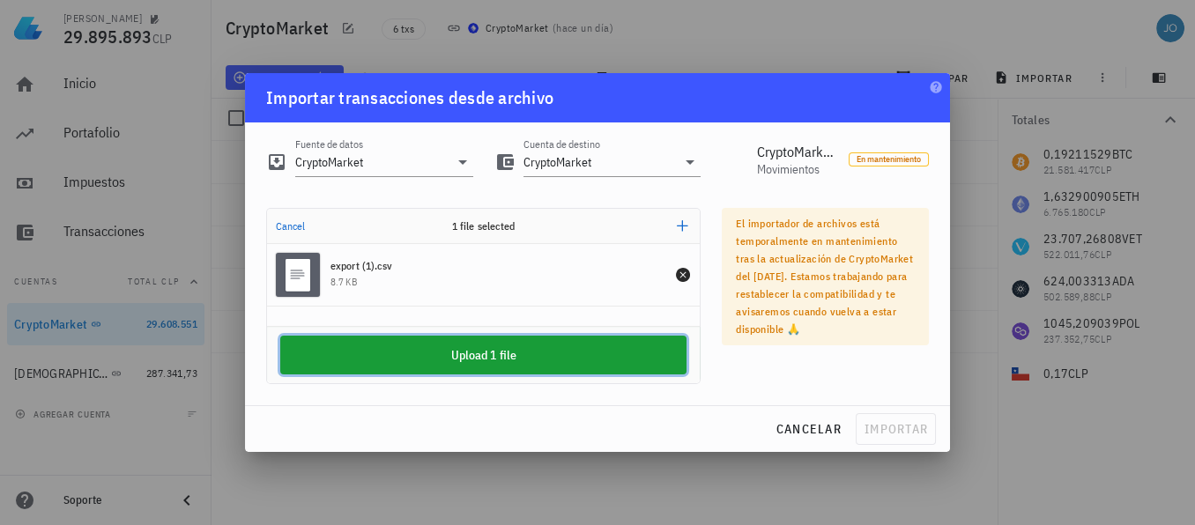
click at [527, 347] on button "Upload 1 file" at bounding box center [483, 355] width 406 height 39
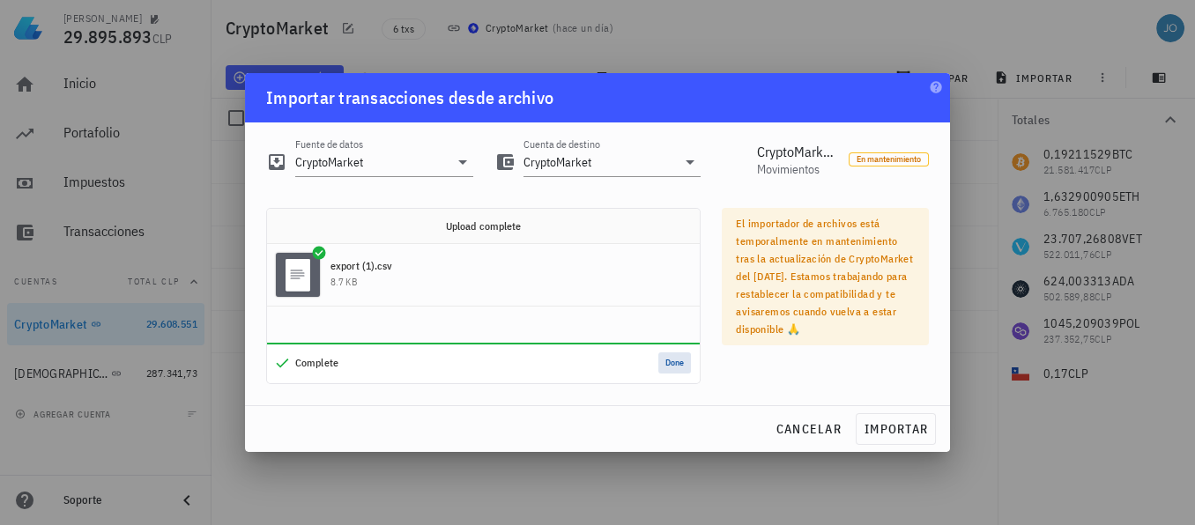
click at [670, 360] on button "Done" at bounding box center [674, 363] width 33 height 21
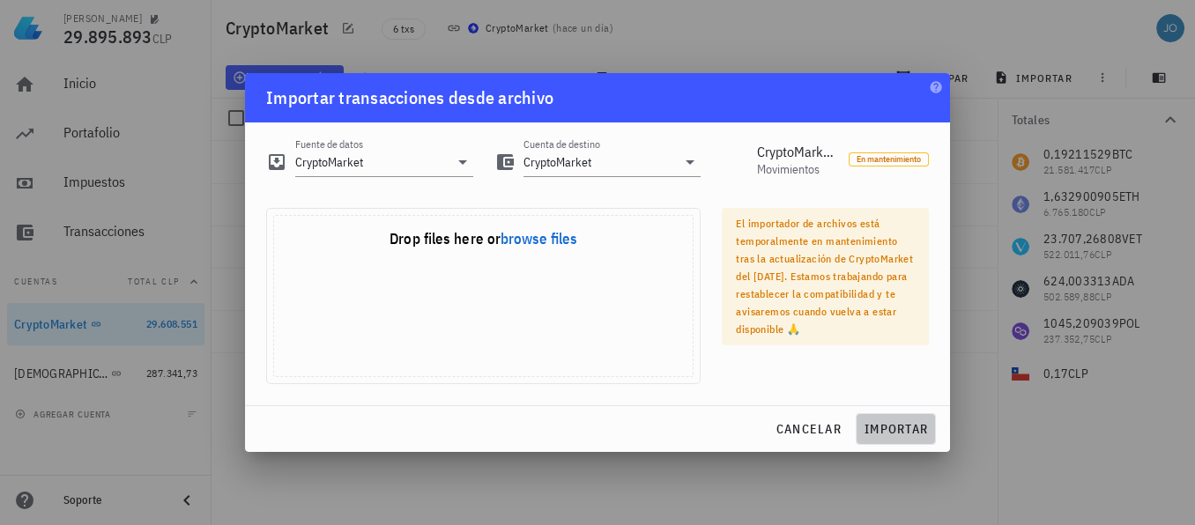
click at [882, 421] on span "importar" at bounding box center [896, 429] width 64 height 16
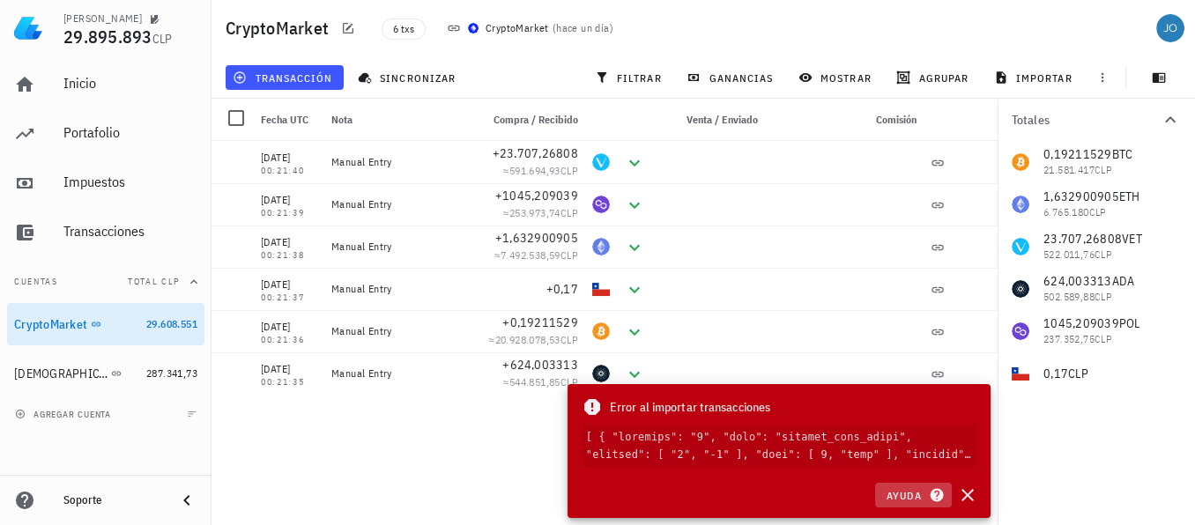
click at [929, 496] on icon "button" at bounding box center [937, 495] width 16 height 21
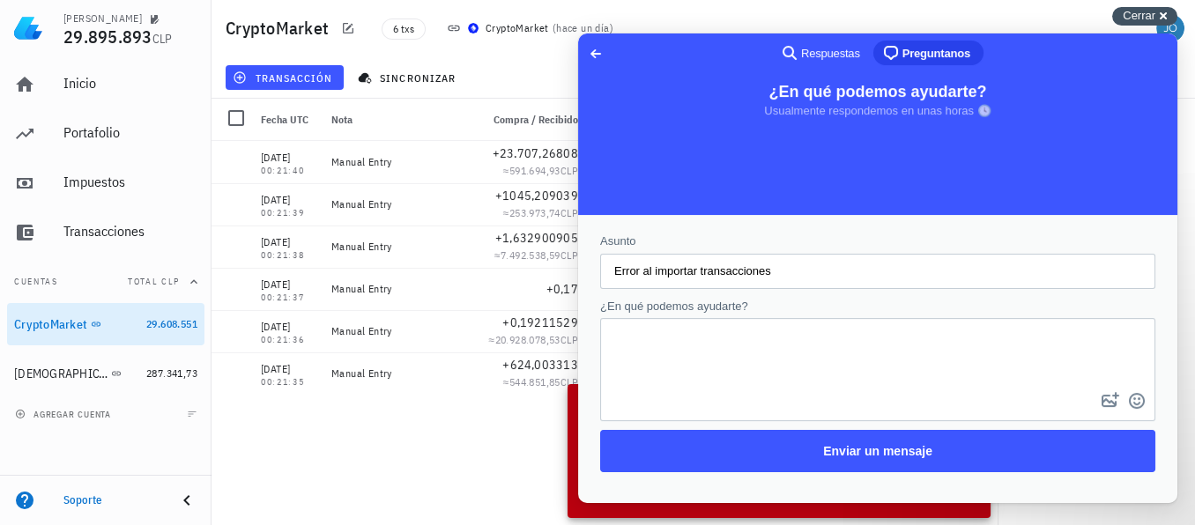
click at [1161, 10] on div "Cerrar cross-small" at bounding box center [1144, 16] width 65 height 19
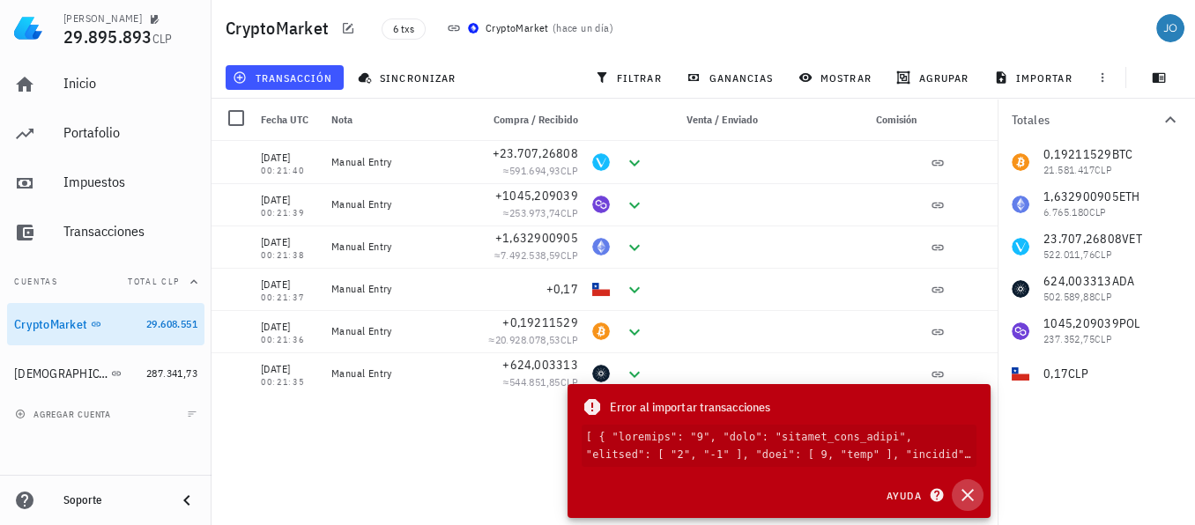
click at [968, 491] on icon "button" at bounding box center [967, 495] width 21 height 21
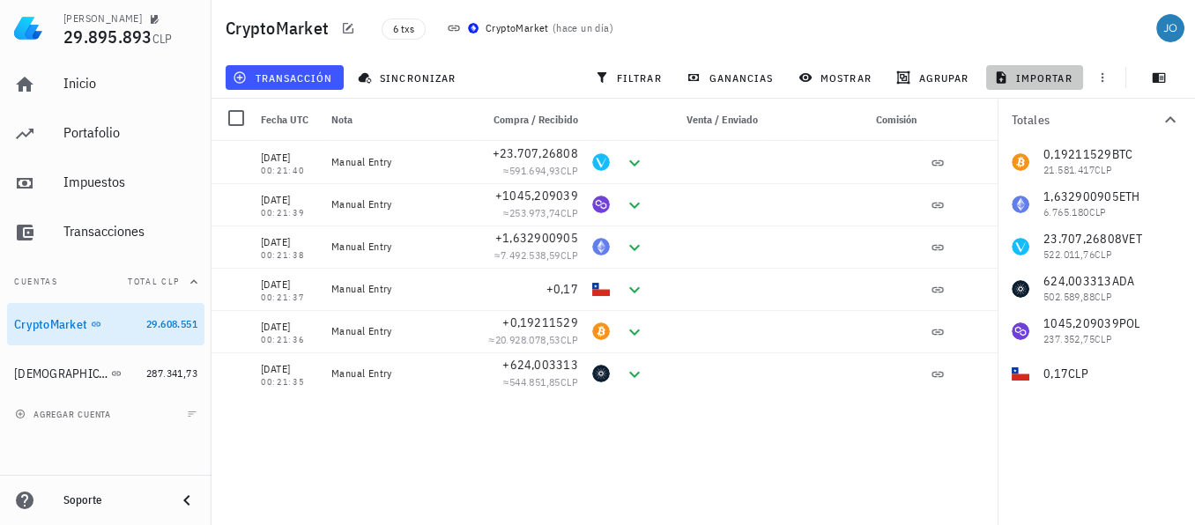
click at [1016, 81] on span "importar" at bounding box center [1035, 78] width 75 height 14
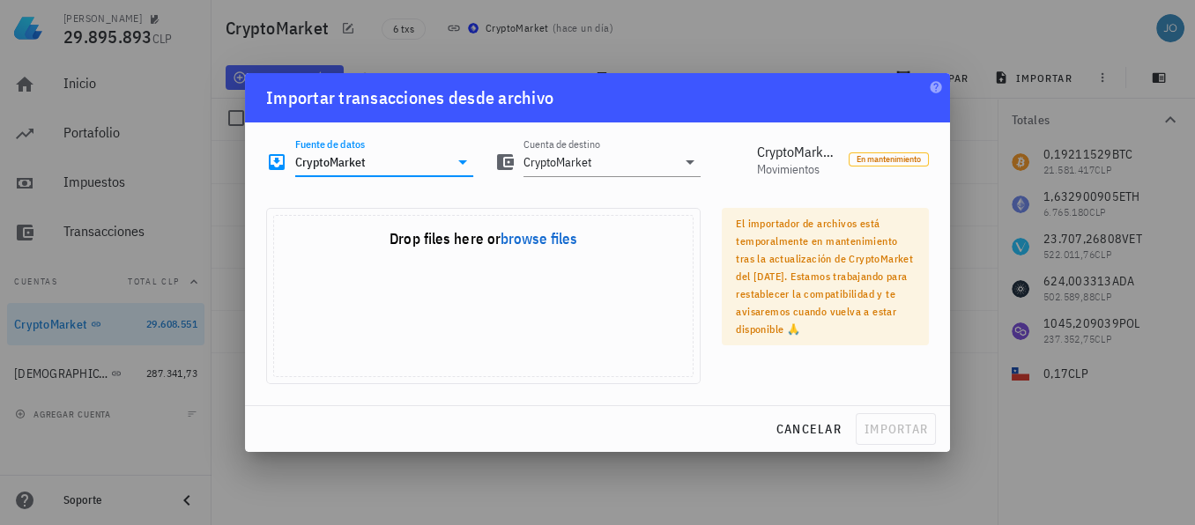
click at [421, 166] on input "CryptoMarket" at bounding box center [371, 162] width 153 height 28
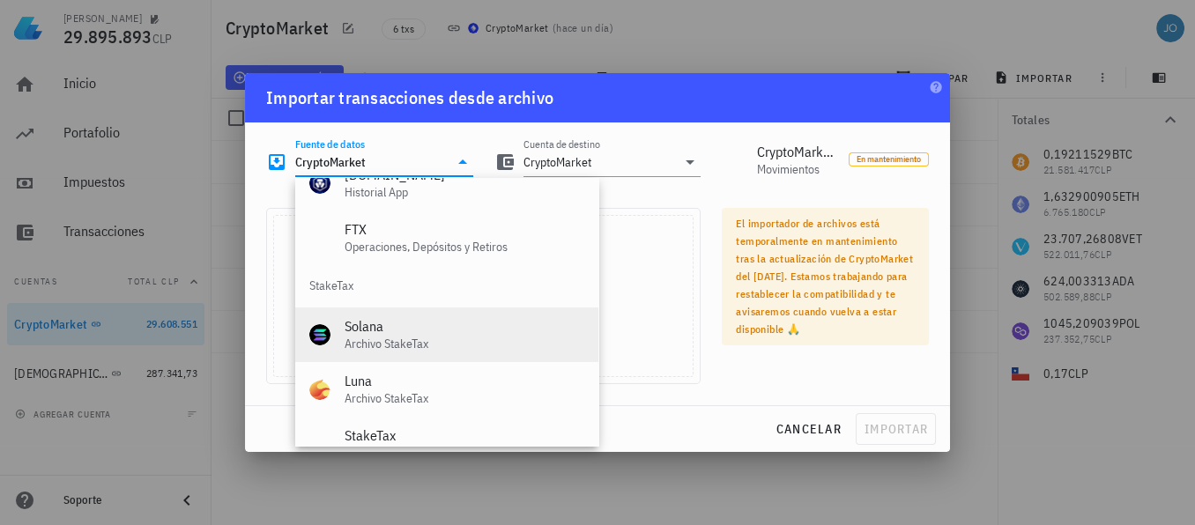
scroll to position [734, 0]
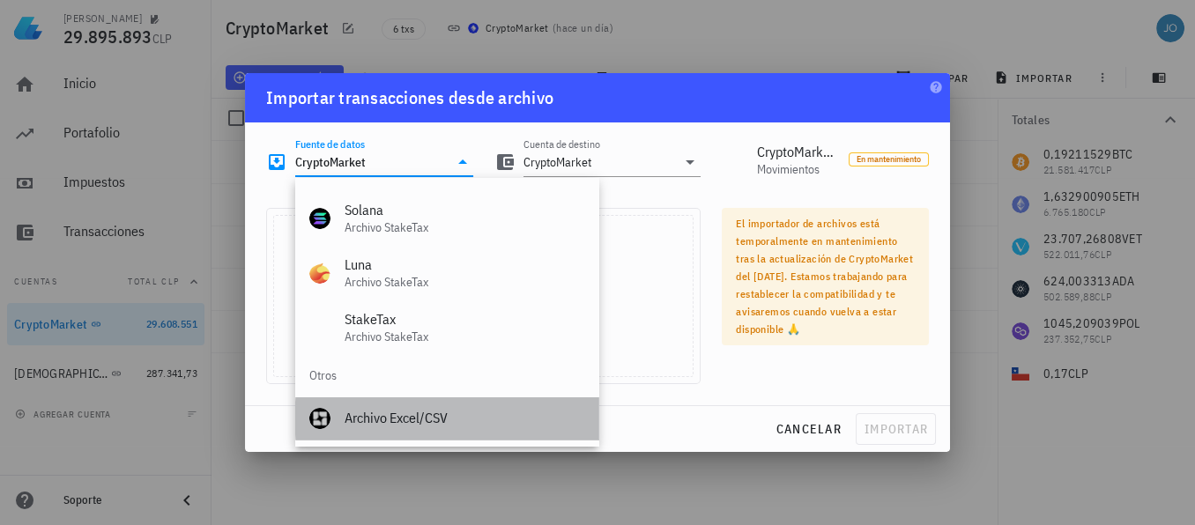
click at [457, 414] on div "Archivo Excel/CSV" at bounding box center [465, 418] width 240 height 17
type input "Archivo Excel/CSV"
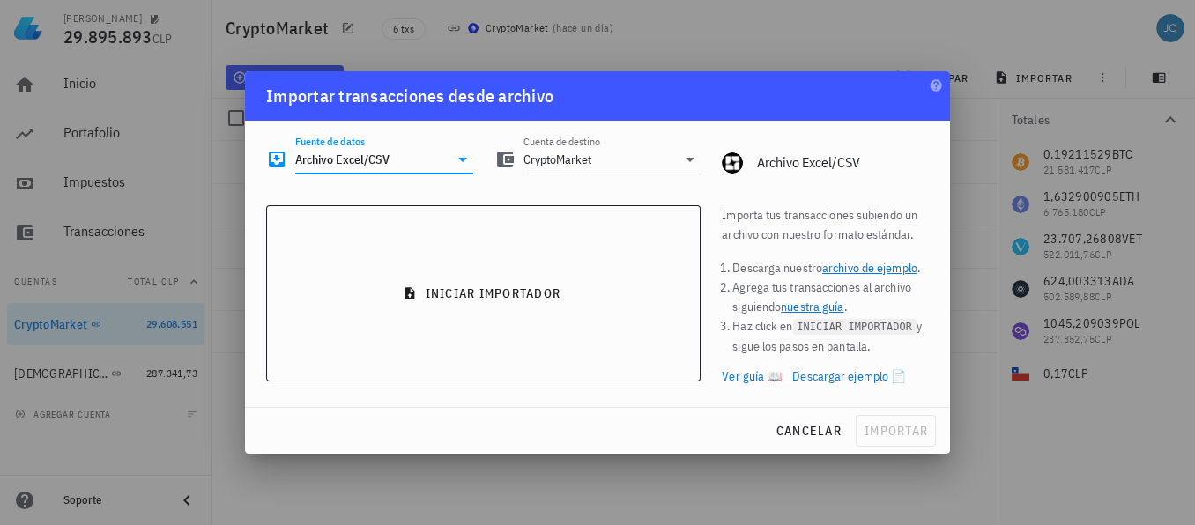
click at [878, 273] on link "archivo de ejemplo" at bounding box center [869, 268] width 95 height 16
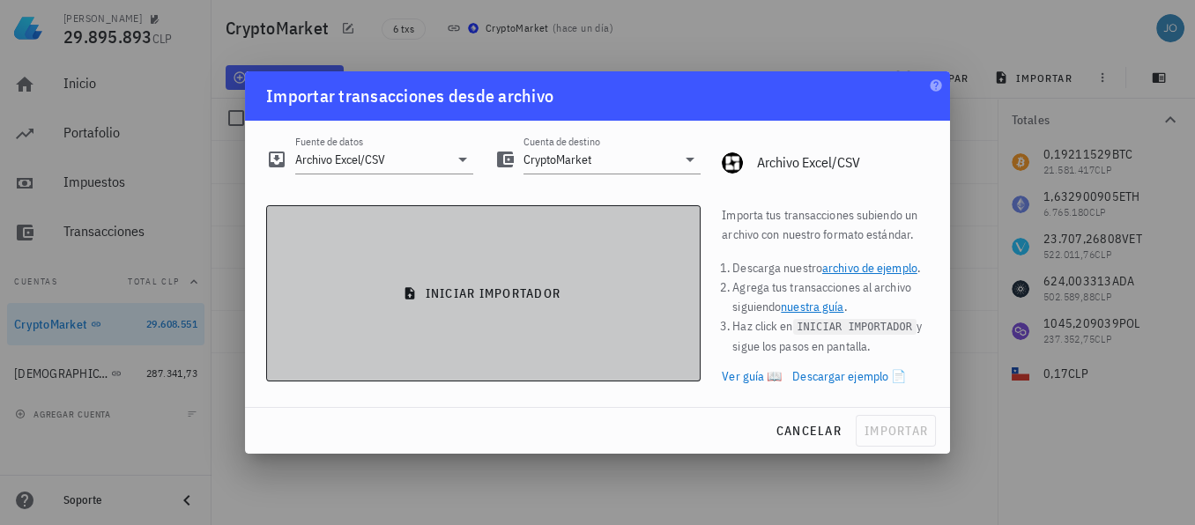
click at [604, 289] on span "iniciar importador" at bounding box center [483, 294] width 405 height 16
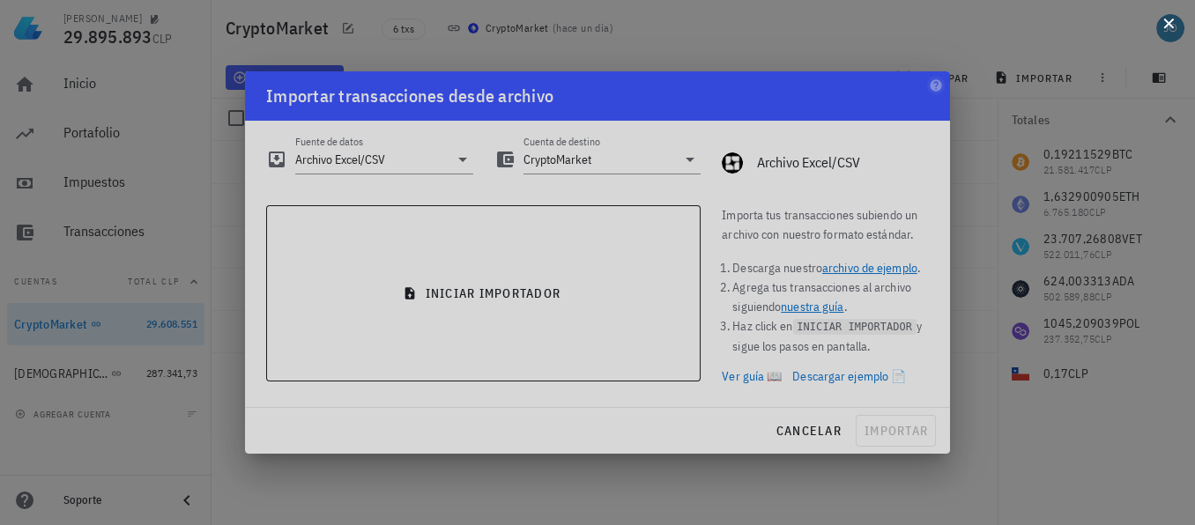
click at [1172, 31] on button at bounding box center [1169, 22] width 18 height 18
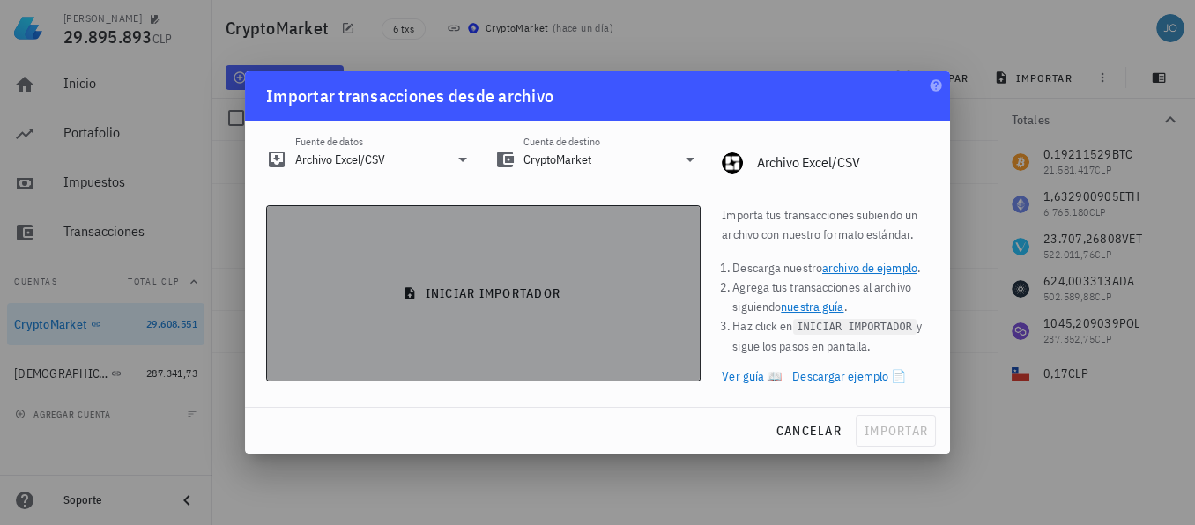
click at [461, 290] on span "iniciar importador" at bounding box center [483, 294] width 405 height 16
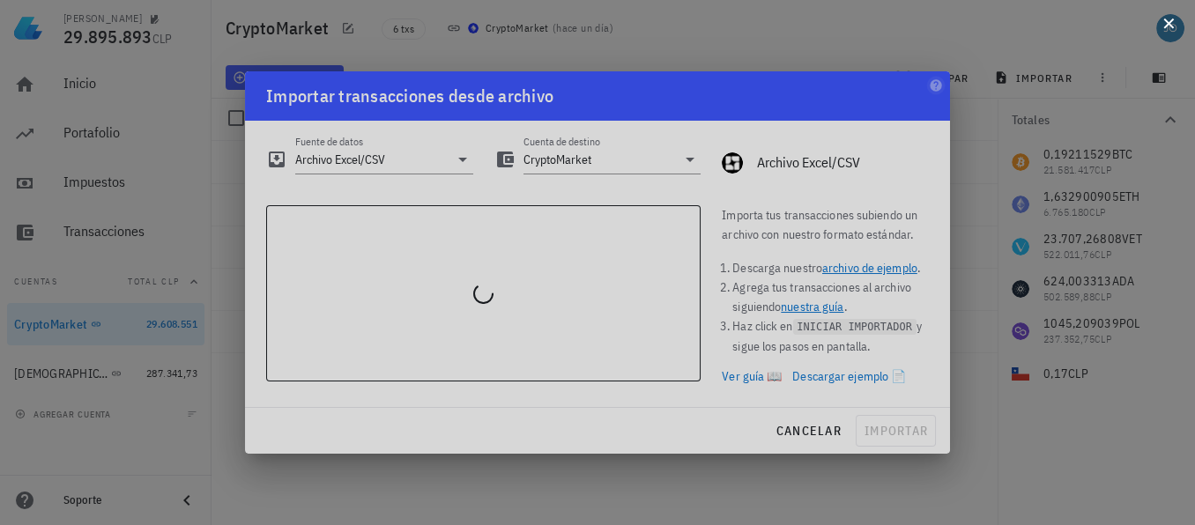
click at [1161, 21] on button at bounding box center [1169, 22] width 18 height 18
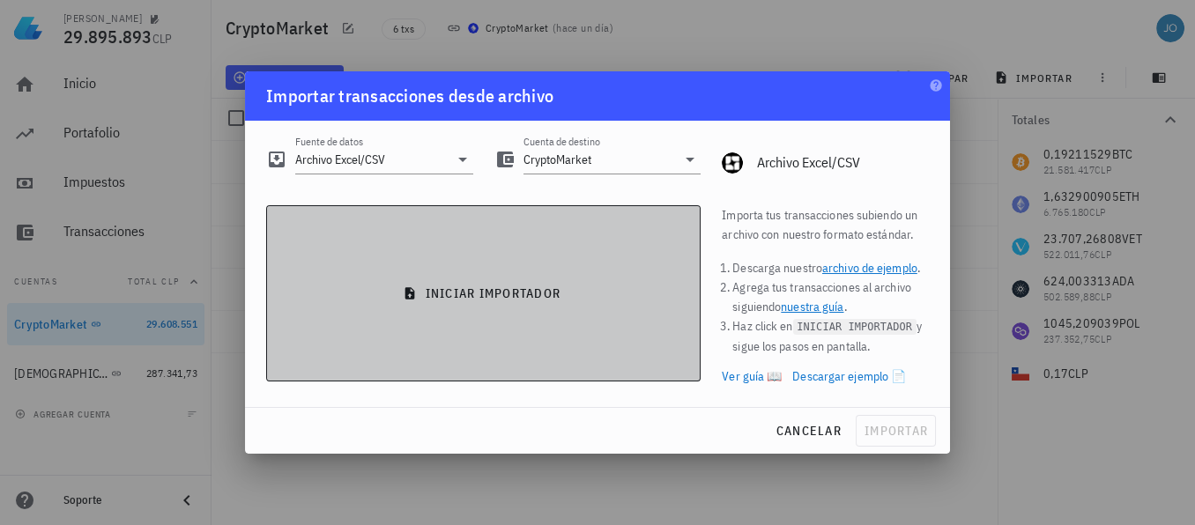
click at [563, 258] on button "iniciar importador" at bounding box center [483, 293] width 435 height 176
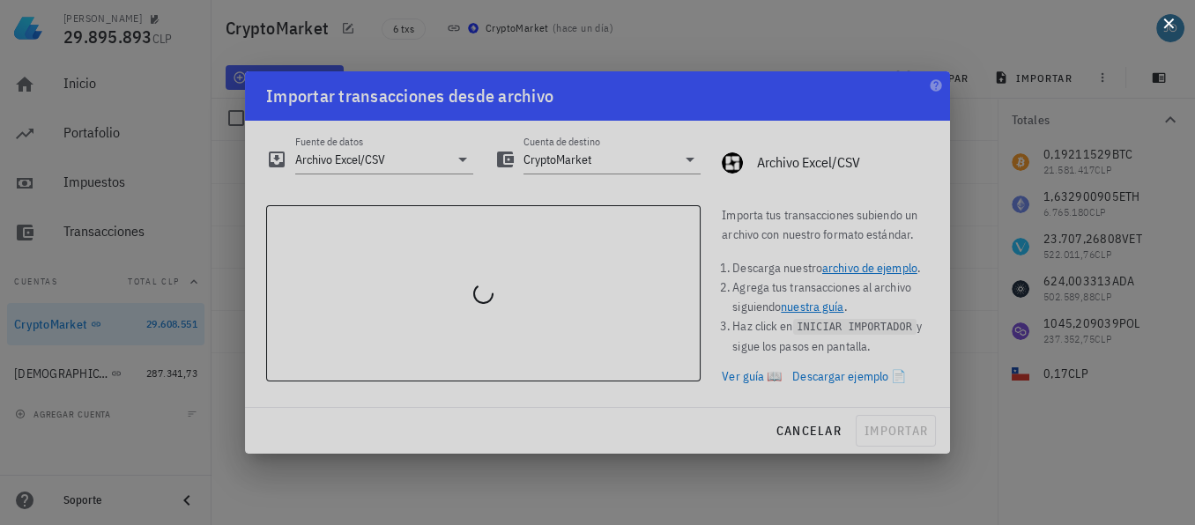
click at [1165, 71] on div at bounding box center [597, 262] width 1195 height 525
click at [1179, 119] on div at bounding box center [597, 262] width 1195 height 525
click at [1176, 21] on button at bounding box center [1169, 22] width 18 height 18
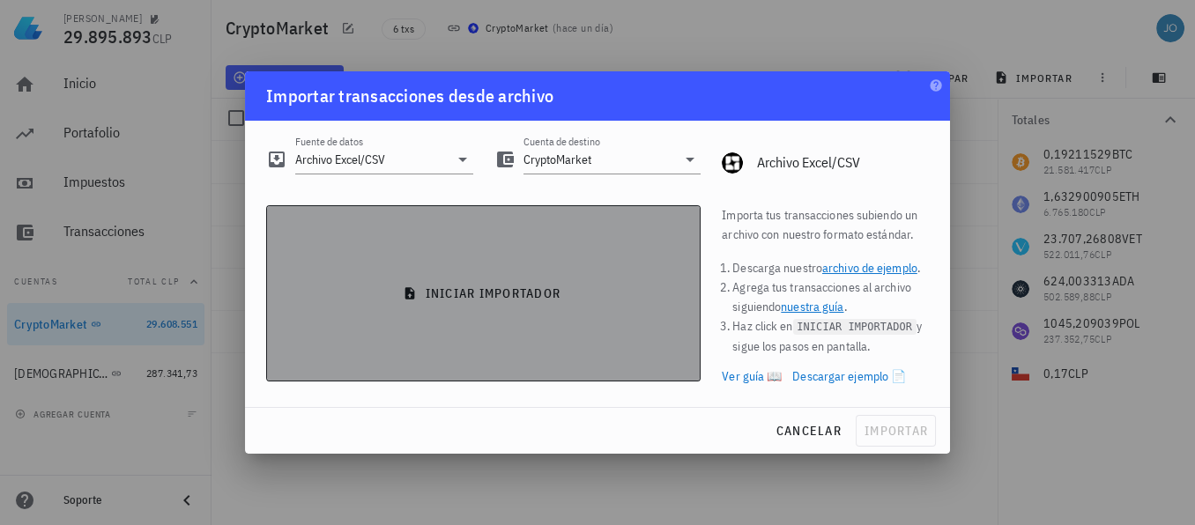
click at [538, 280] on button "iniciar importador" at bounding box center [483, 293] width 435 height 176
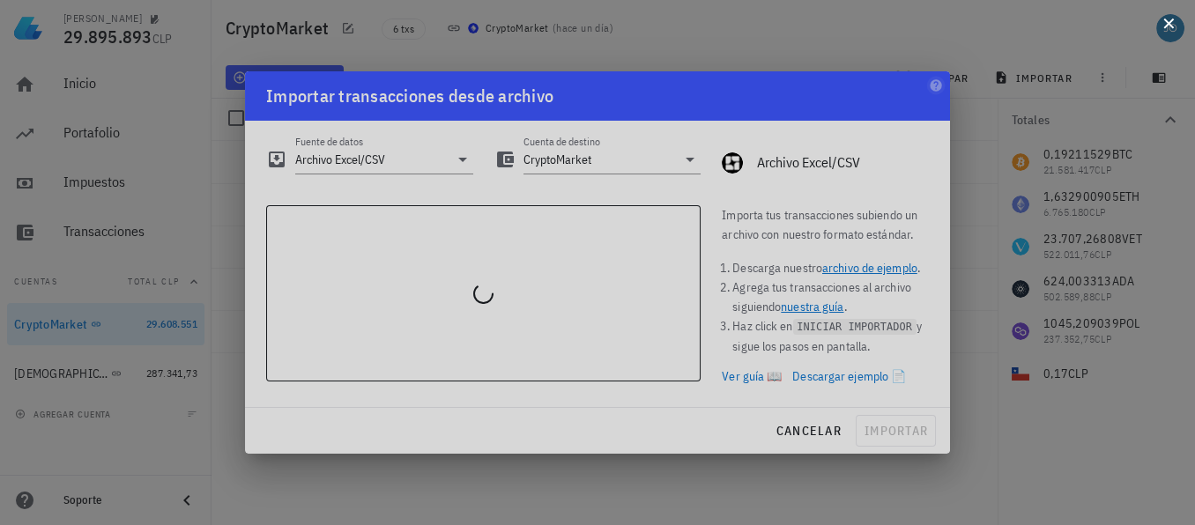
click at [1170, 22] on button at bounding box center [1169, 22] width 18 height 18
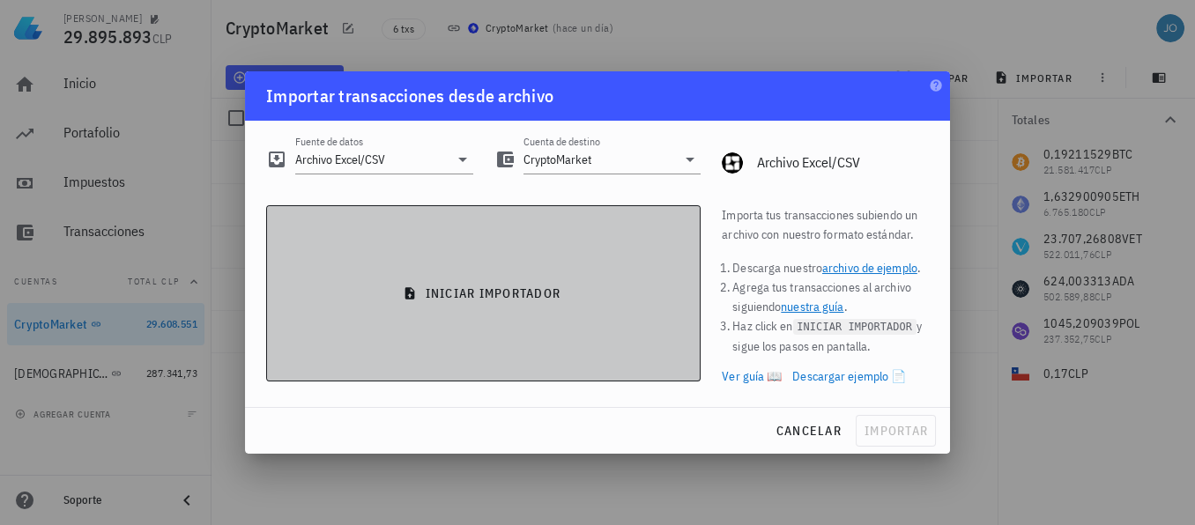
click at [542, 293] on span "iniciar importador" at bounding box center [483, 294] width 405 height 16
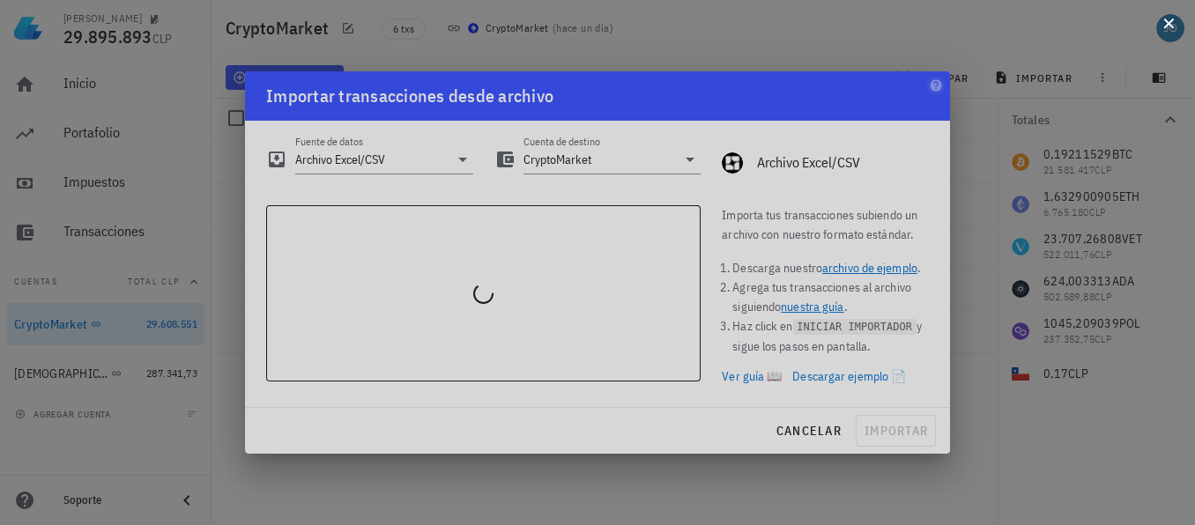
click at [1168, 21] on button at bounding box center [1169, 22] width 18 height 18
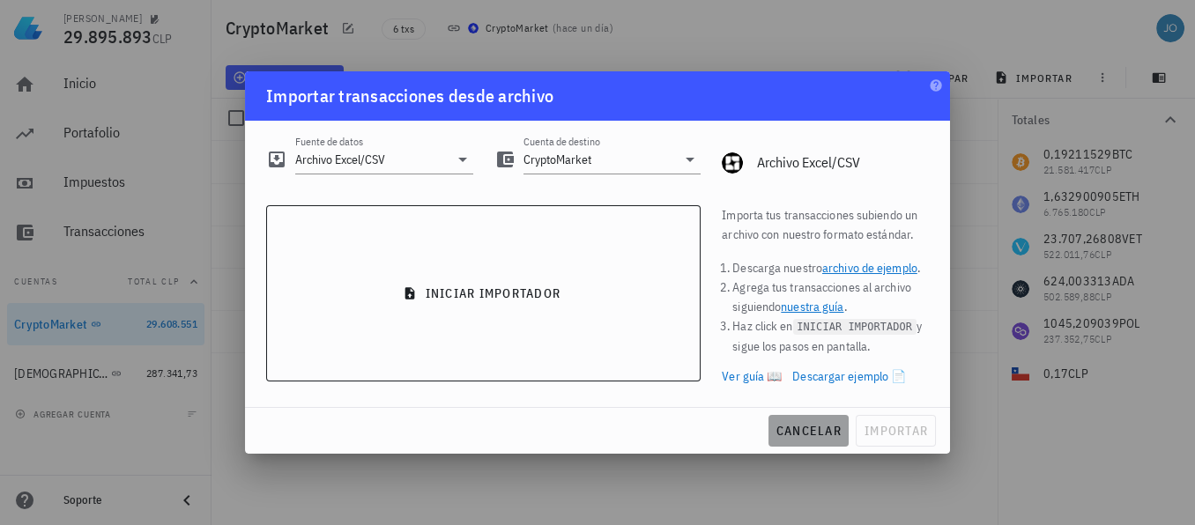
click at [805, 420] on button "cancelar" at bounding box center [809, 431] width 80 height 32
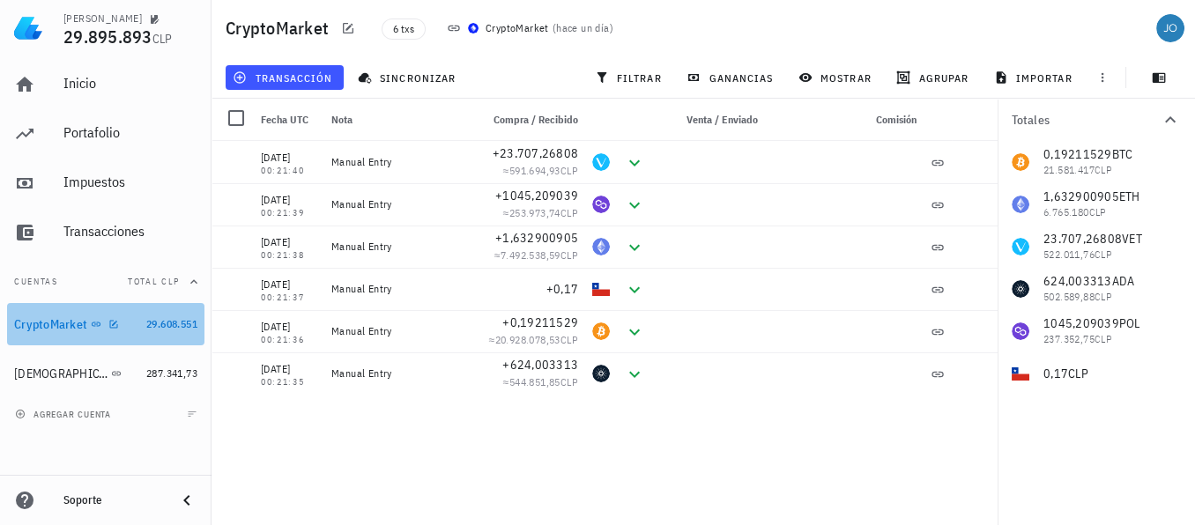
click at [61, 322] on div "CryptoMarket" at bounding box center [50, 324] width 73 height 15
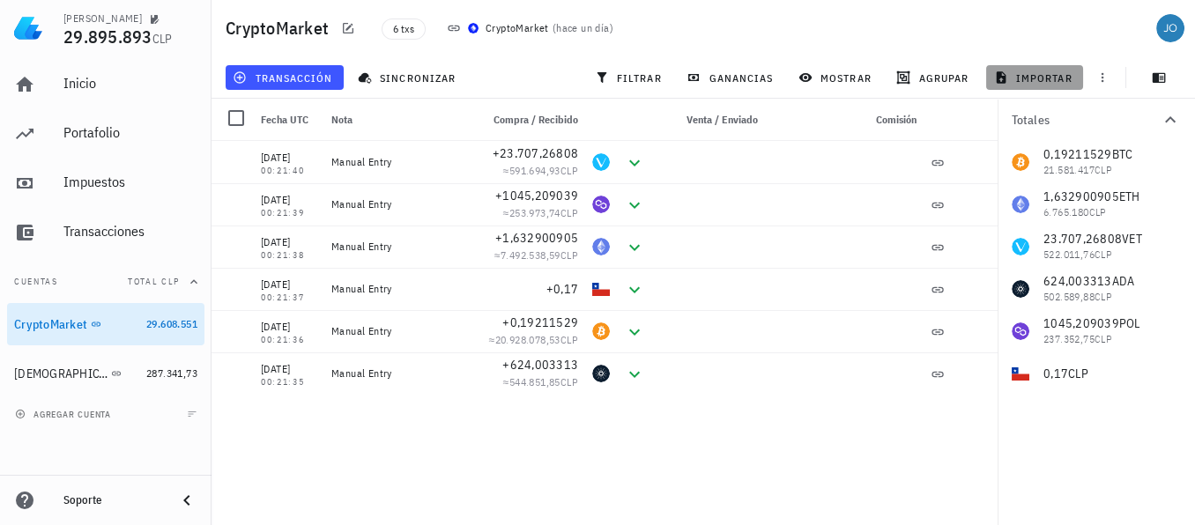
click at [1024, 88] on button "importar" at bounding box center [1034, 77] width 97 height 25
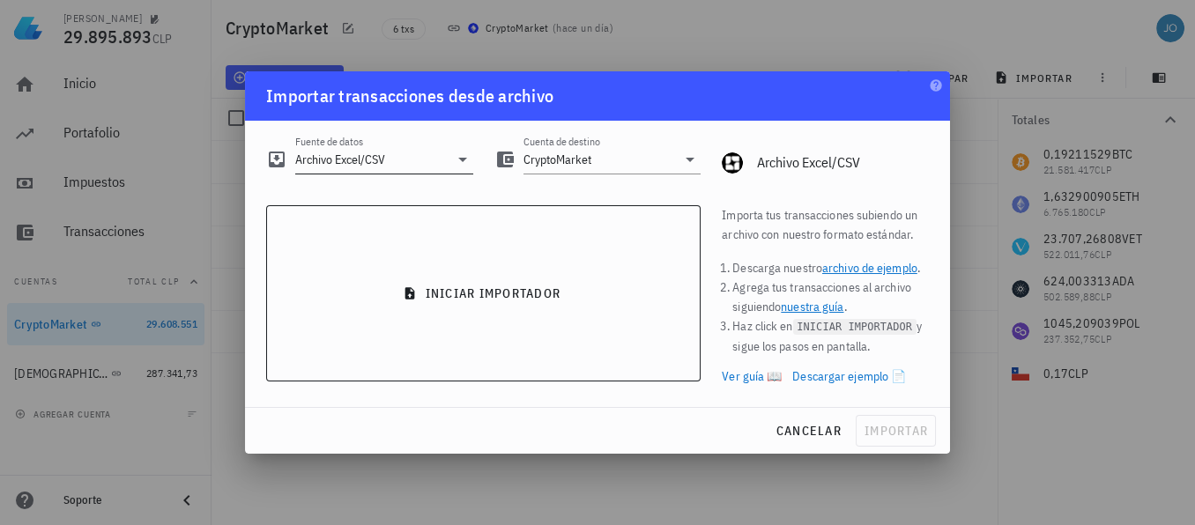
click at [427, 169] on input "Archivo Excel/CSV" at bounding box center [371, 159] width 153 height 28
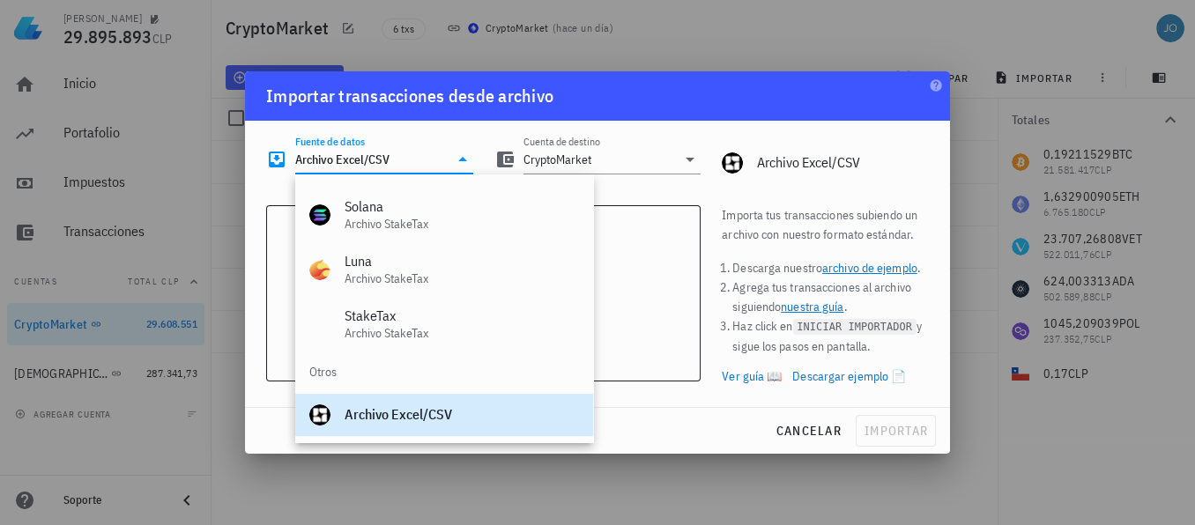
drag, startPoint x: 427, startPoint y: 169, endPoint x: 665, endPoint y: 115, distance: 244.2
click at [665, 115] on div "Importar transacciones desde archivo" at bounding box center [597, 95] width 705 height 49
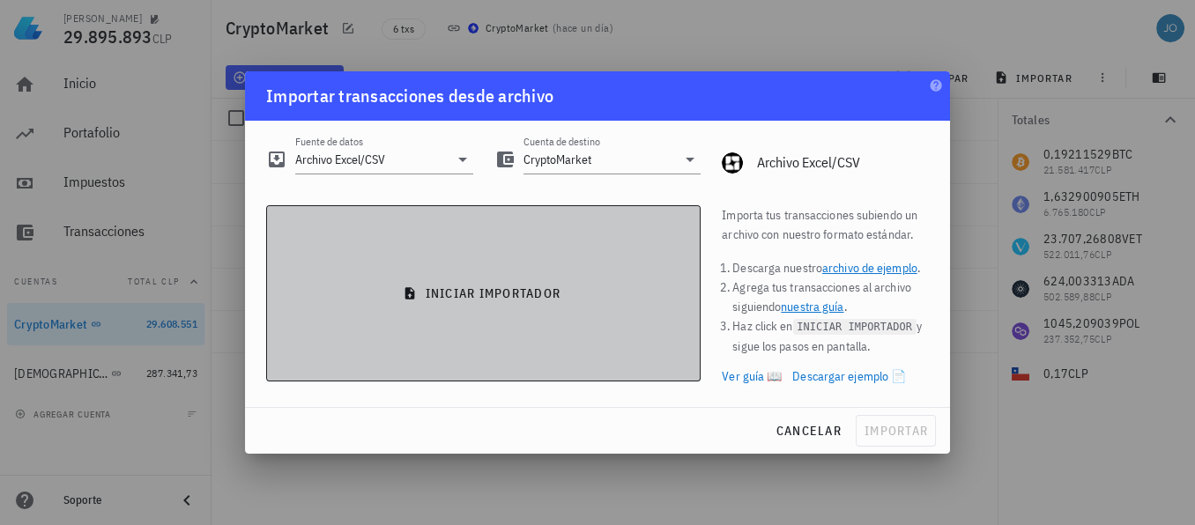
click at [540, 298] on span "iniciar importador" at bounding box center [483, 294] width 405 height 16
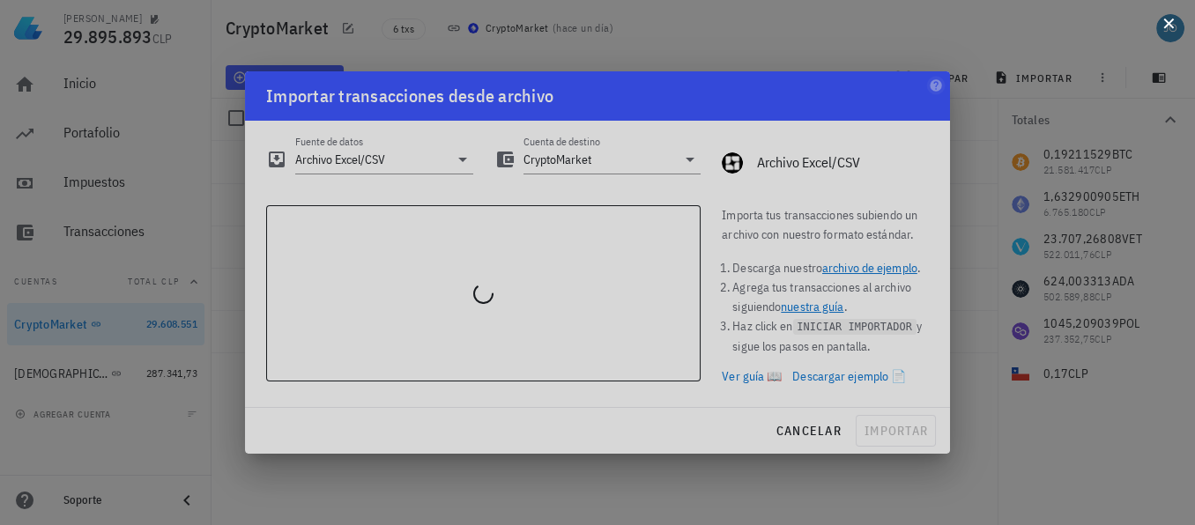
click at [1174, 31] on button at bounding box center [1169, 22] width 18 height 18
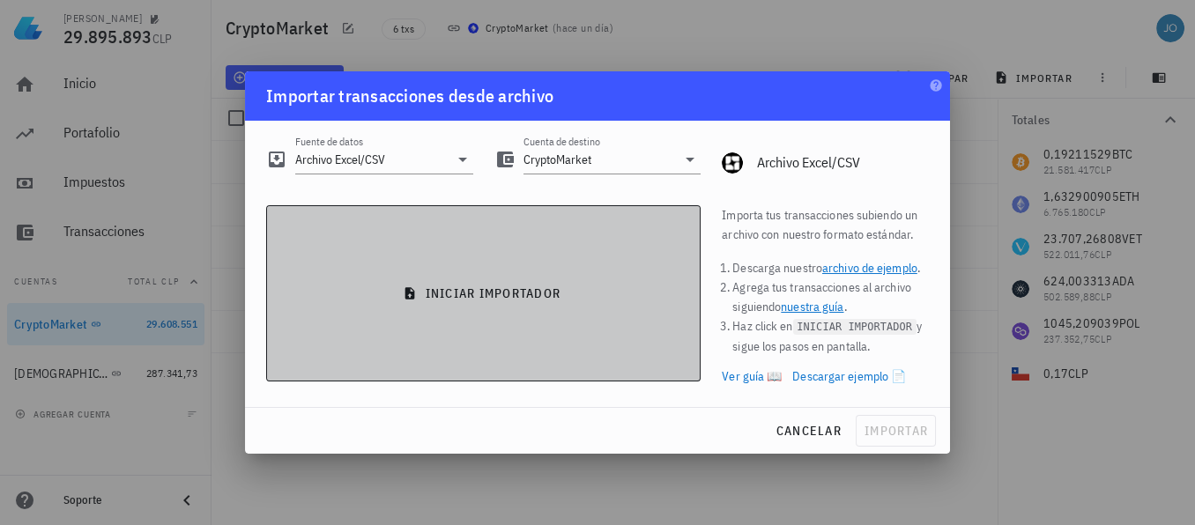
click at [501, 292] on span "iniciar importador" at bounding box center [483, 294] width 405 height 16
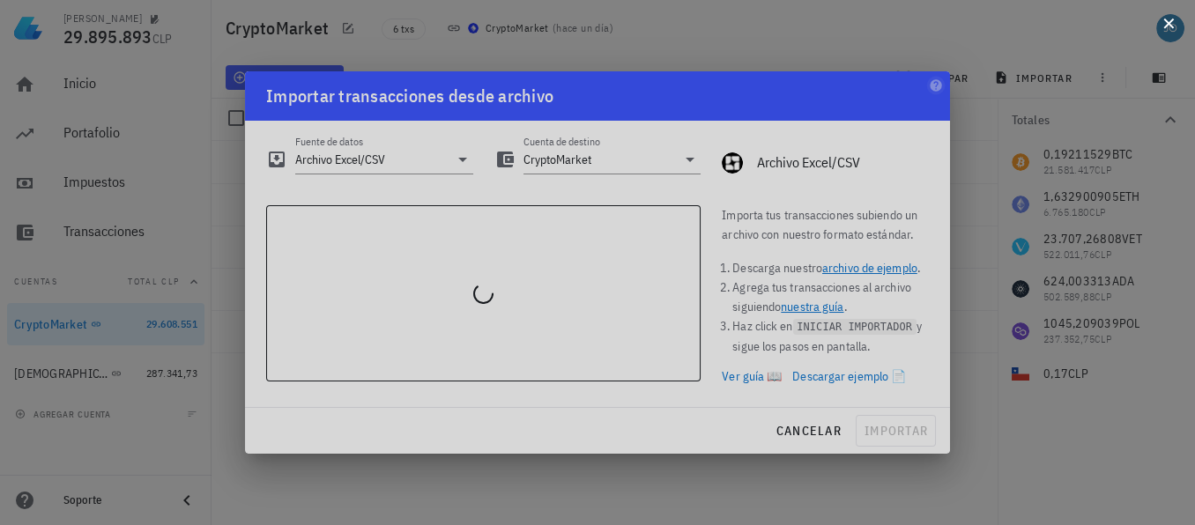
click at [1165, 29] on button at bounding box center [1169, 22] width 18 height 18
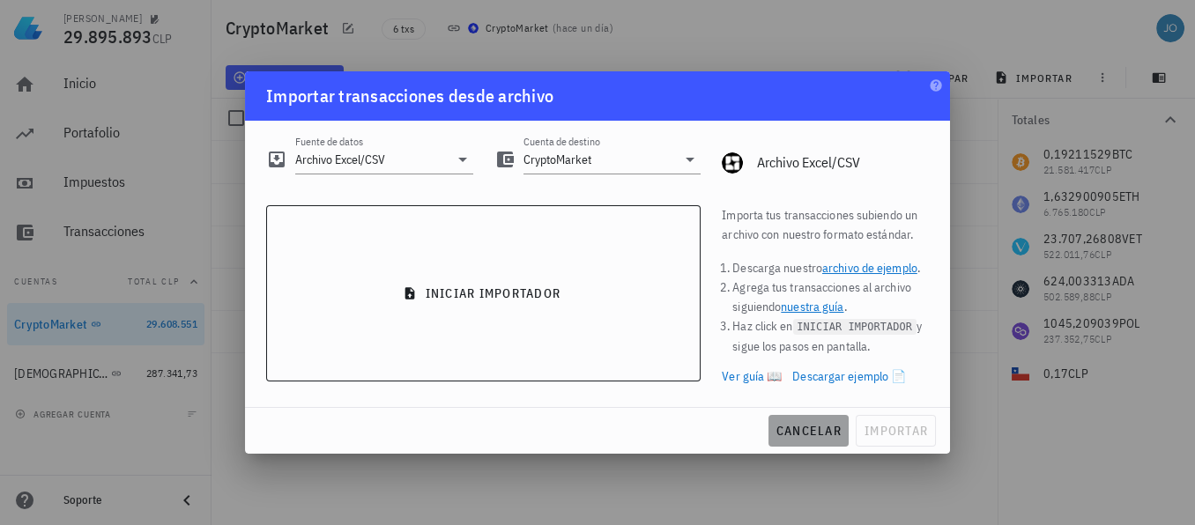
click at [800, 432] on span "cancelar" at bounding box center [809, 431] width 66 height 16
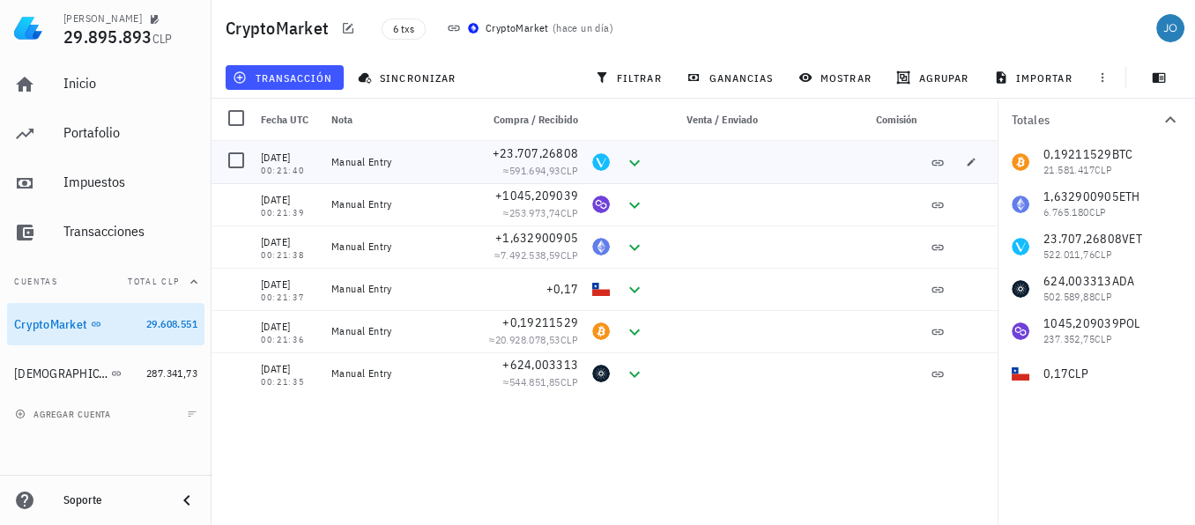
click at [375, 169] on div "Manual Entry" at bounding box center [398, 162] width 148 height 42
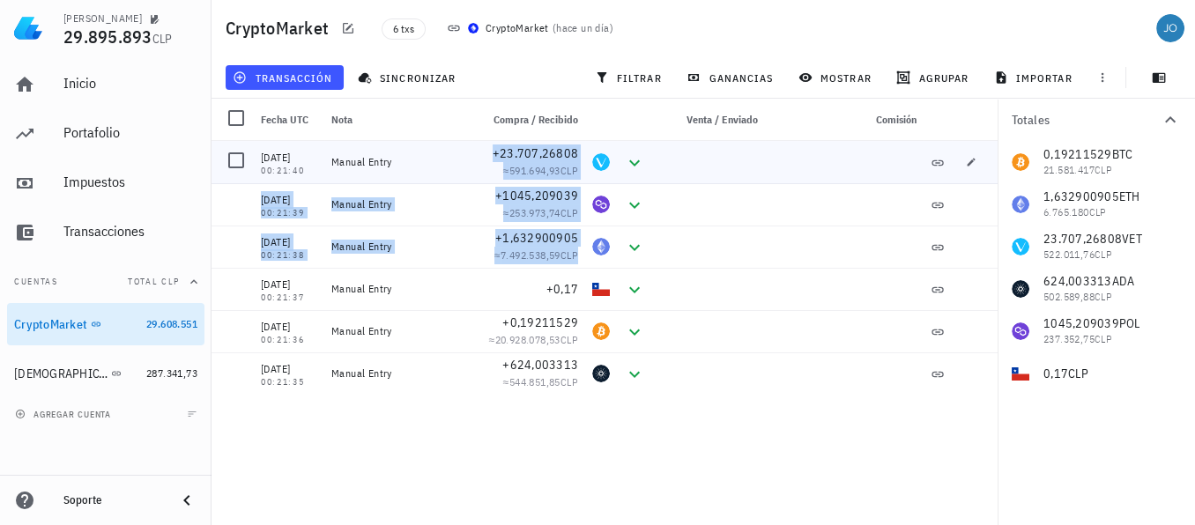
drag, startPoint x: 375, startPoint y: 169, endPoint x: 650, endPoint y: 277, distance: 296.1
click at [650, 277] on div "[DATE] 00:21:40 Manual Entry +23.707,26808 ≈ 591.694,93 CLP [DATE] 00:21:39 Man…" at bounding box center [605, 268] width 786 height 254
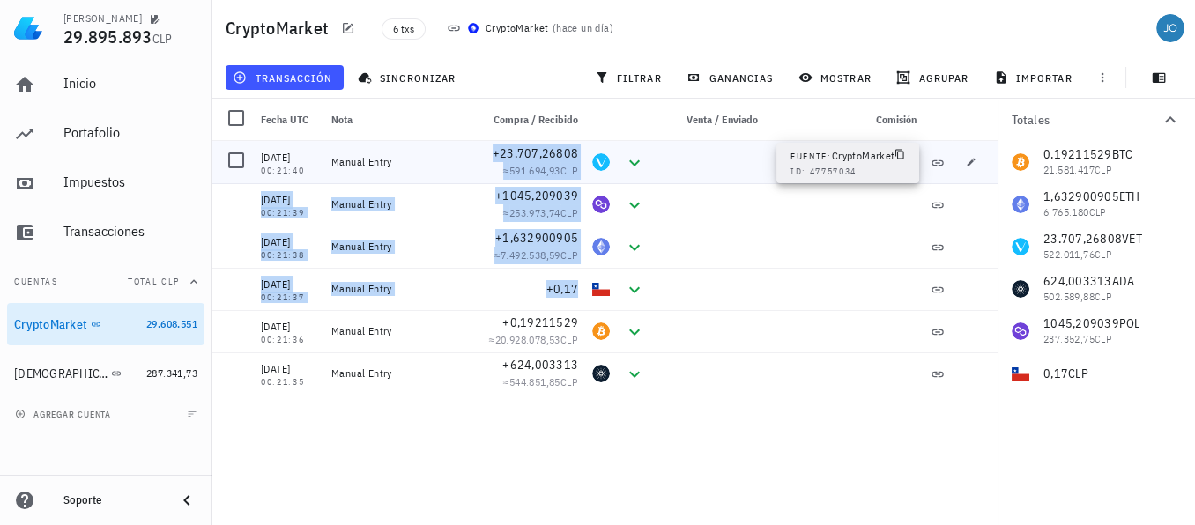
click at [936, 164] on icon at bounding box center [938, 163] width 14 height 14
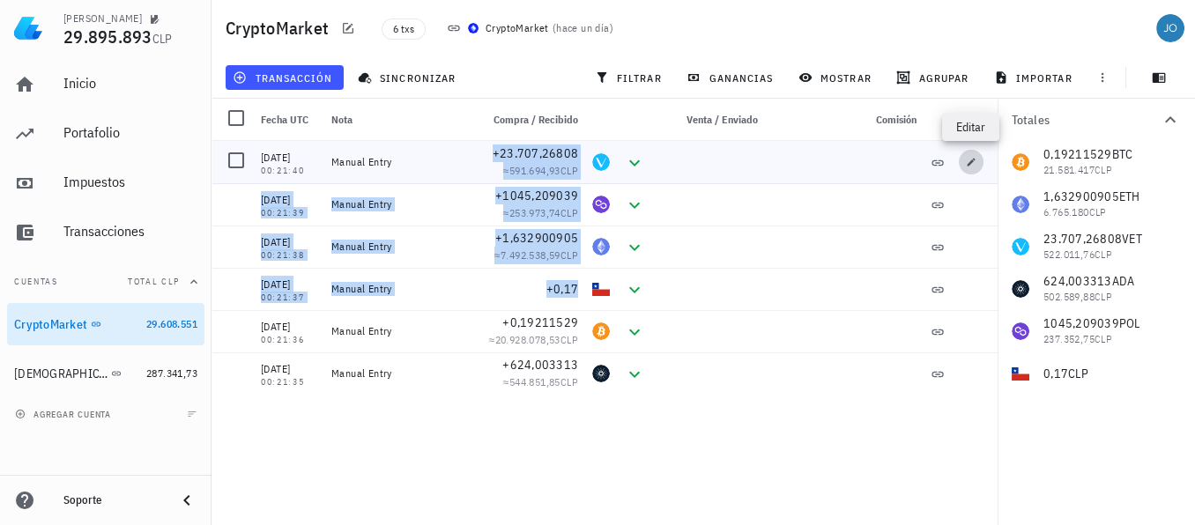
click at [969, 165] on icon "button" at bounding box center [972, 162] width 8 height 8
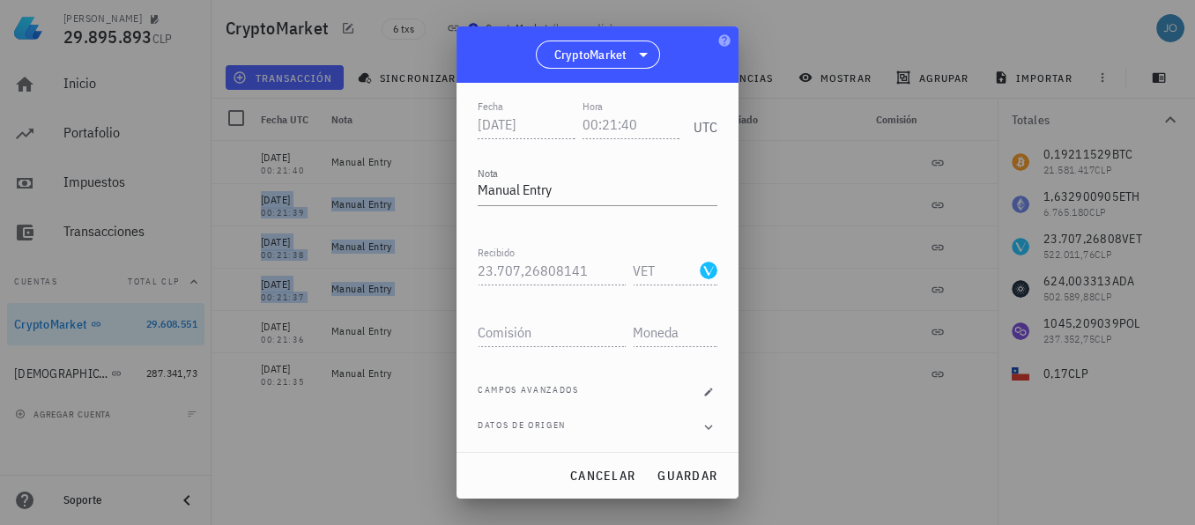
scroll to position [0, 0]
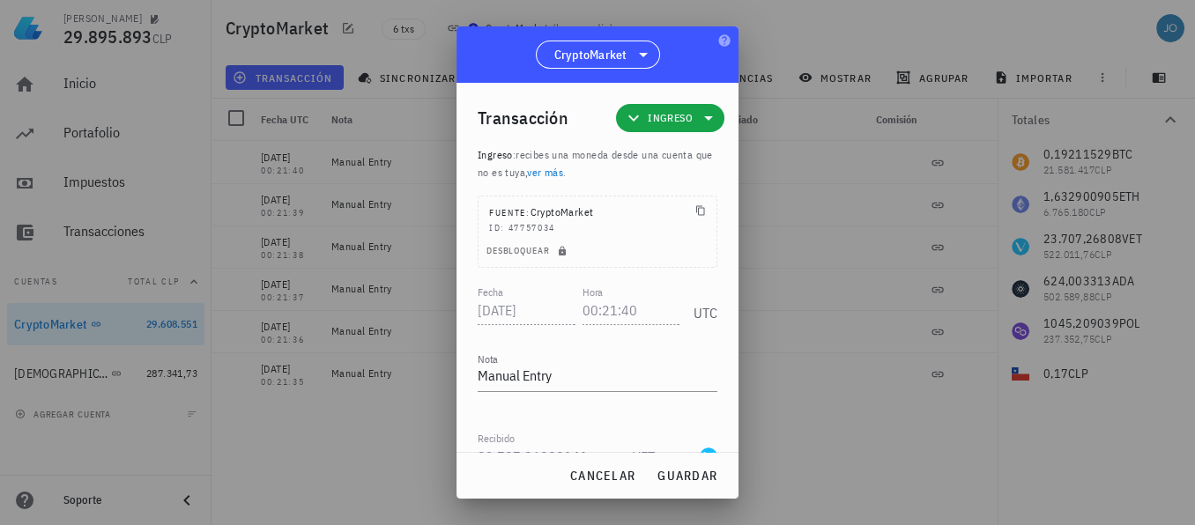
click at [828, 409] on div at bounding box center [597, 262] width 1195 height 525
click at [627, 469] on span "cancelar" at bounding box center [602, 476] width 66 height 16
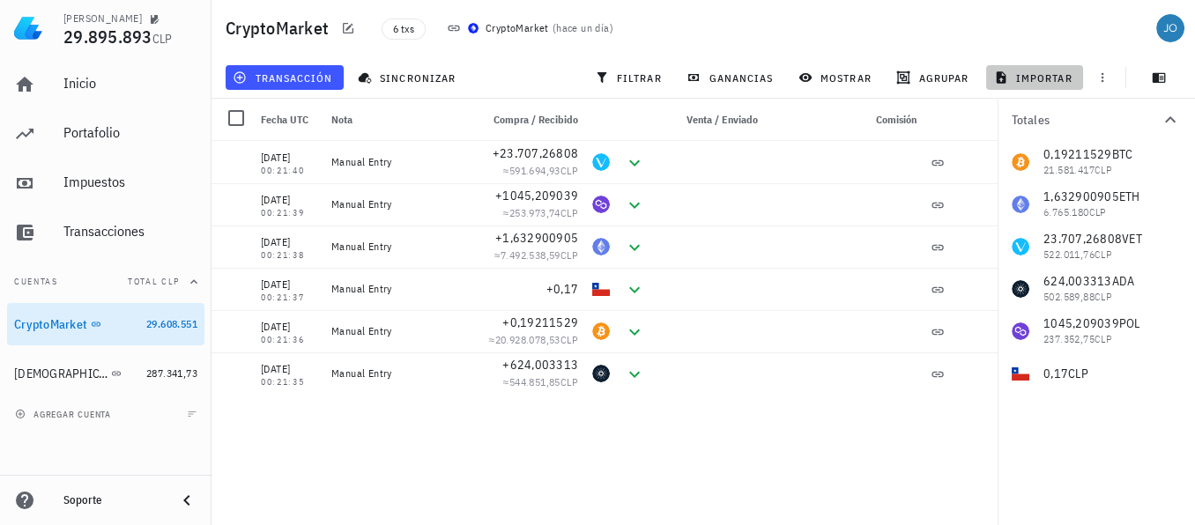
click at [1043, 71] on span "importar" at bounding box center [1035, 78] width 75 height 14
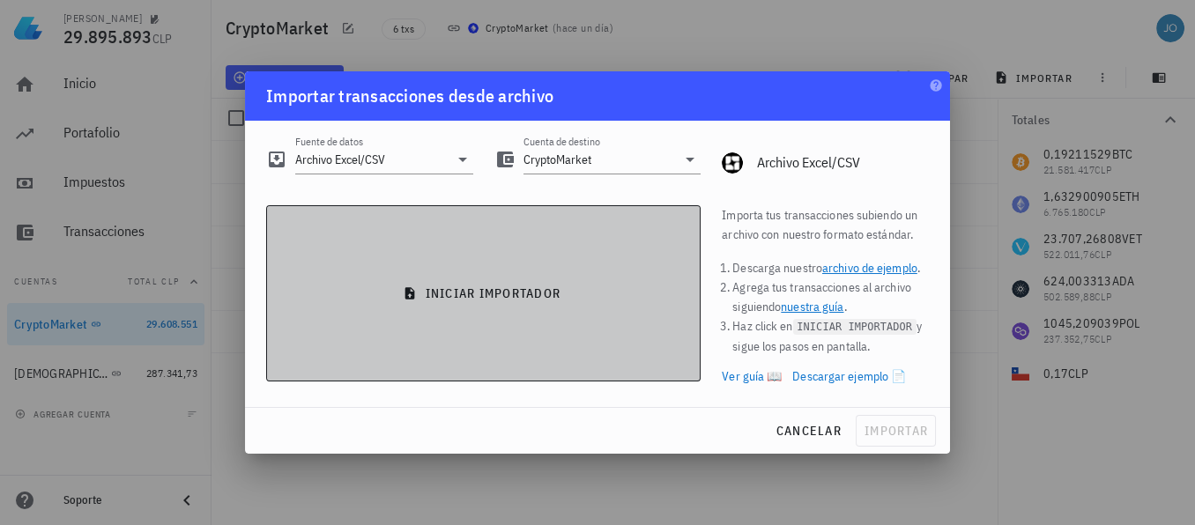
click at [542, 270] on button "iniciar importador" at bounding box center [483, 293] width 435 height 176
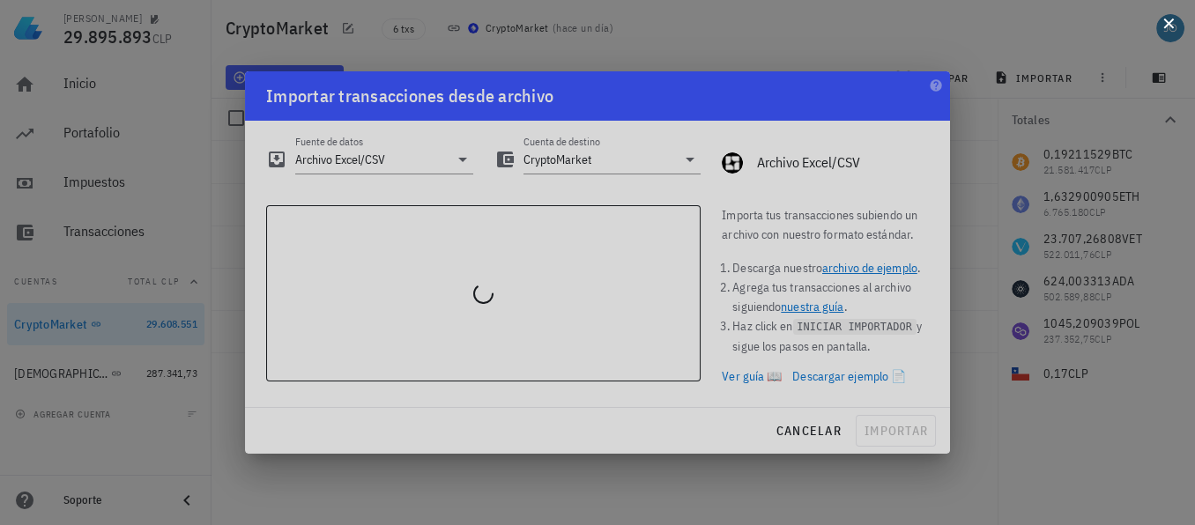
click at [1178, 34] on div at bounding box center [597, 262] width 1195 height 525
click at [1170, 31] on button at bounding box center [1169, 22] width 18 height 18
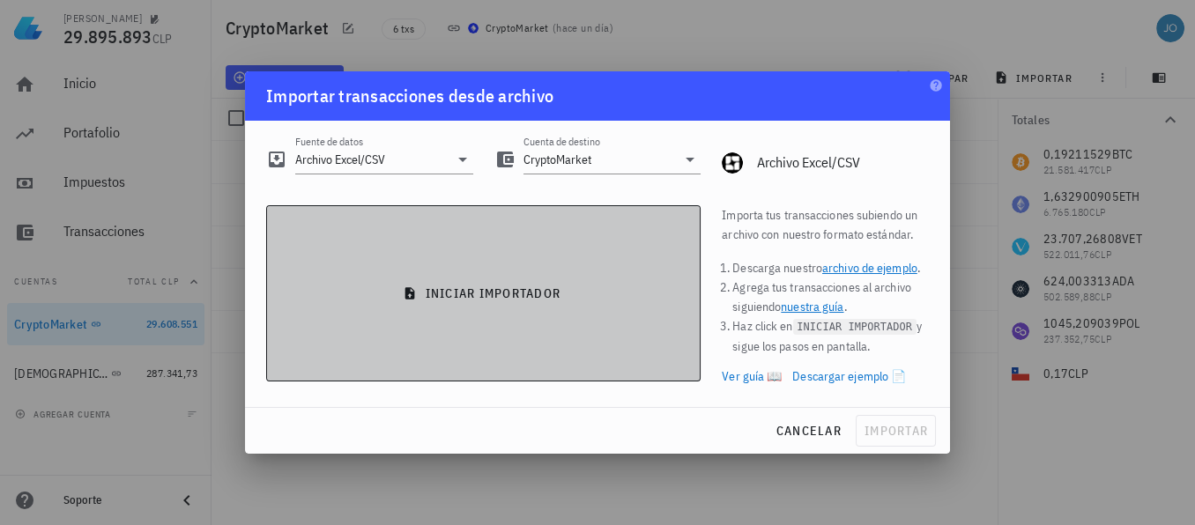
click at [493, 338] on button "iniciar importador" at bounding box center [483, 293] width 435 height 176
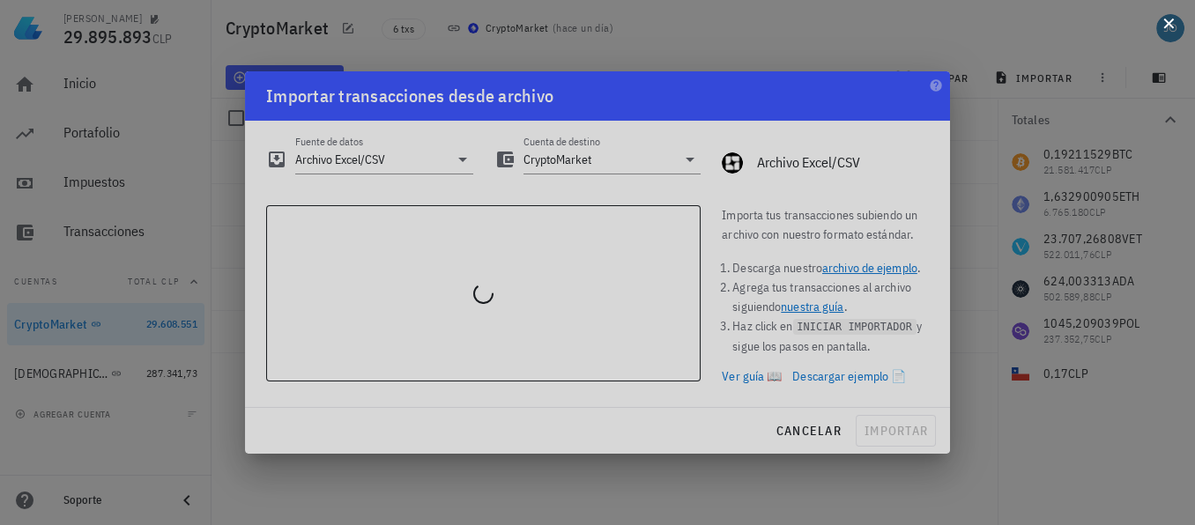
click at [1178, 28] on div at bounding box center [597, 262] width 1195 height 525
click at [1175, 30] on button at bounding box center [1169, 22] width 18 height 18
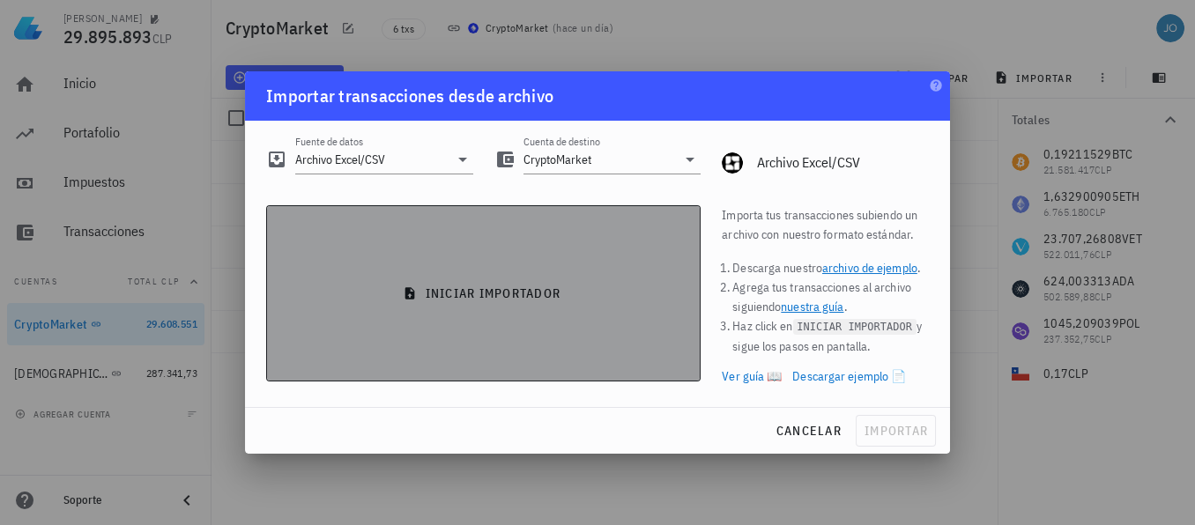
click at [580, 241] on button "iniciar importador" at bounding box center [483, 293] width 435 height 176
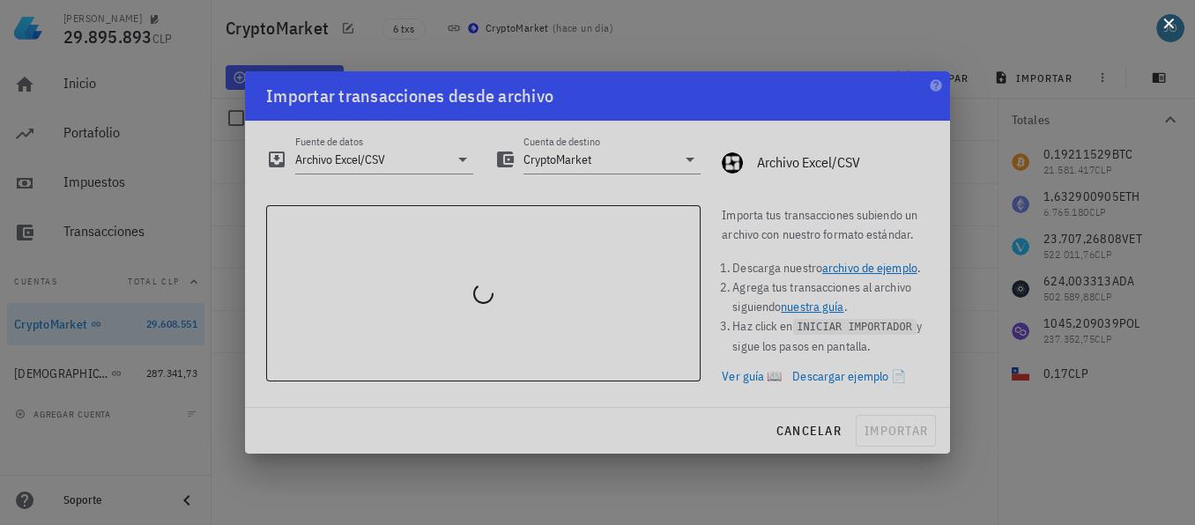
click at [1187, 24] on div at bounding box center [597, 262] width 1195 height 525
click at [1172, 25] on button at bounding box center [1169, 22] width 18 height 18
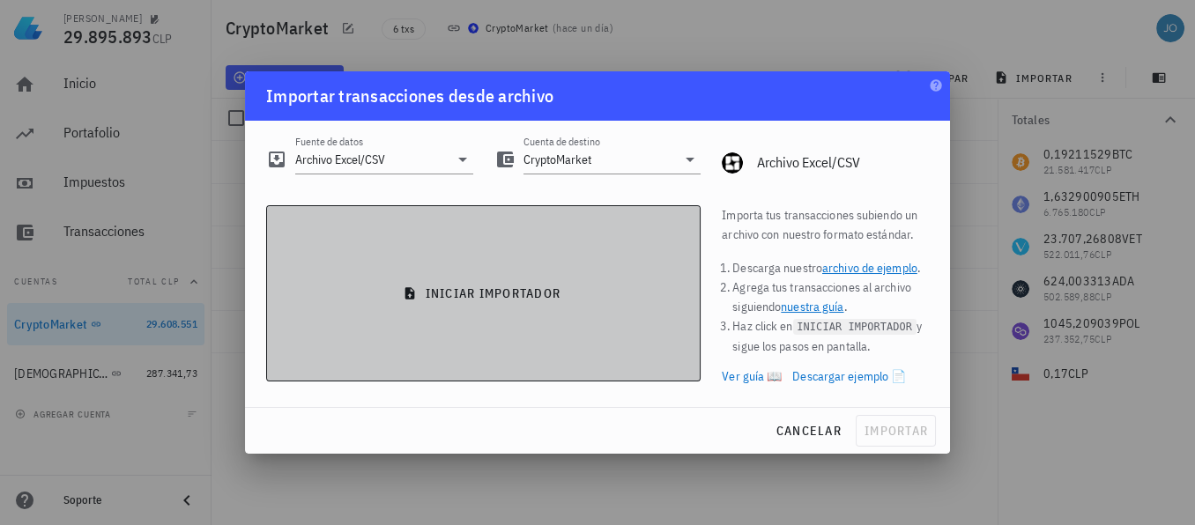
click at [437, 293] on span "iniciar importador" at bounding box center [483, 294] width 405 height 16
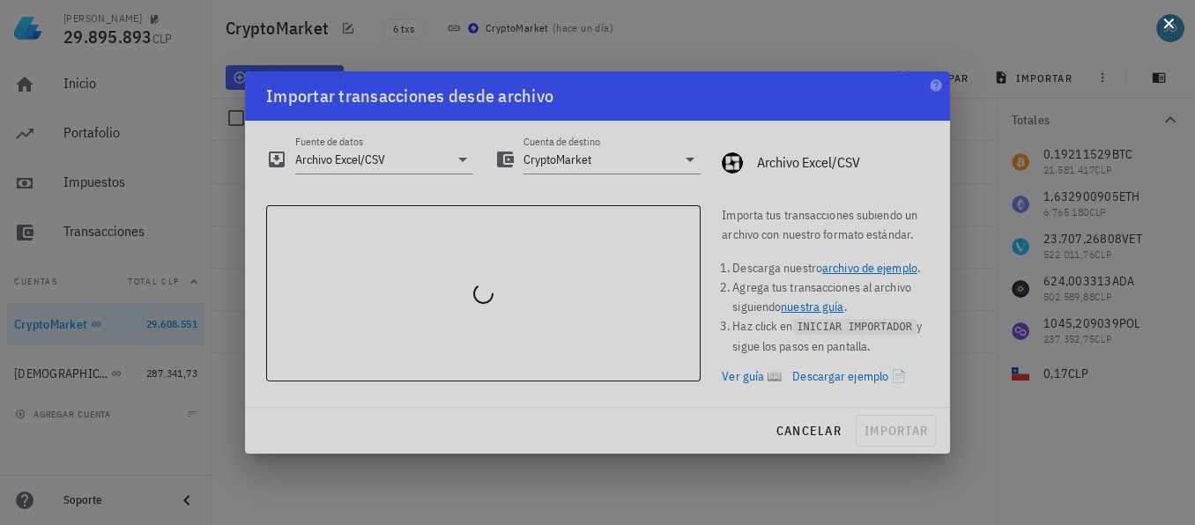
click at [1181, 27] on div at bounding box center [597, 262] width 1195 height 525
click at [1177, 25] on button at bounding box center [1169, 22] width 18 height 18
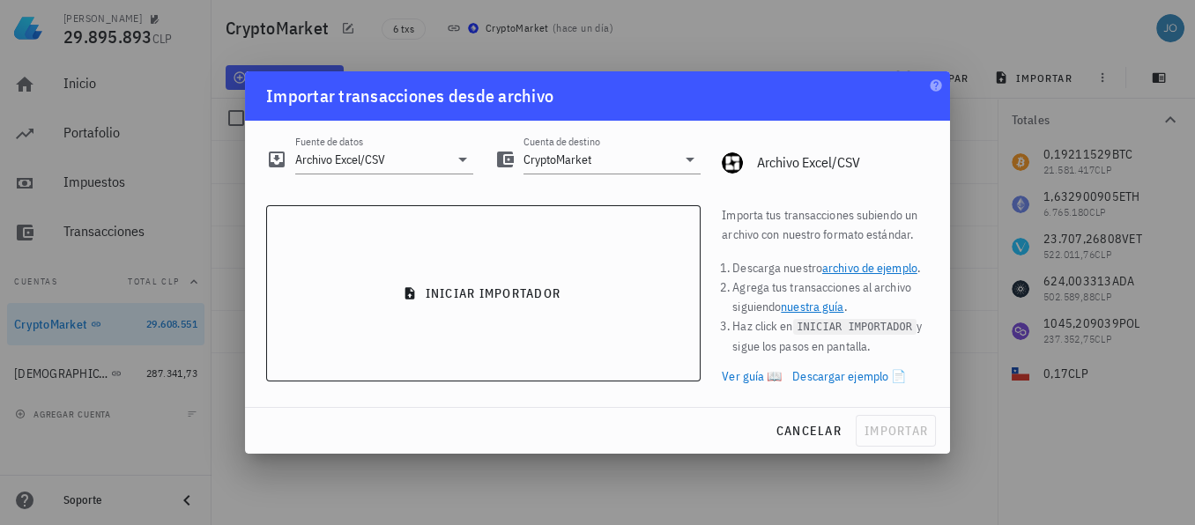
click at [504, 41] on div at bounding box center [597, 262] width 1195 height 525
click at [802, 431] on span "cancelar" at bounding box center [809, 431] width 66 height 16
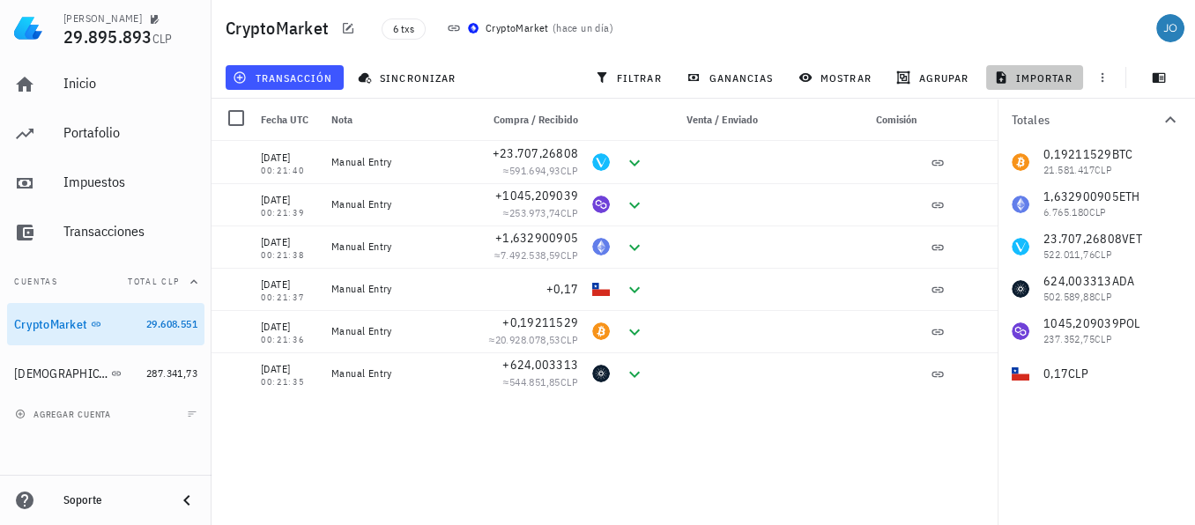
click at [1026, 77] on span "importar" at bounding box center [1035, 78] width 75 height 14
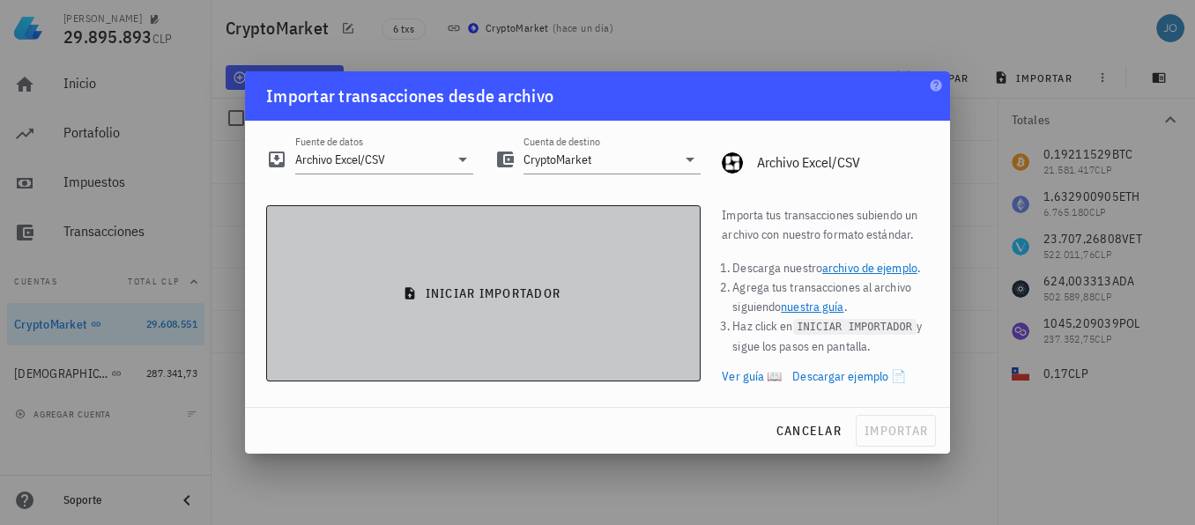
click at [598, 307] on button "iniciar importador" at bounding box center [483, 293] width 435 height 176
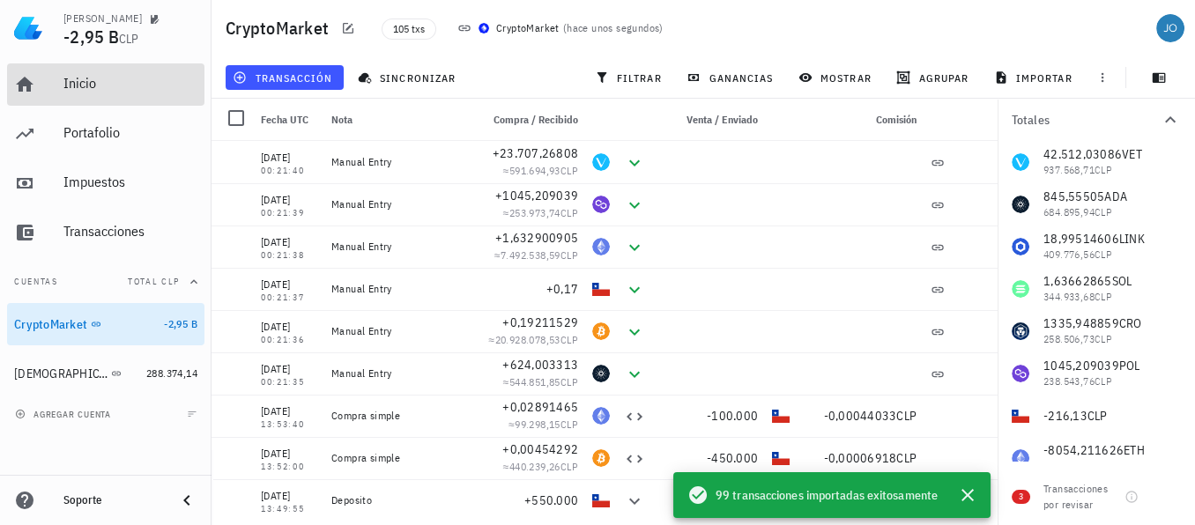
click at [74, 100] on div "Inicio" at bounding box center [130, 84] width 134 height 40
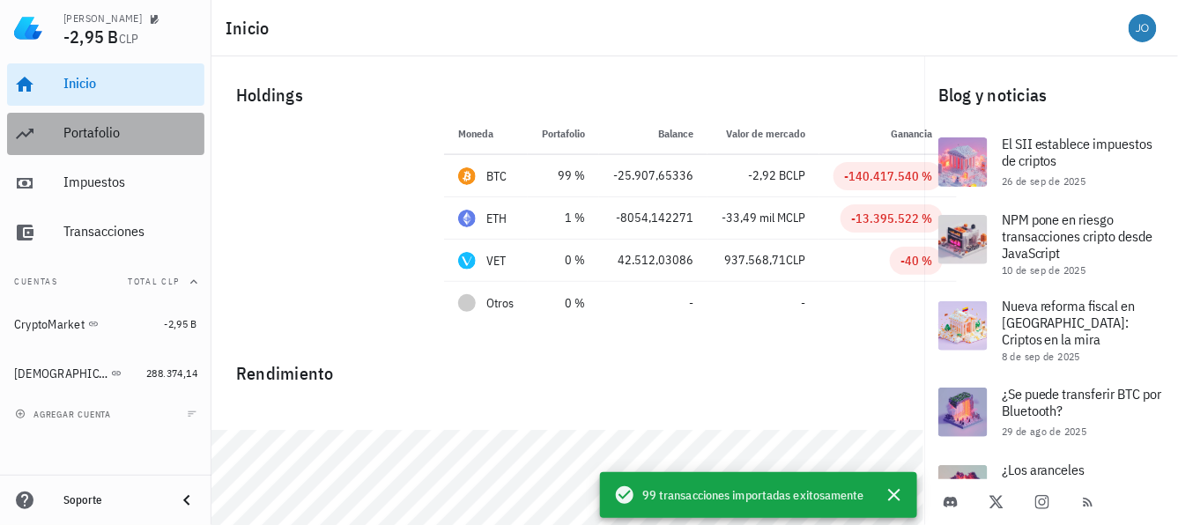
click at [109, 117] on div "Portafolio" at bounding box center [130, 134] width 134 height 40
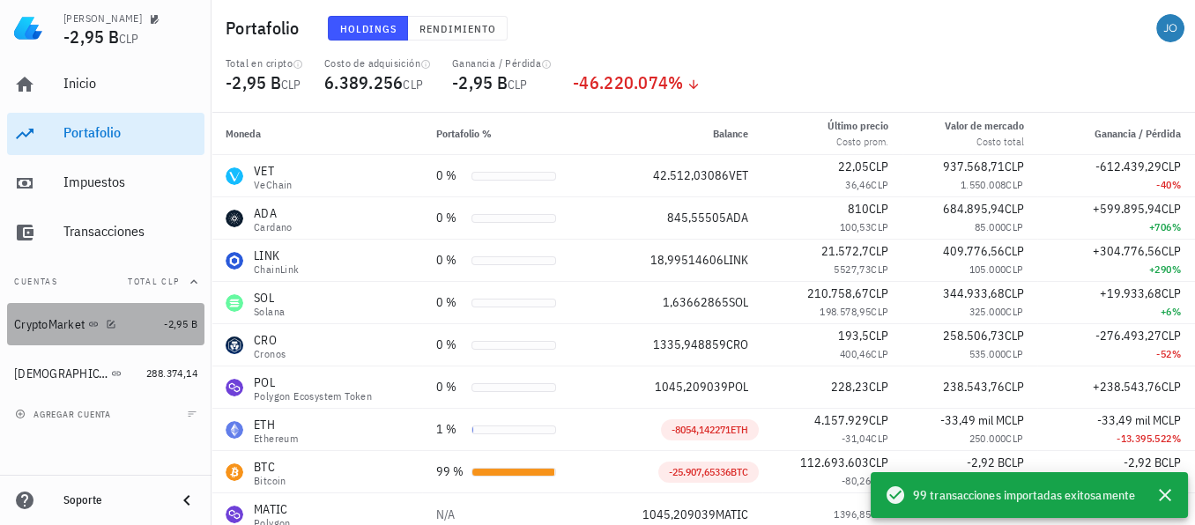
click at [94, 337] on div "CryptoMarket" at bounding box center [85, 325] width 143 height 38
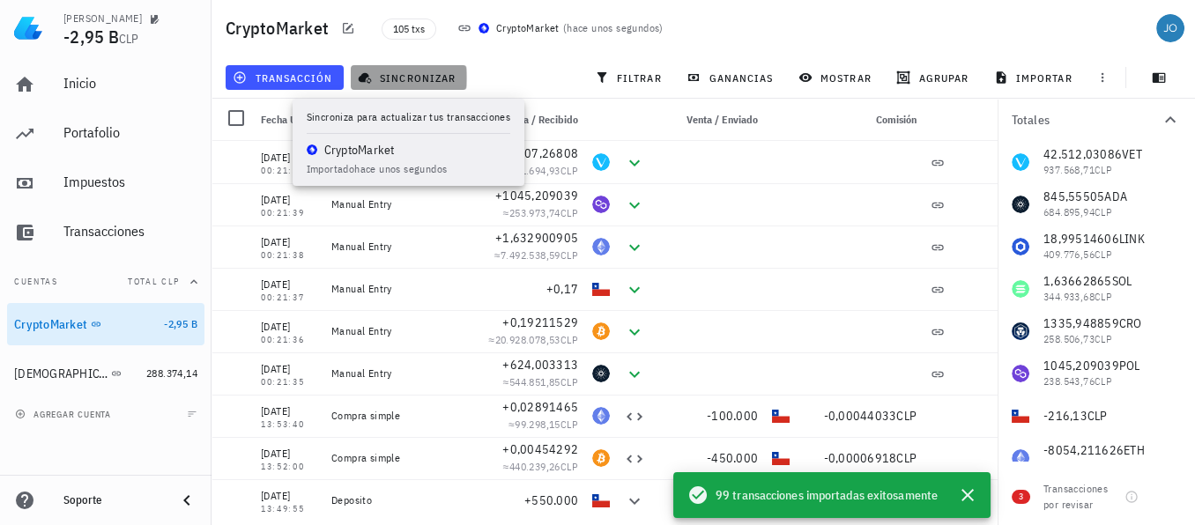
click at [426, 71] on span "sincronizar" at bounding box center [408, 78] width 94 height 14
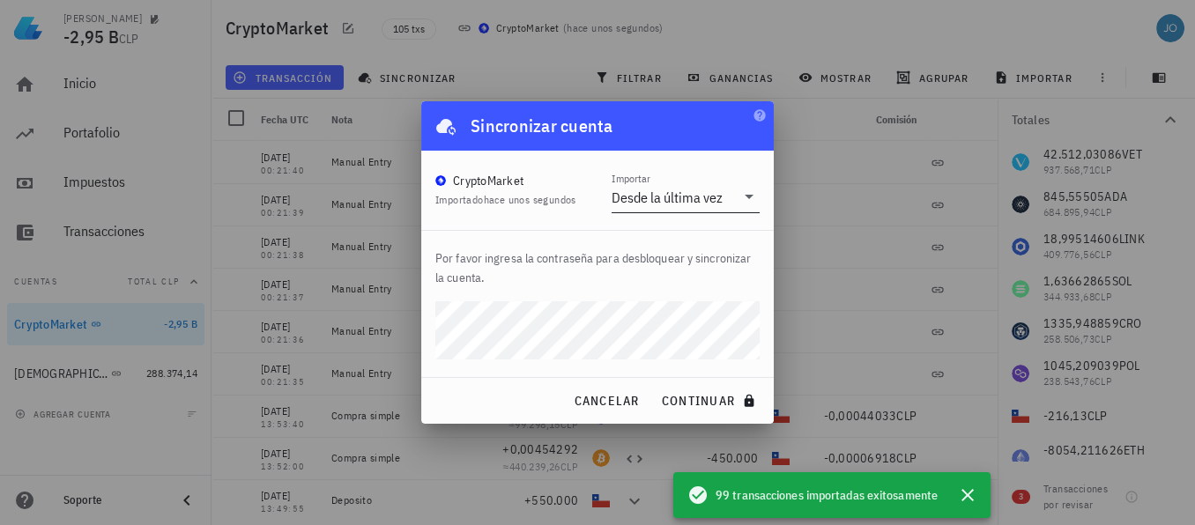
click at [746, 198] on icon at bounding box center [749, 196] width 21 height 21
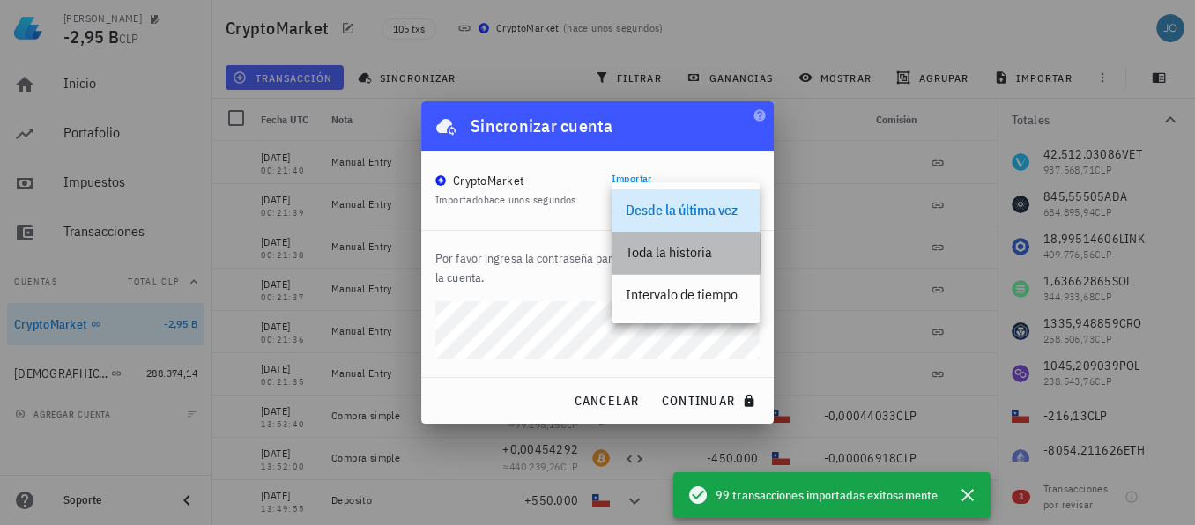
click at [709, 256] on div "Toda la historia" at bounding box center [686, 252] width 120 height 17
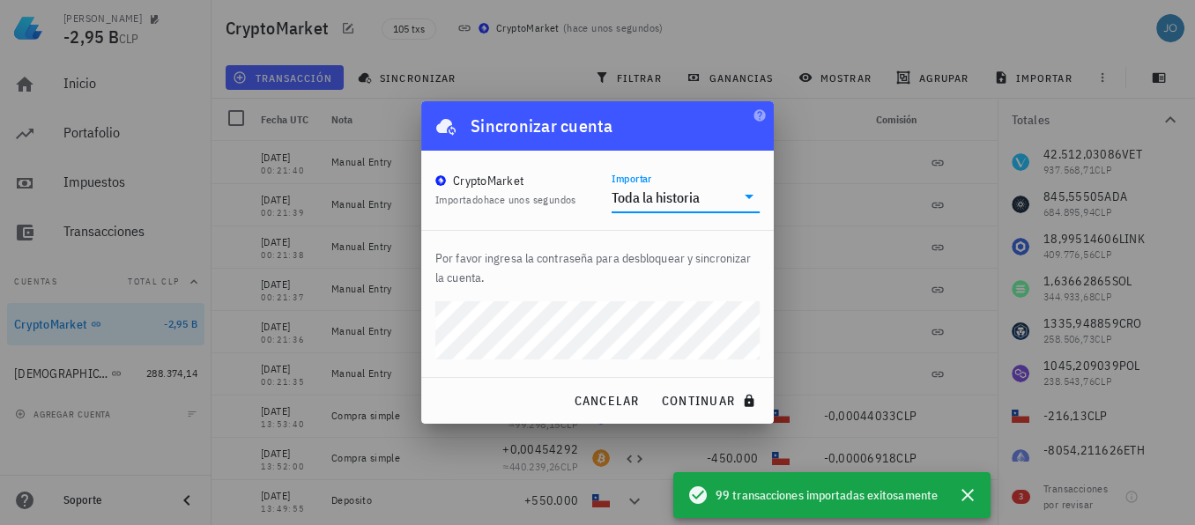
click at [375, 314] on div "[PERSON_NAME] -2,95 B CLP Inicio [GEOGRAPHIC_DATA] Impuestos [GEOGRAPHIC_DATA] …" at bounding box center [597, 262] width 1195 height 525
click at [654, 385] on button "continuar" at bounding box center [710, 401] width 113 height 32
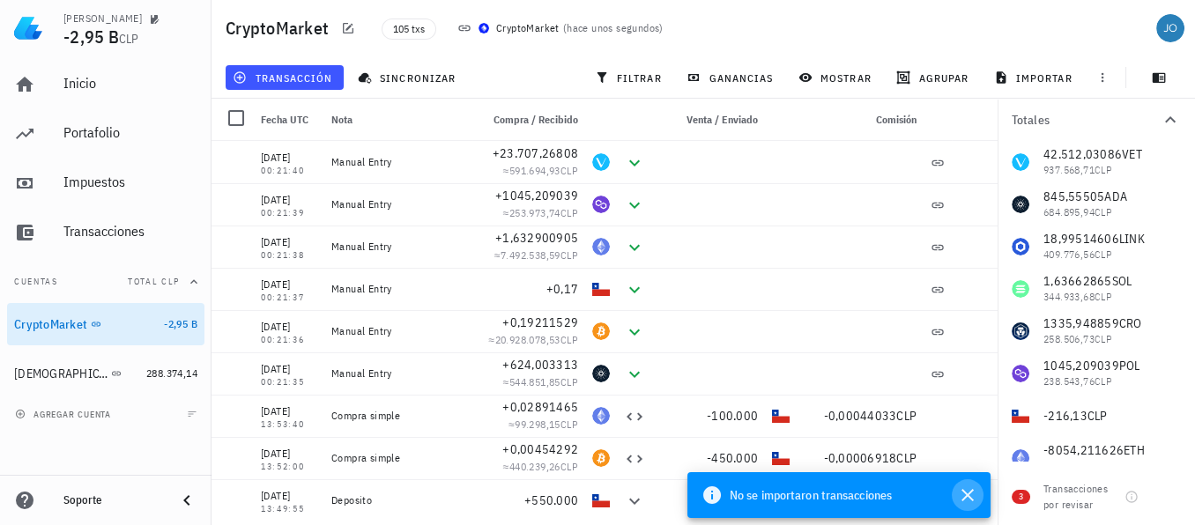
click at [970, 498] on icon "button" at bounding box center [968, 495] width 12 height 12
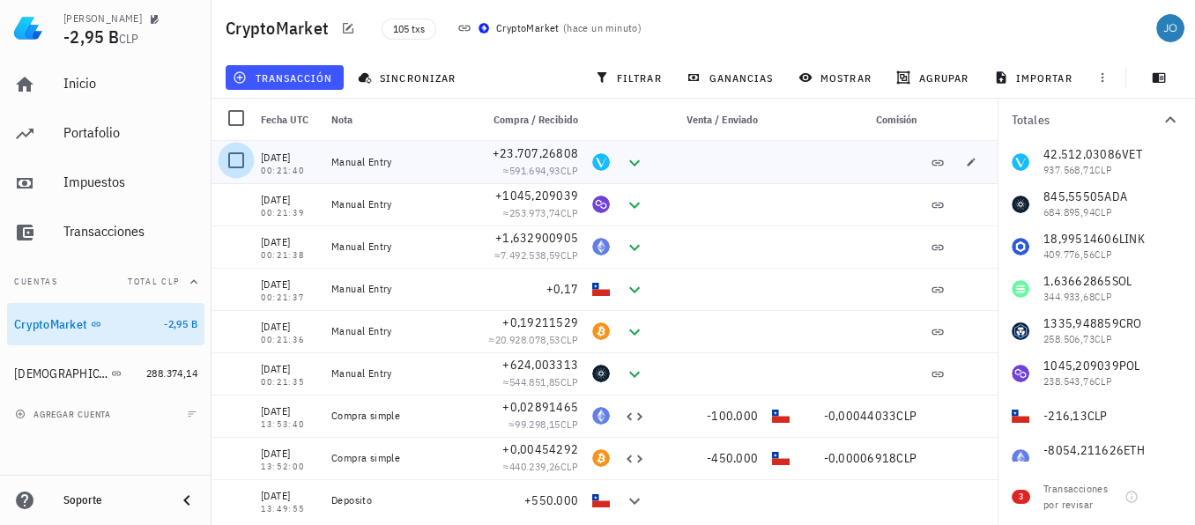
click at [240, 162] on div at bounding box center [236, 160] width 30 height 30
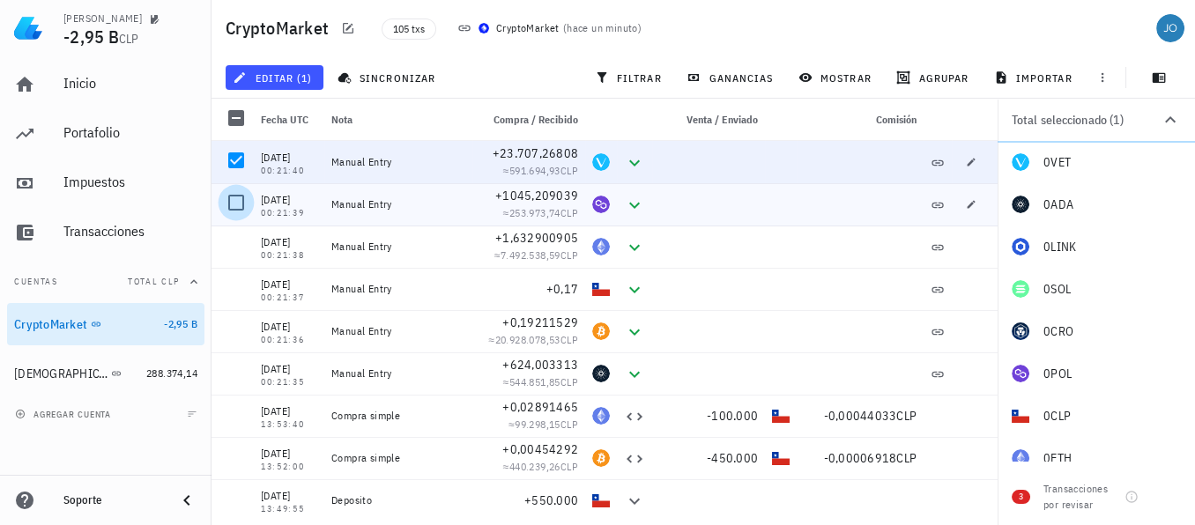
click at [238, 201] on div at bounding box center [236, 203] width 30 height 30
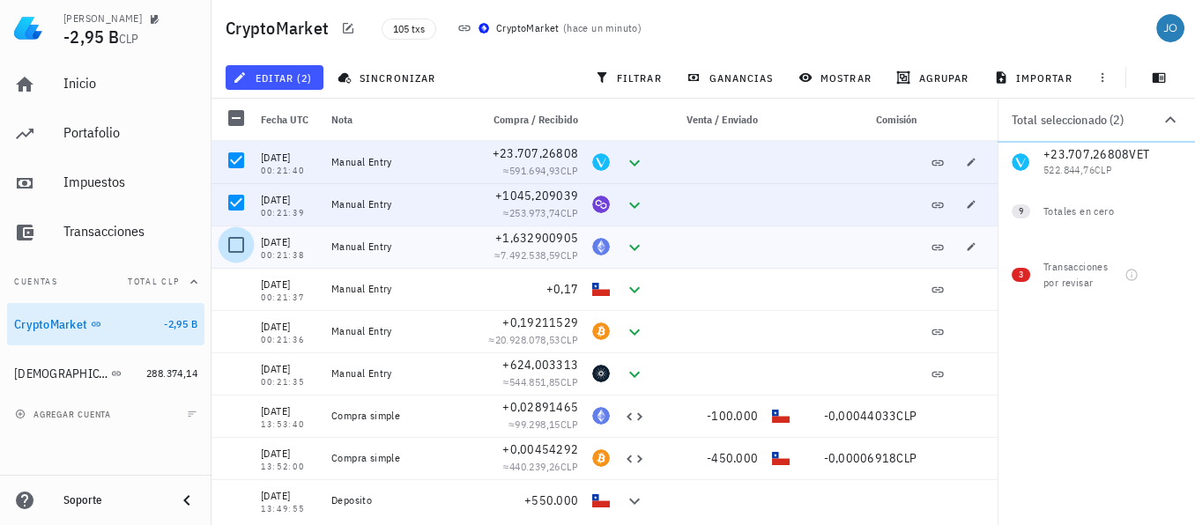
click at [234, 249] on div at bounding box center [236, 245] width 30 height 30
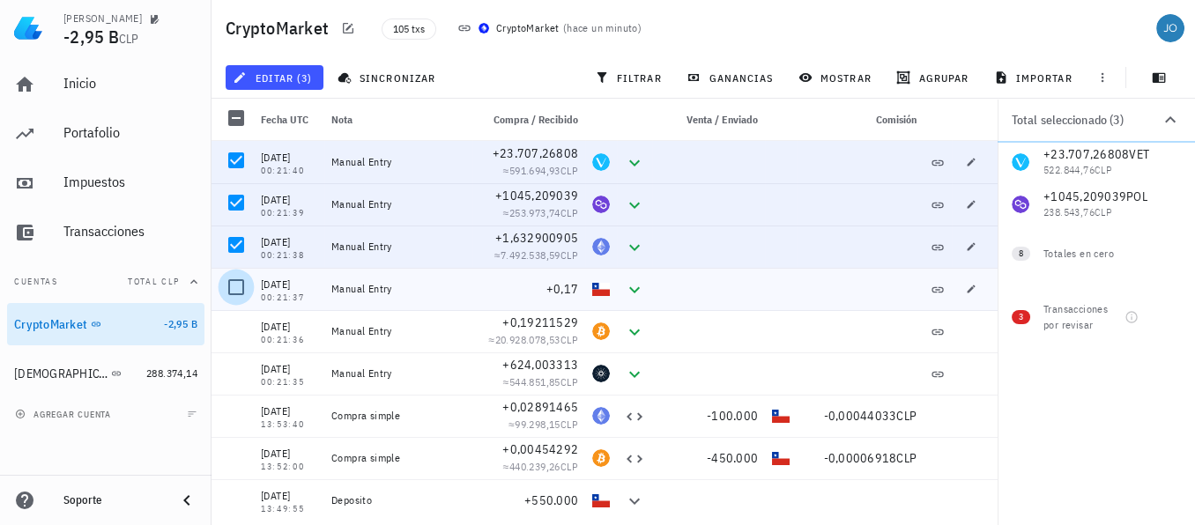
click at [234, 293] on div at bounding box center [236, 287] width 30 height 30
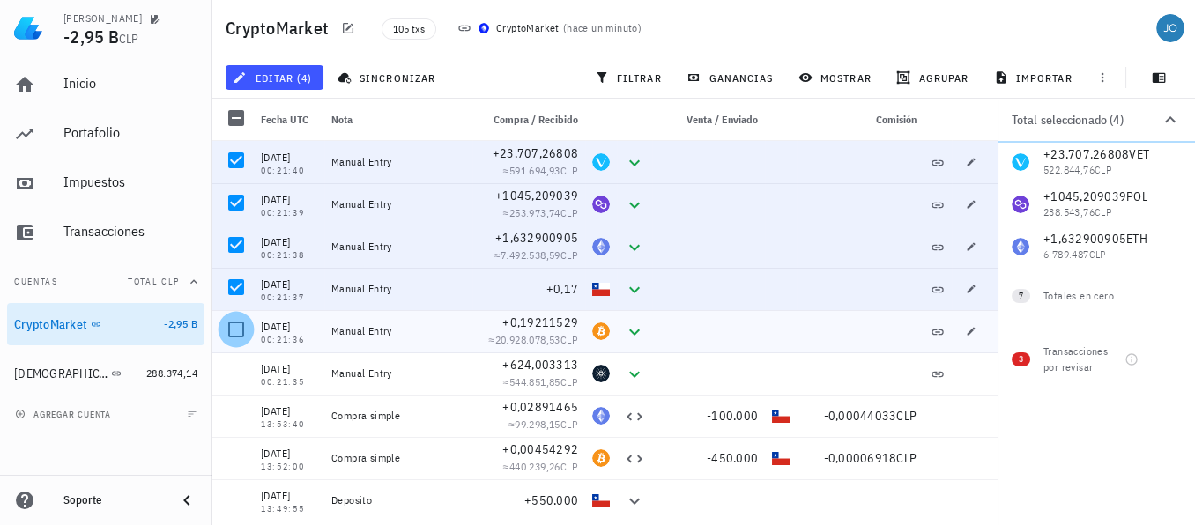
click at [234, 325] on div at bounding box center [236, 330] width 30 height 30
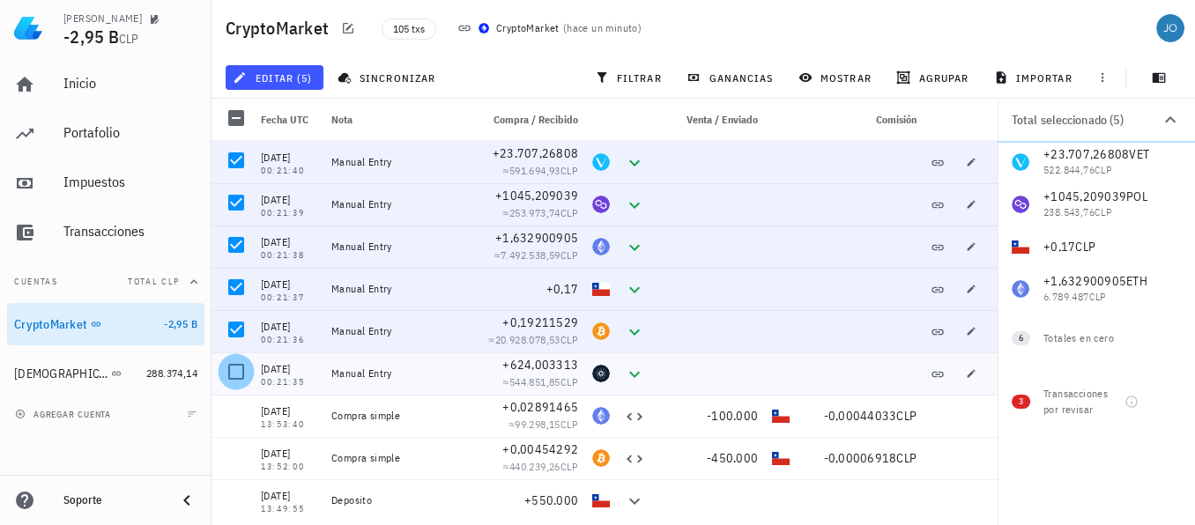
click at [235, 366] on div at bounding box center [236, 372] width 30 height 30
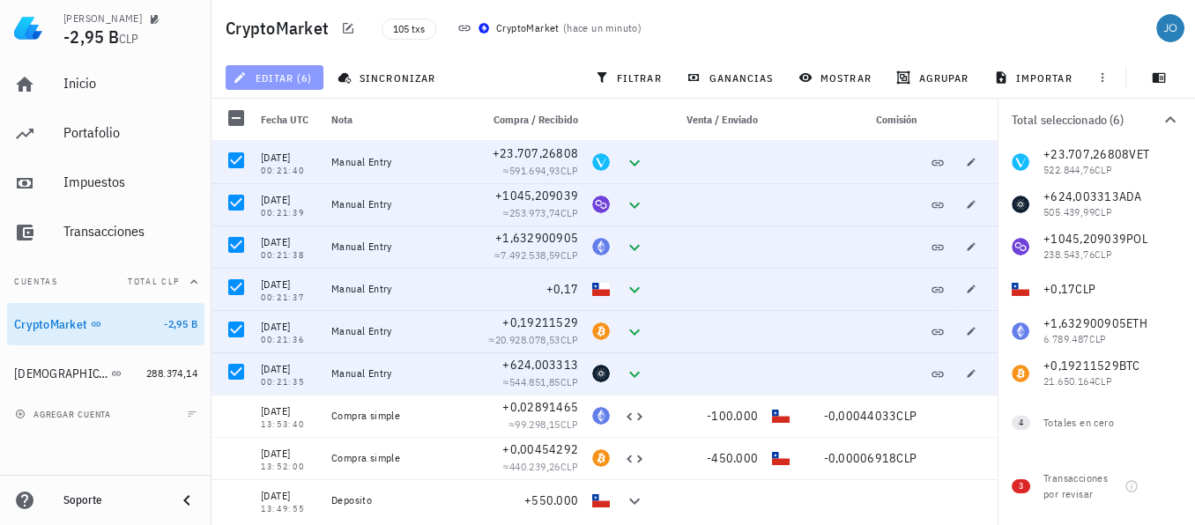
click at [289, 78] on span "editar (6)" at bounding box center [274, 78] width 76 height 14
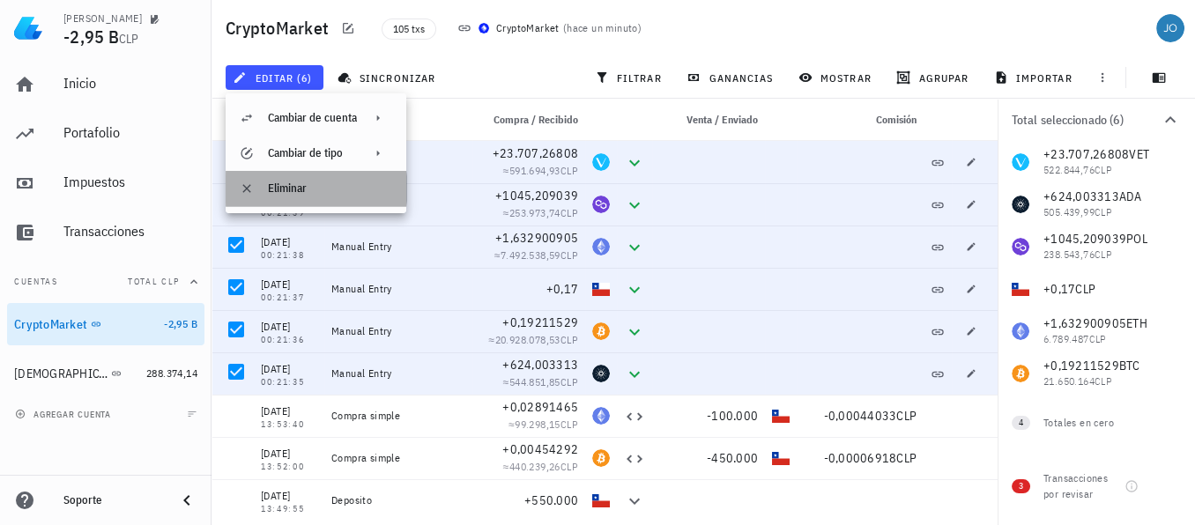
click at [295, 190] on div "Eliminar" at bounding box center [330, 189] width 124 height 14
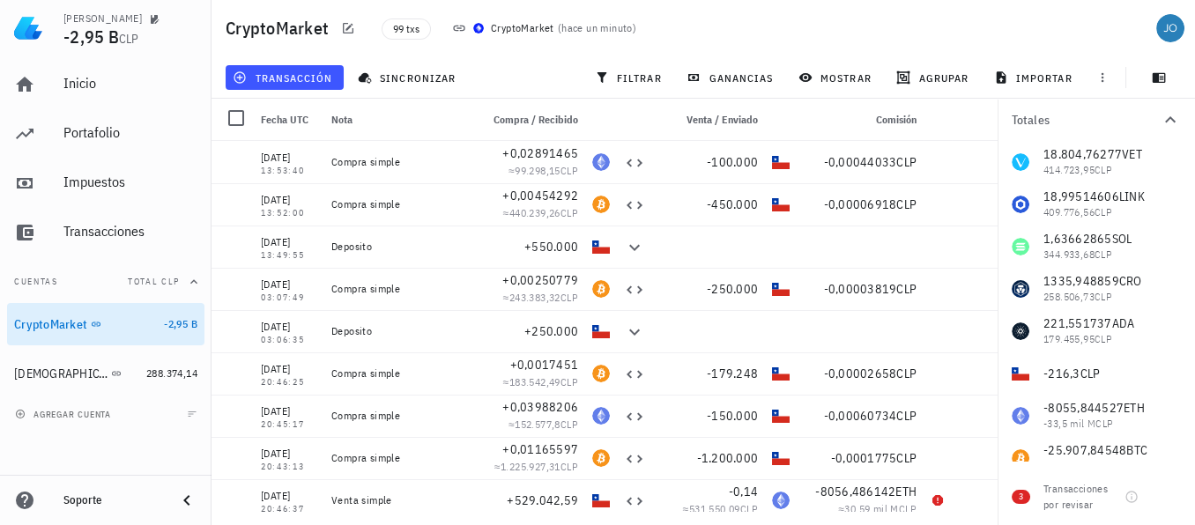
scroll to position [198, 0]
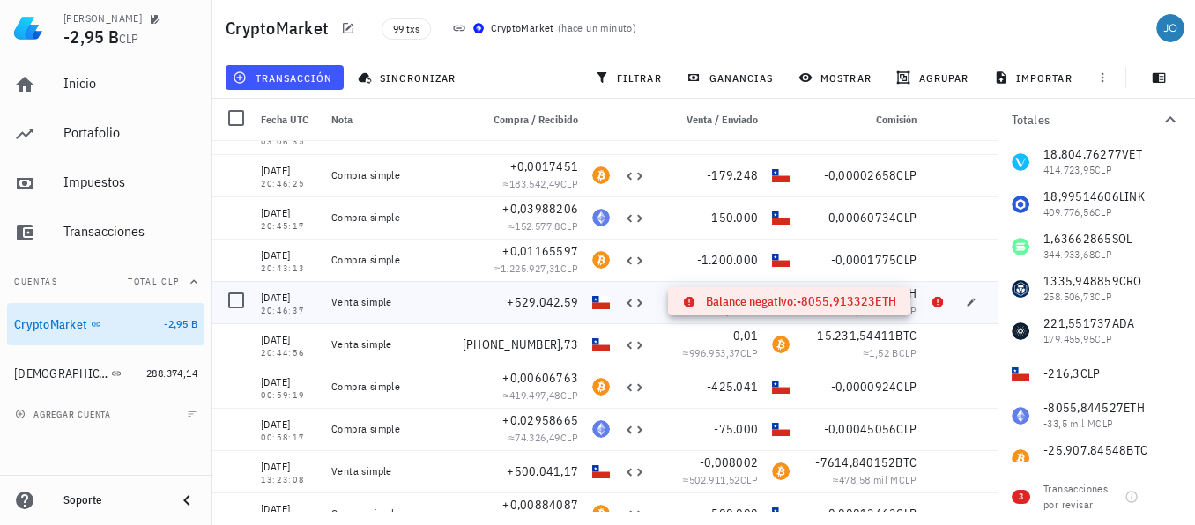
click at [932, 302] on icon at bounding box center [937, 302] width 11 height 11
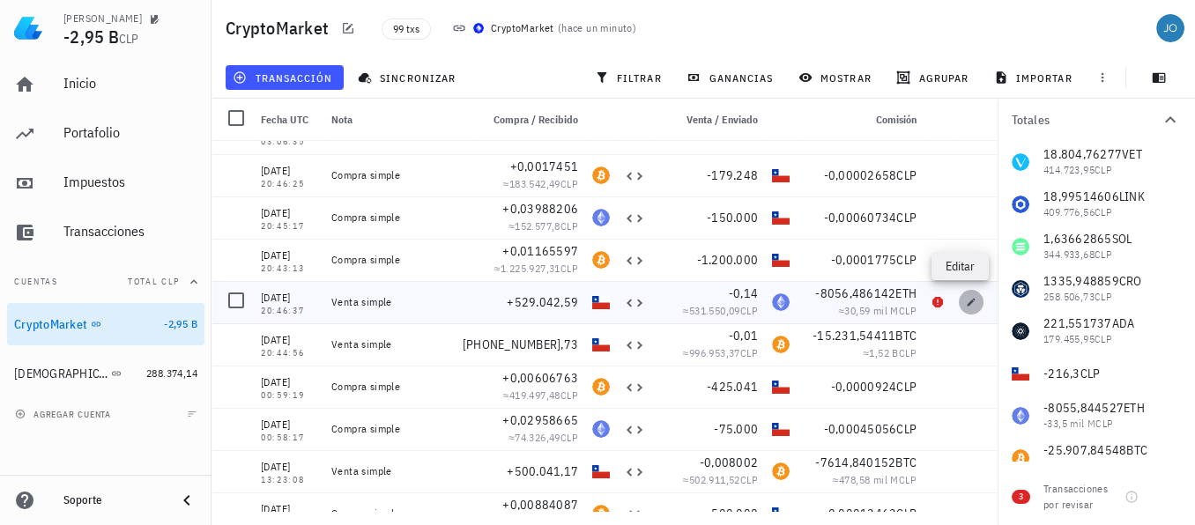
click at [968, 301] on icon "button" at bounding box center [972, 302] width 8 height 8
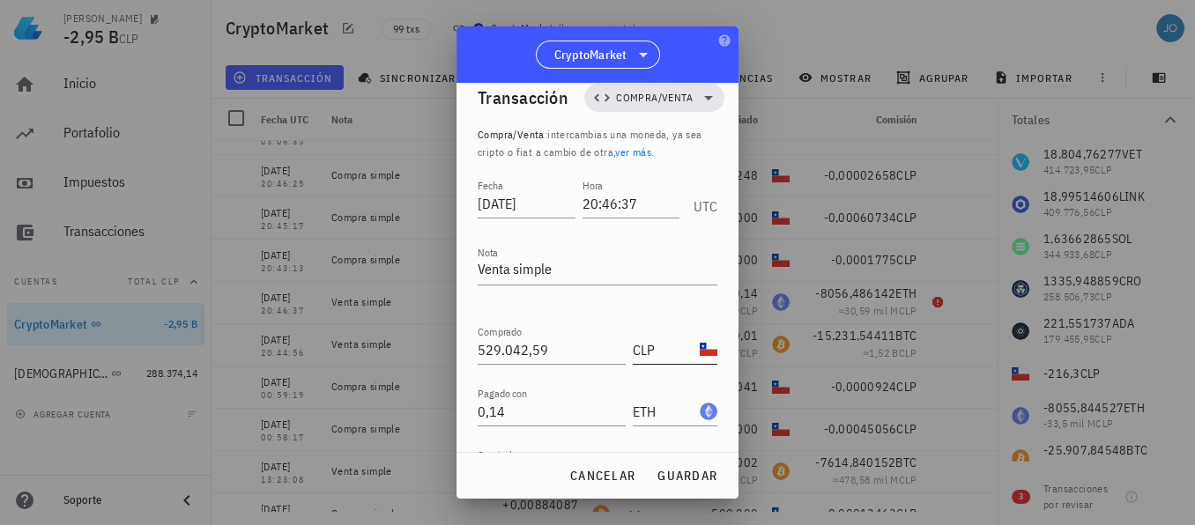
scroll to position [0, 0]
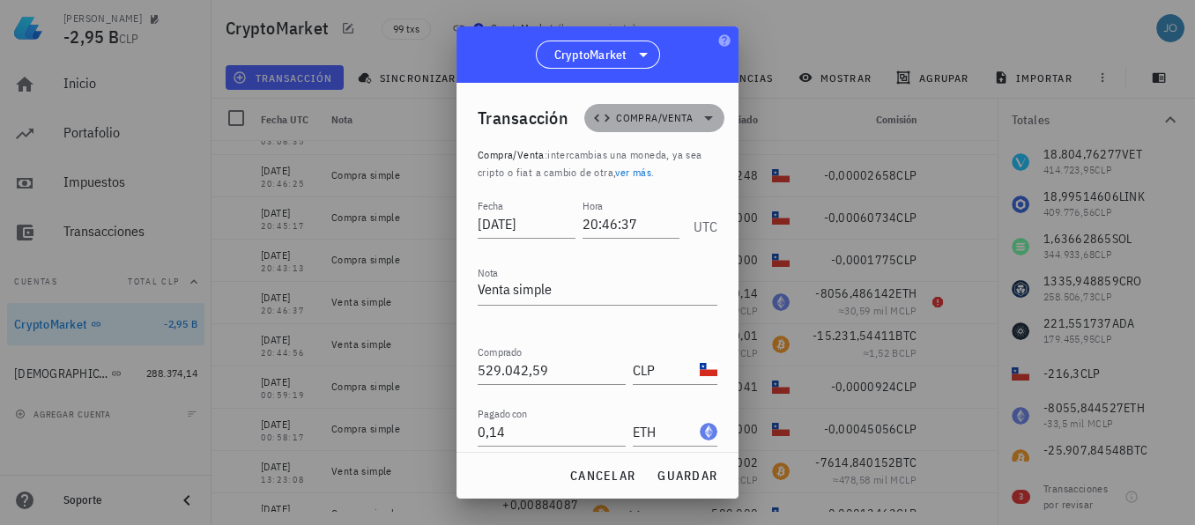
click at [698, 118] on icon at bounding box center [708, 118] width 21 height 21
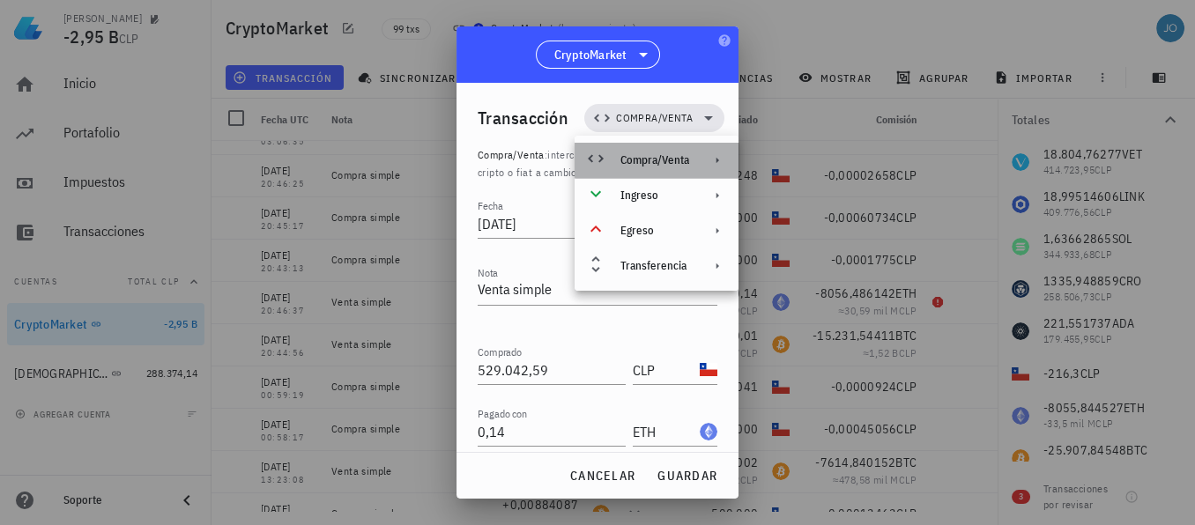
click at [689, 159] on div "Compra/Venta" at bounding box center [654, 160] width 69 height 14
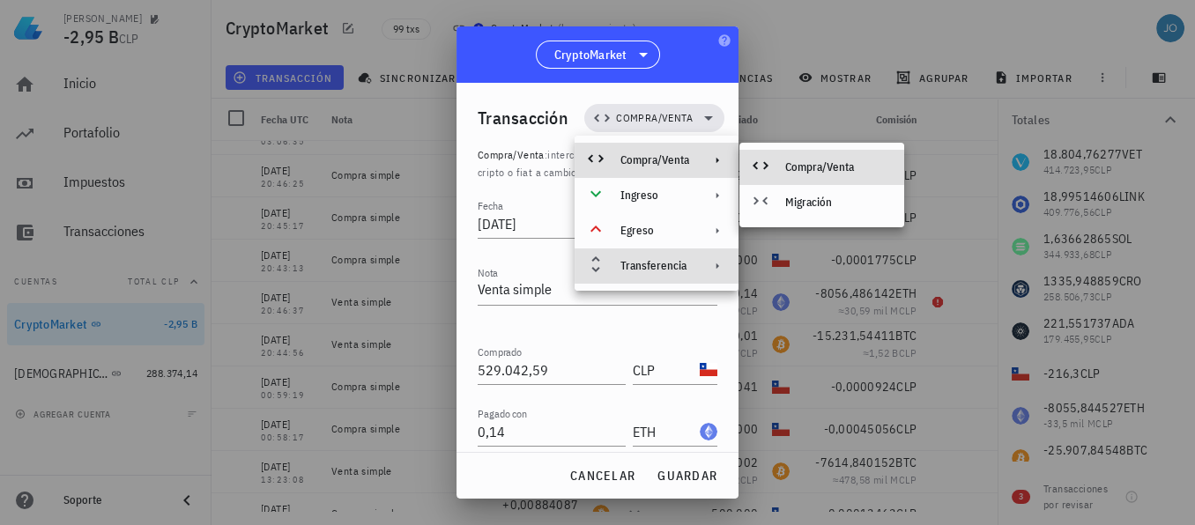
click at [681, 274] on div "Transferencia" at bounding box center [657, 266] width 164 height 35
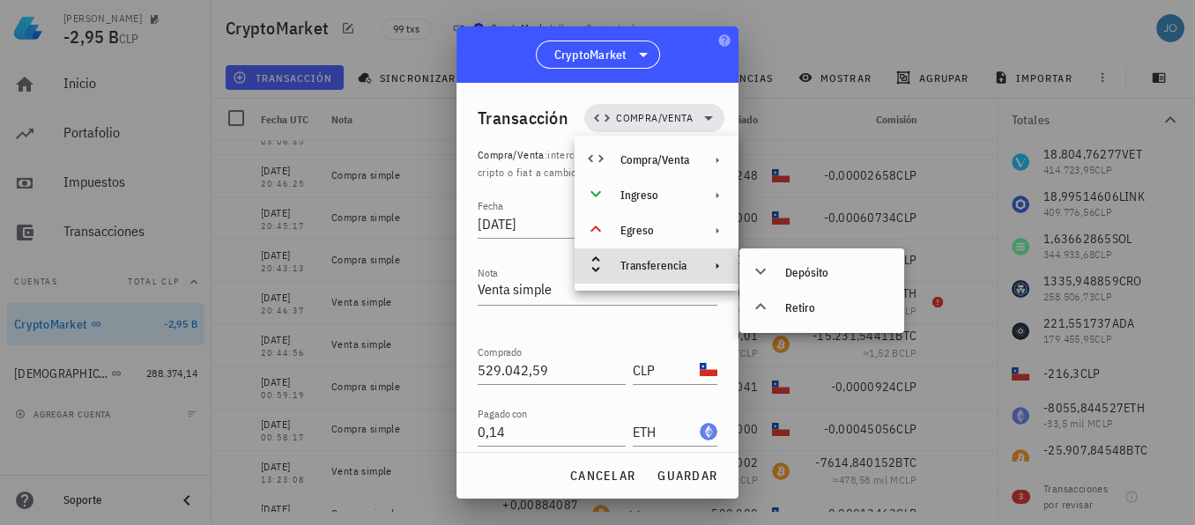
click at [509, 45] on div "CryptoMarket" at bounding box center [598, 54] width 282 height 56
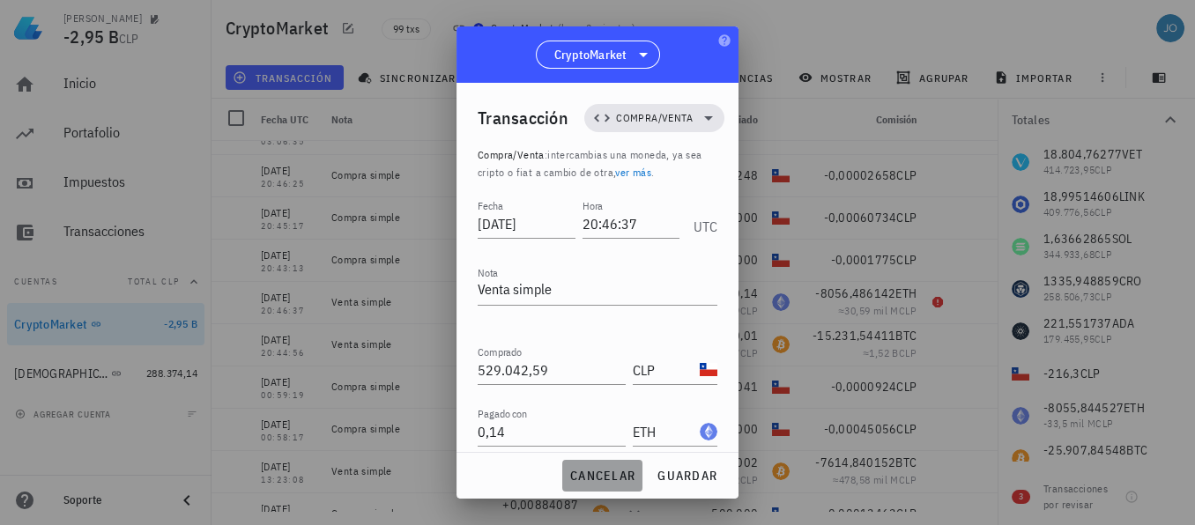
click at [616, 478] on span "cancelar" at bounding box center [602, 476] width 66 height 16
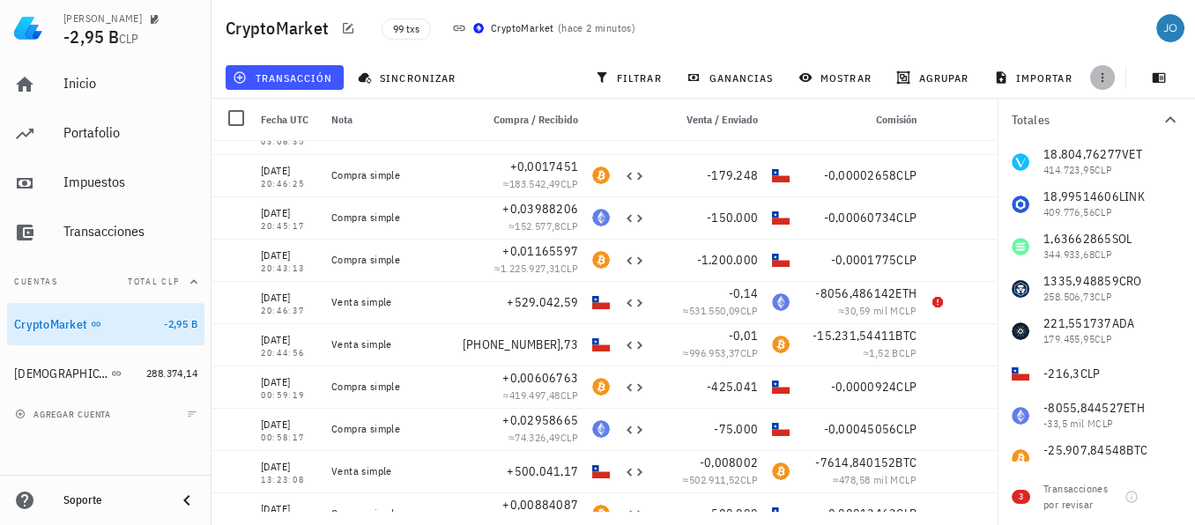
click at [1106, 68] on button "button" at bounding box center [1102, 77] width 25 height 25
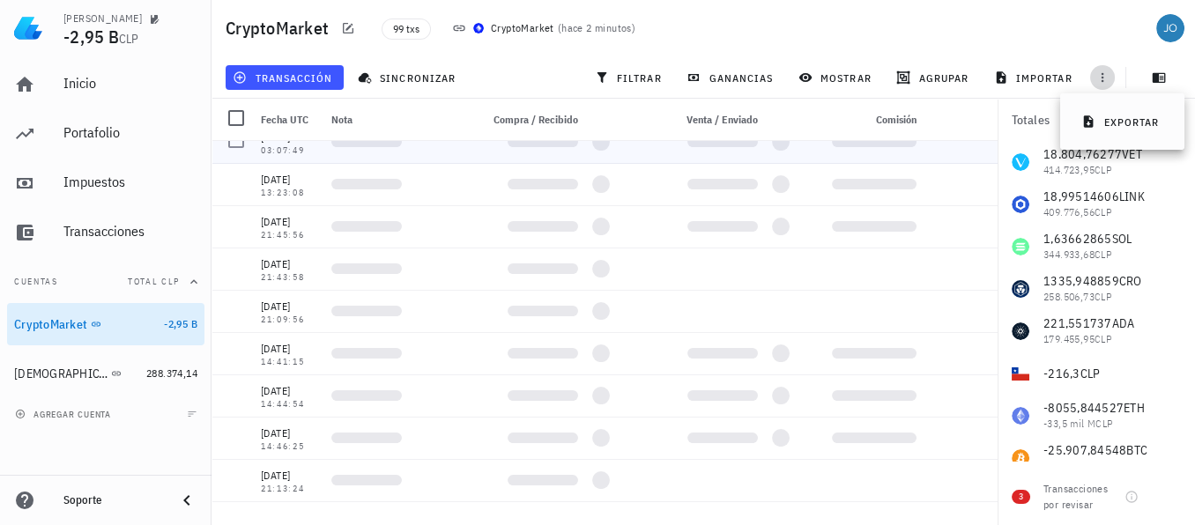
scroll to position [1258, 0]
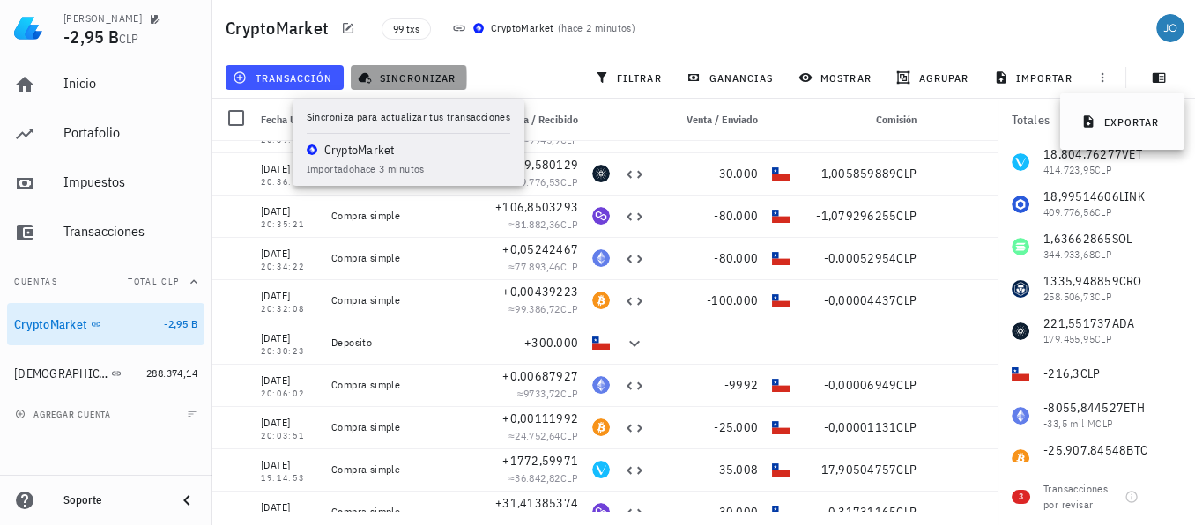
click at [390, 78] on span "sincronizar" at bounding box center [408, 78] width 94 height 14
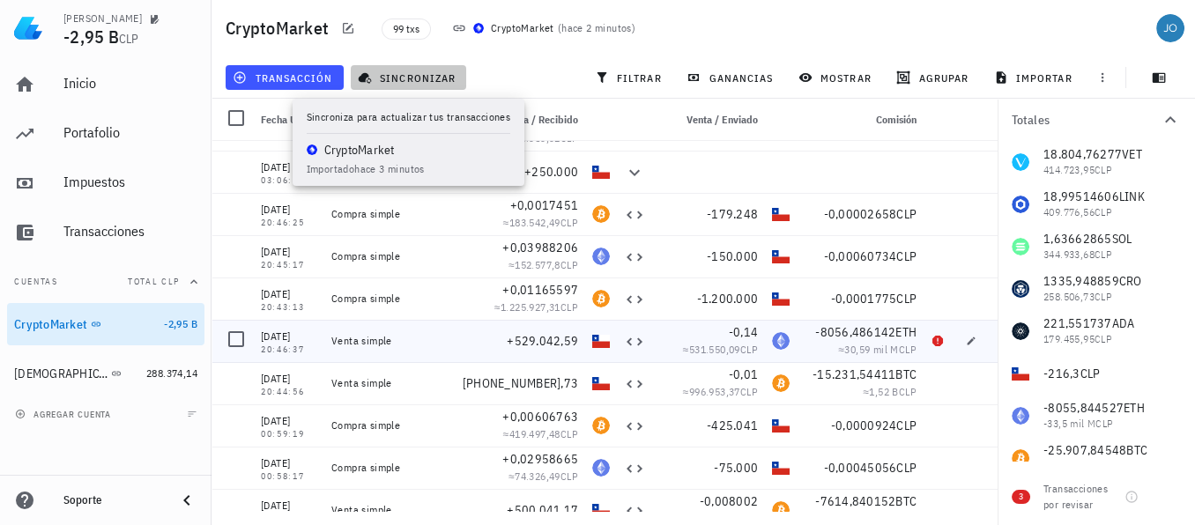
scroll to position [175, 0]
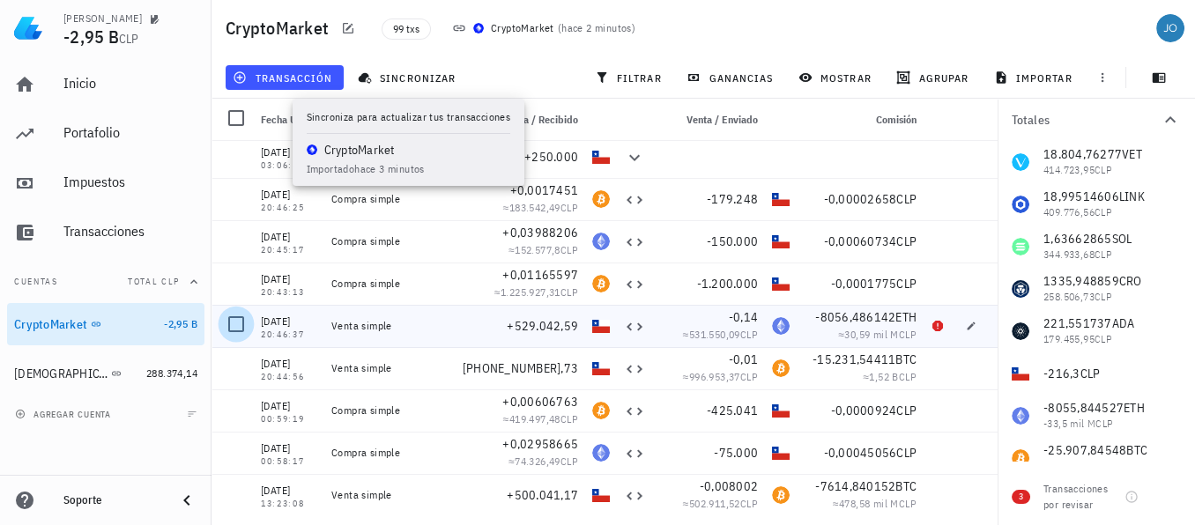
click at [236, 324] on div at bounding box center [236, 324] width 30 height 30
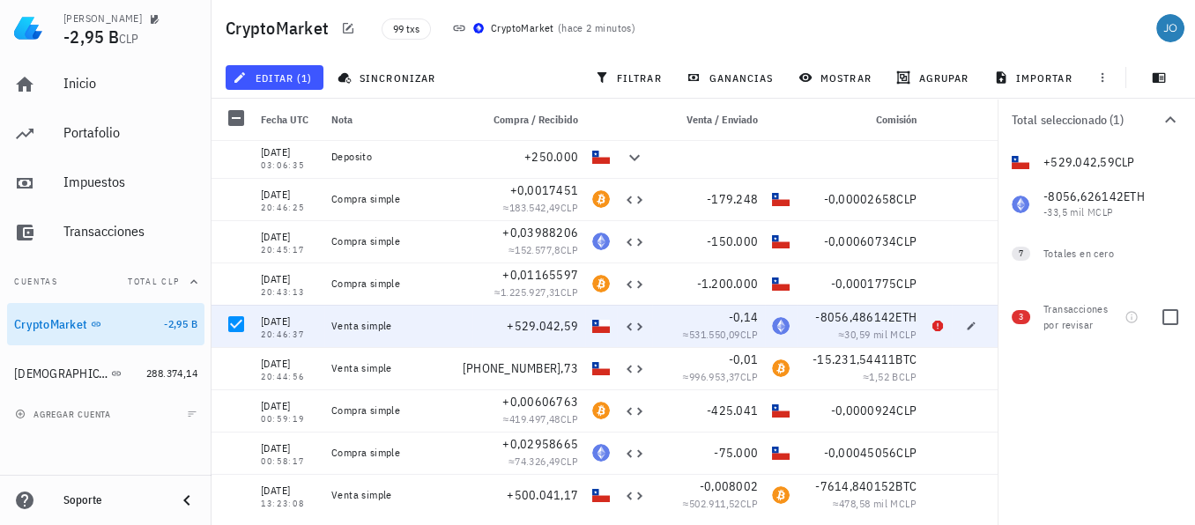
click at [1020, 317] on span "3" at bounding box center [1021, 317] width 4 height 14
click at [1171, 319] on div at bounding box center [1170, 317] width 30 height 30
checkbox input "true"
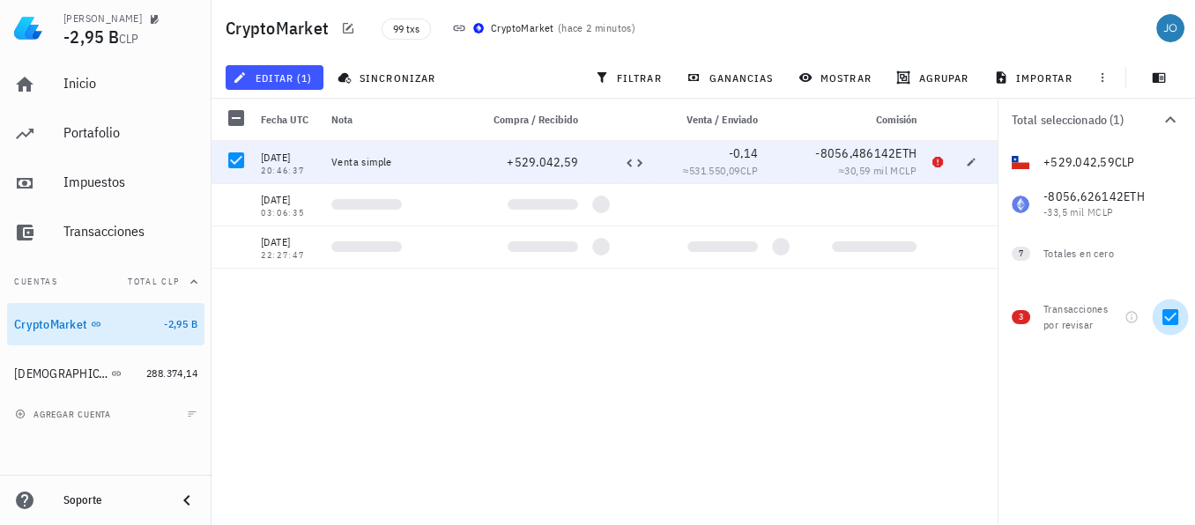
scroll to position [0, 0]
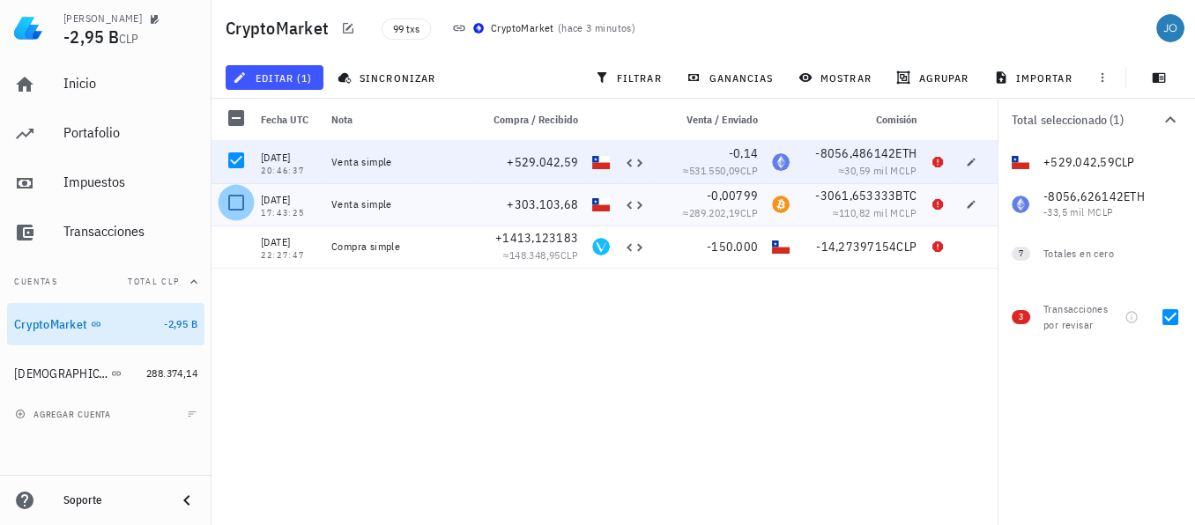
click at [237, 201] on div at bounding box center [236, 203] width 30 height 30
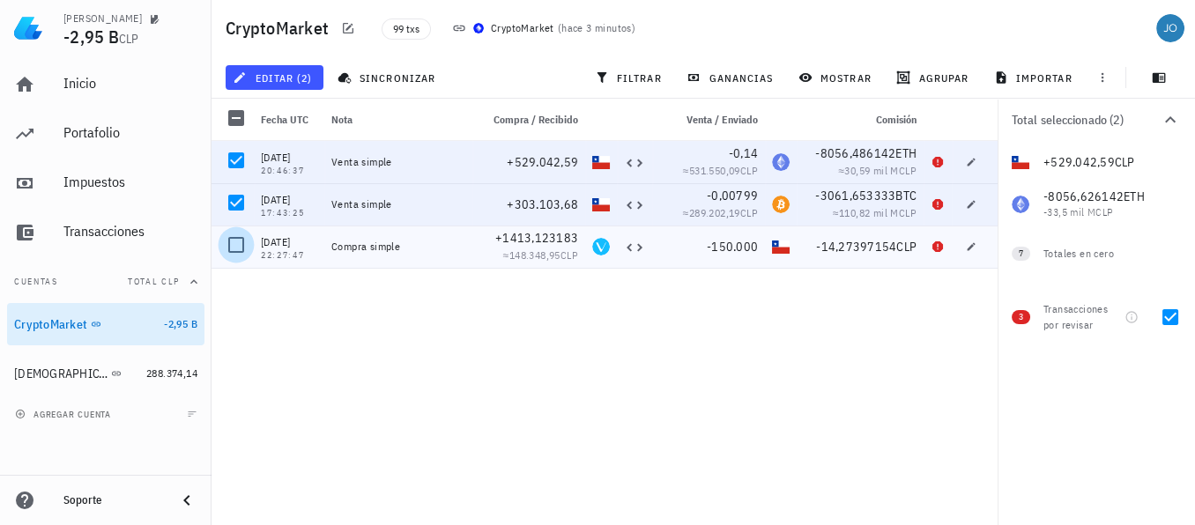
click at [231, 252] on div at bounding box center [236, 245] width 30 height 30
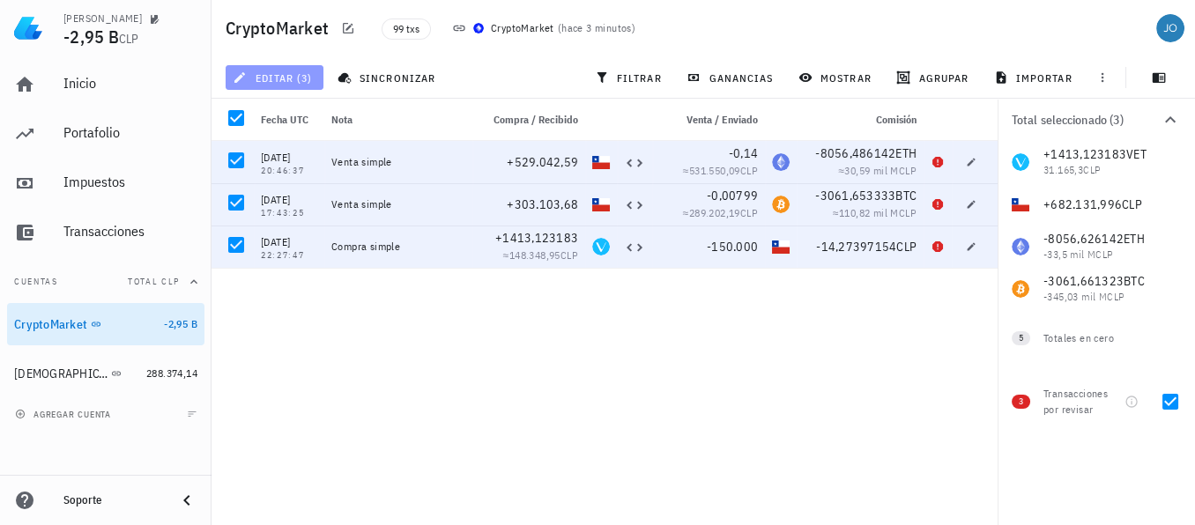
click at [286, 73] on span "editar (3)" at bounding box center [274, 78] width 76 height 14
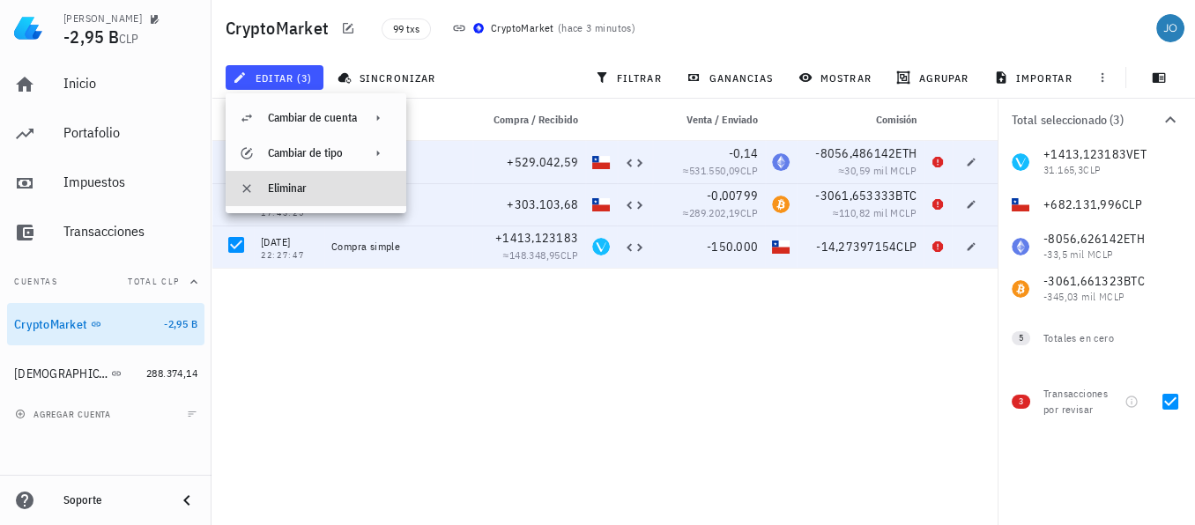
click at [262, 184] on div "Eliminar" at bounding box center [316, 188] width 181 height 35
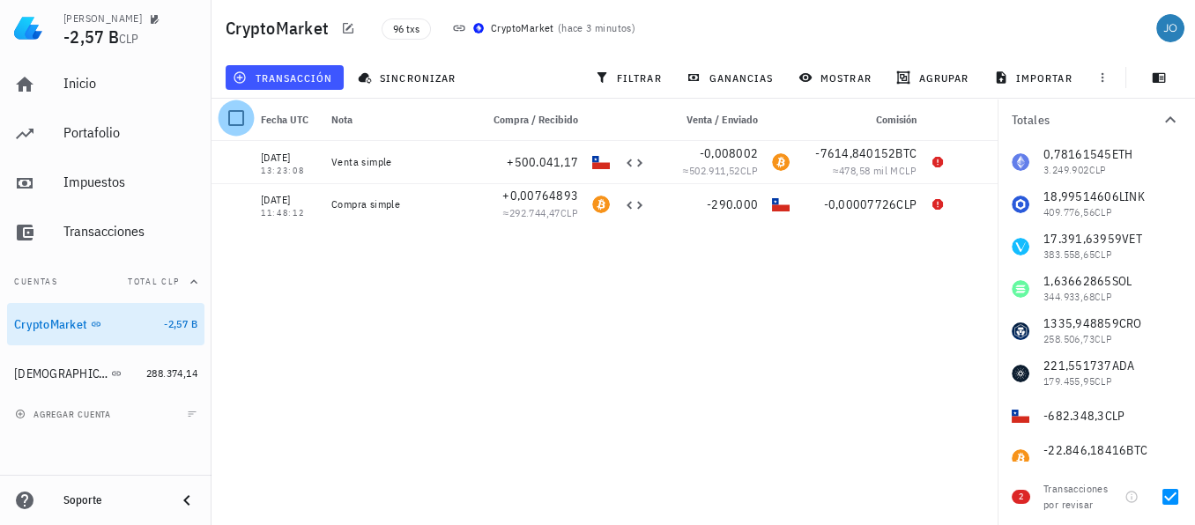
click at [235, 115] on div at bounding box center [236, 118] width 30 height 30
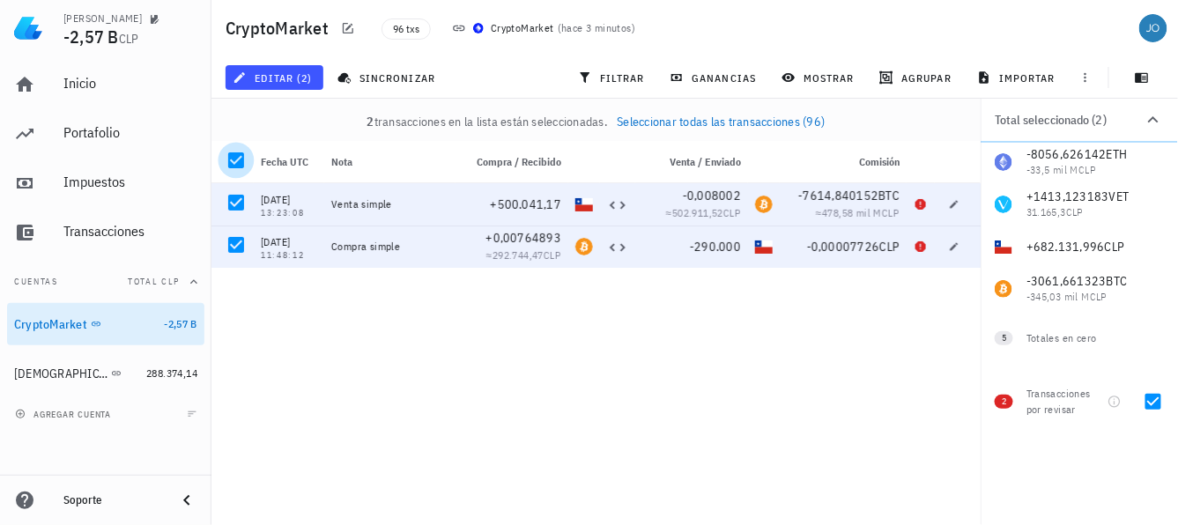
click at [241, 155] on div at bounding box center [236, 160] width 30 height 30
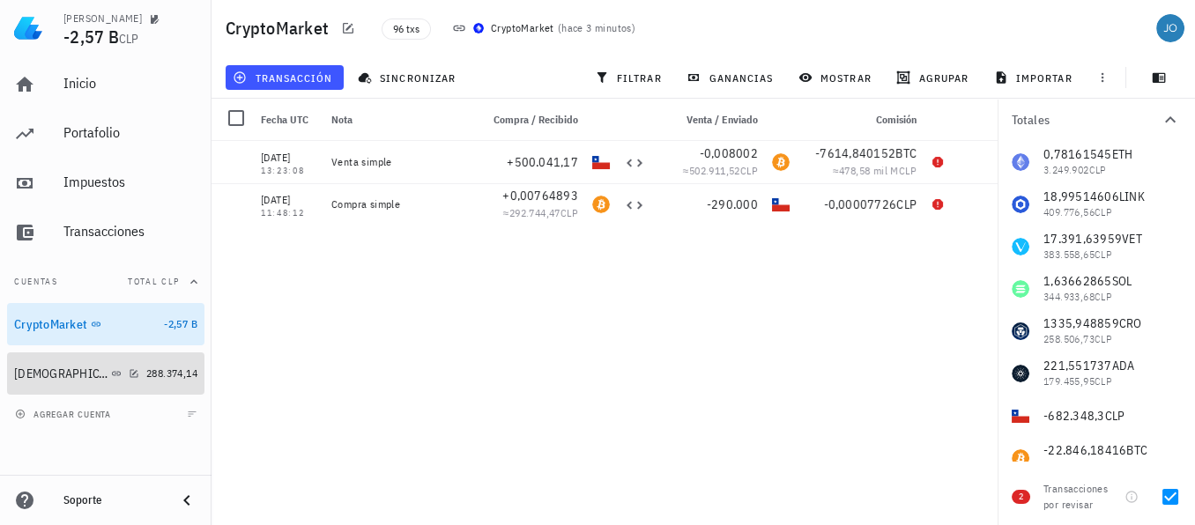
click at [34, 368] on div "[DEMOGRAPHIC_DATA]" at bounding box center [60, 374] width 93 height 15
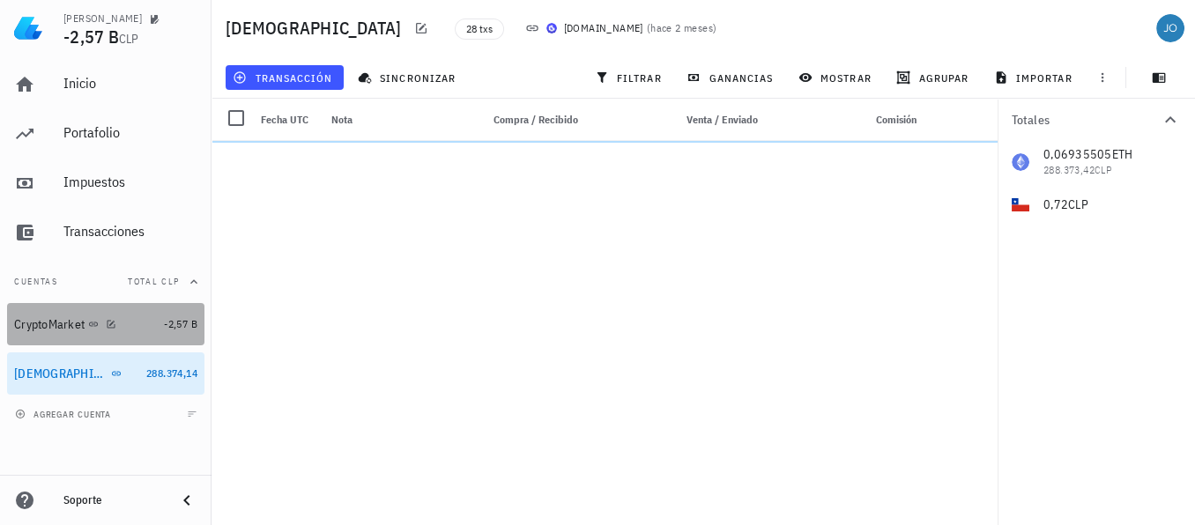
click at [63, 324] on div "CryptoMarket" at bounding box center [49, 324] width 71 height 15
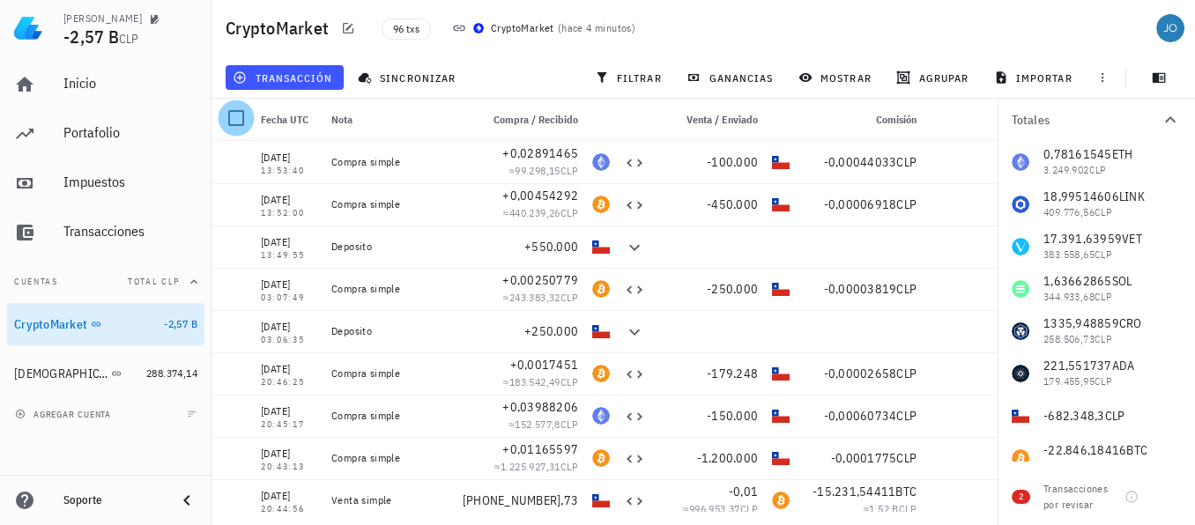
click at [227, 121] on div at bounding box center [236, 118] width 30 height 30
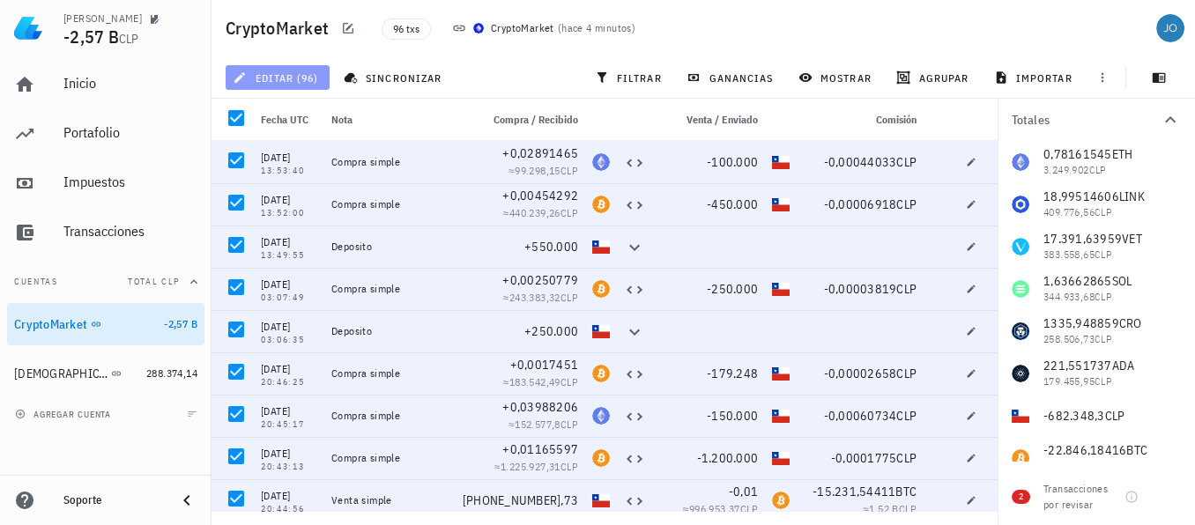
click at [291, 75] on span "editar (96)" at bounding box center [277, 78] width 82 height 14
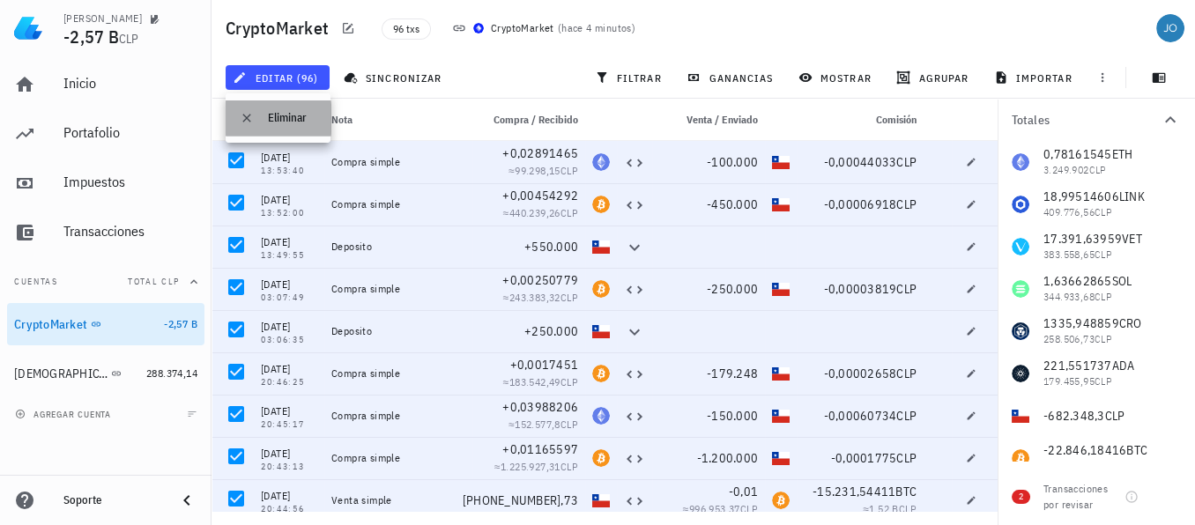
click at [291, 112] on div "Eliminar" at bounding box center [292, 118] width 48 height 14
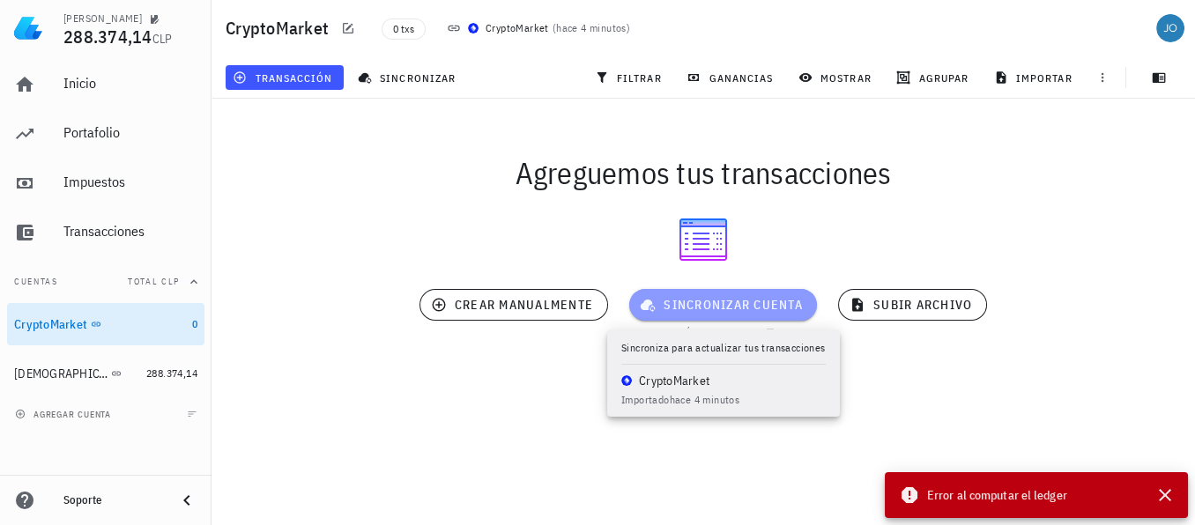
click at [739, 301] on span "sincronizar cuenta" at bounding box center [723, 305] width 160 height 16
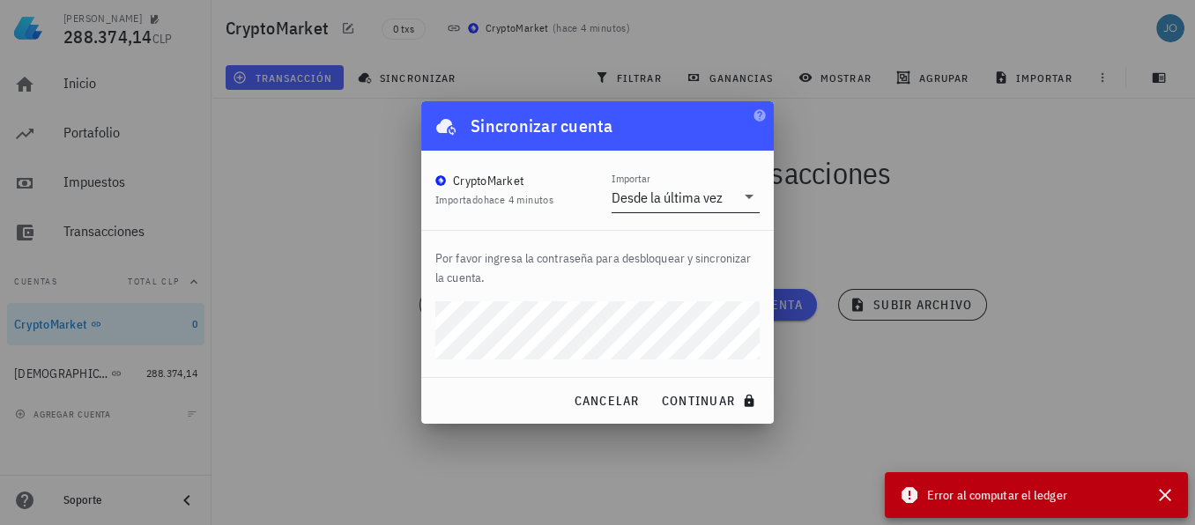
click at [675, 201] on div "Desde la última vez" at bounding box center [667, 198] width 111 height 18
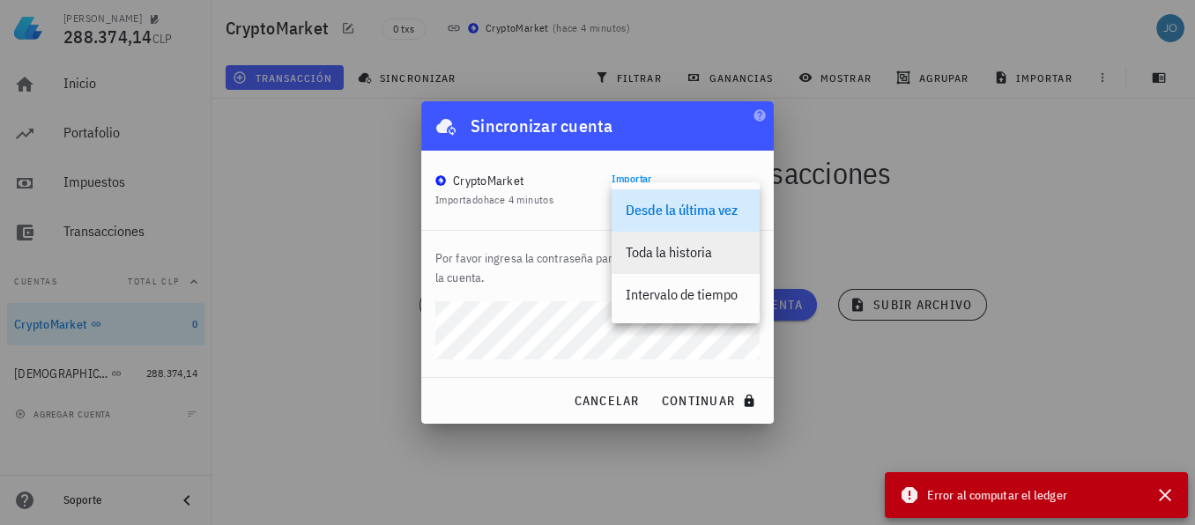
click at [658, 259] on div "Toda la historia" at bounding box center [686, 252] width 120 height 17
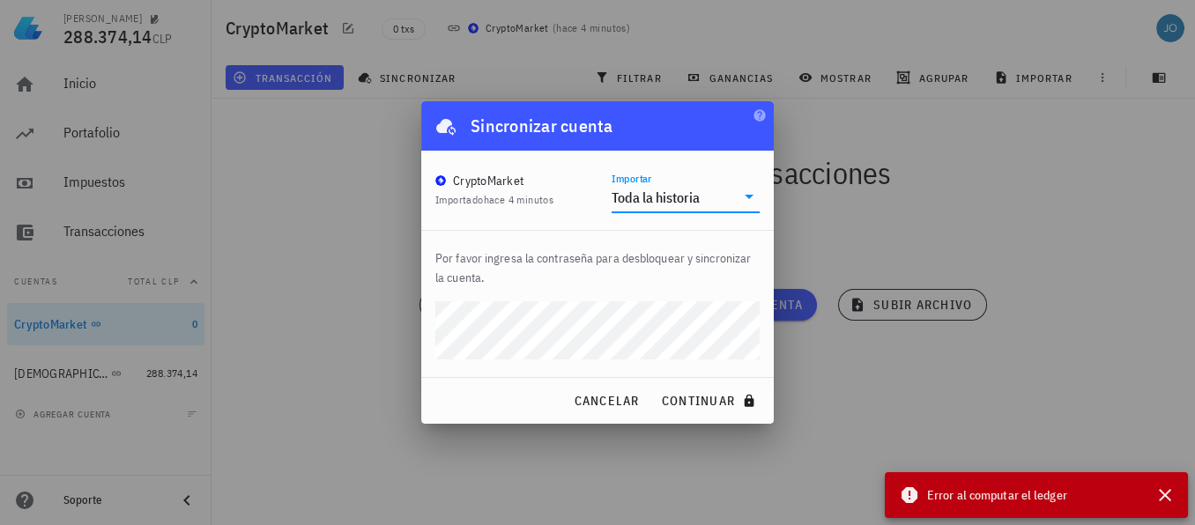
click at [360, 325] on div "[PERSON_NAME] 288.374,14 CLP Inicio [GEOGRAPHIC_DATA] Impuestos [GEOGRAPHIC_DAT…" at bounding box center [597, 262] width 1195 height 525
click at [654, 385] on button "continuar" at bounding box center [710, 401] width 113 height 32
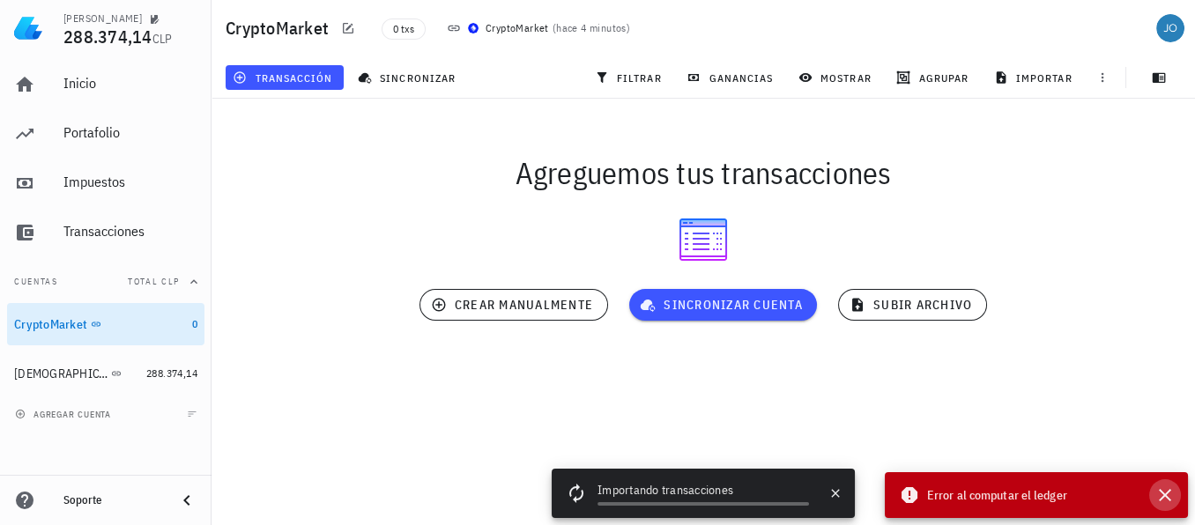
click at [1168, 493] on icon "button" at bounding box center [1165, 495] width 12 height 12
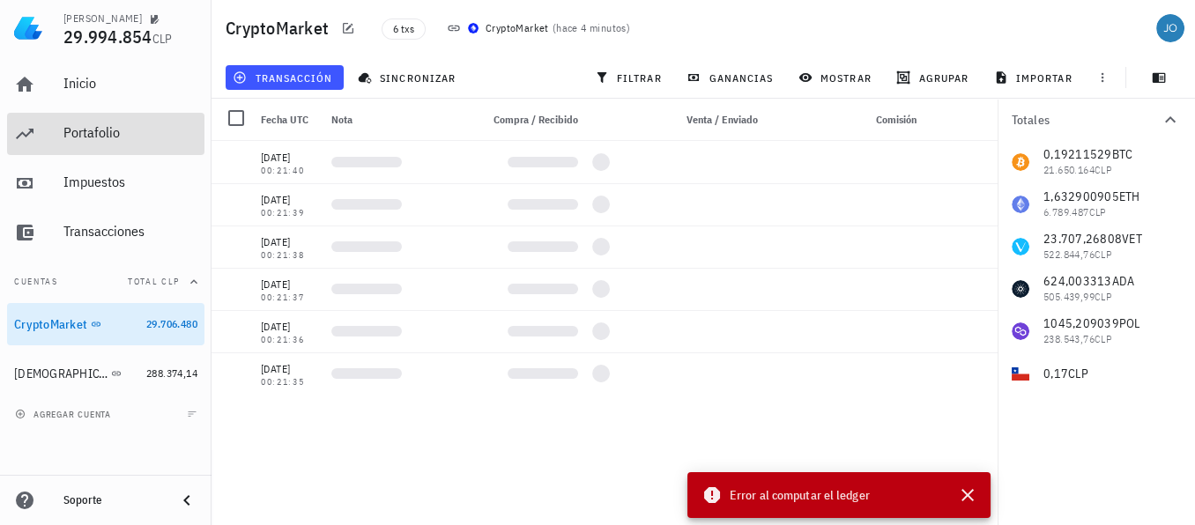
click at [90, 130] on div "Portafolio" at bounding box center [130, 132] width 134 height 17
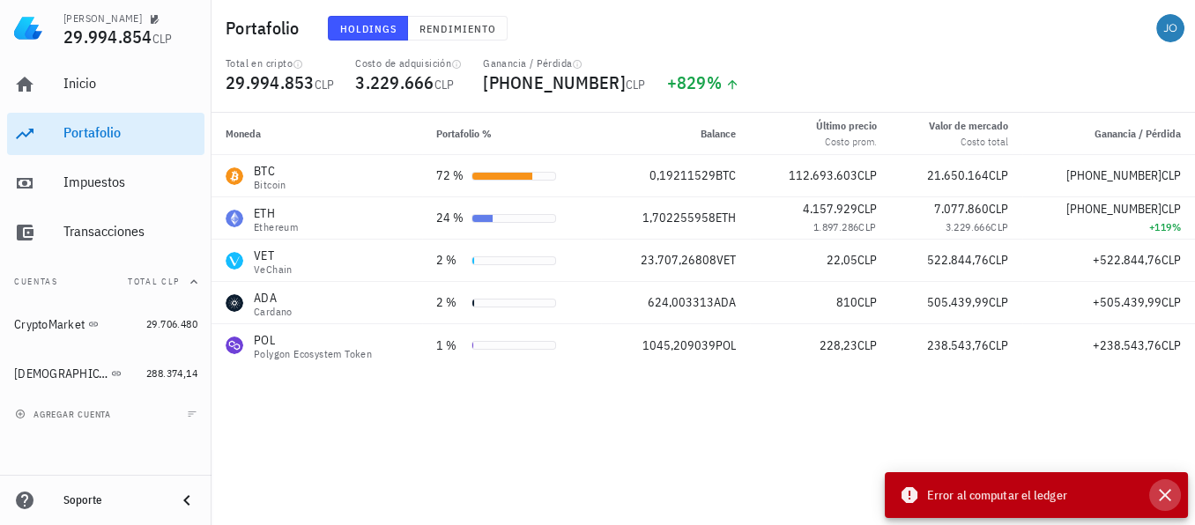
click at [1171, 493] on icon "button" at bounding box center [1165, 495] width 21 height 21
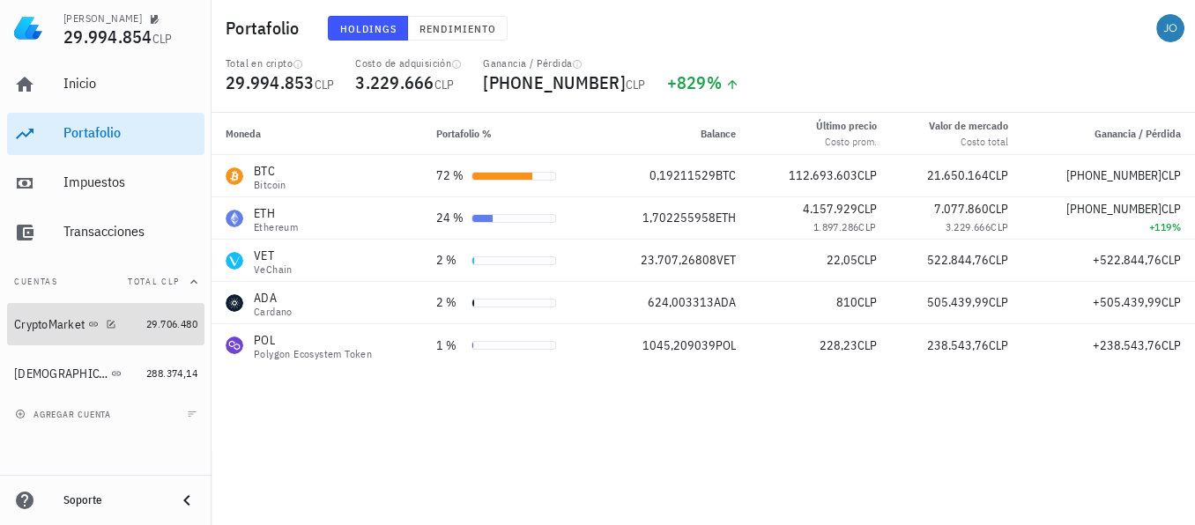
click at [46, 329] on div "CryptoMarket" at bounding box center [49, 324] width 71 height 15
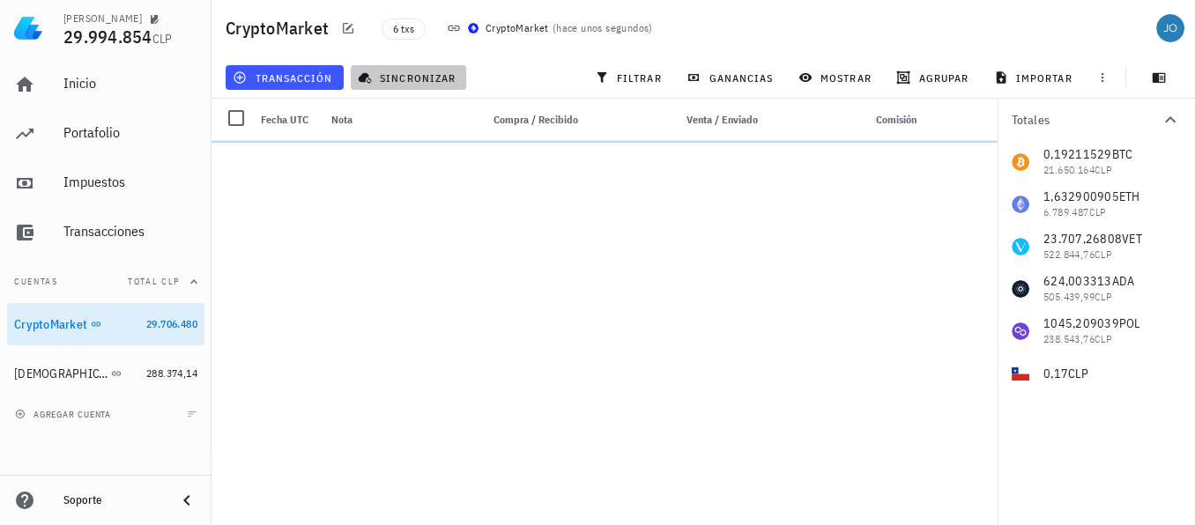
click at [419, 81] on span "sincronizar" at bounding box center [408, 78] width 94 height 14
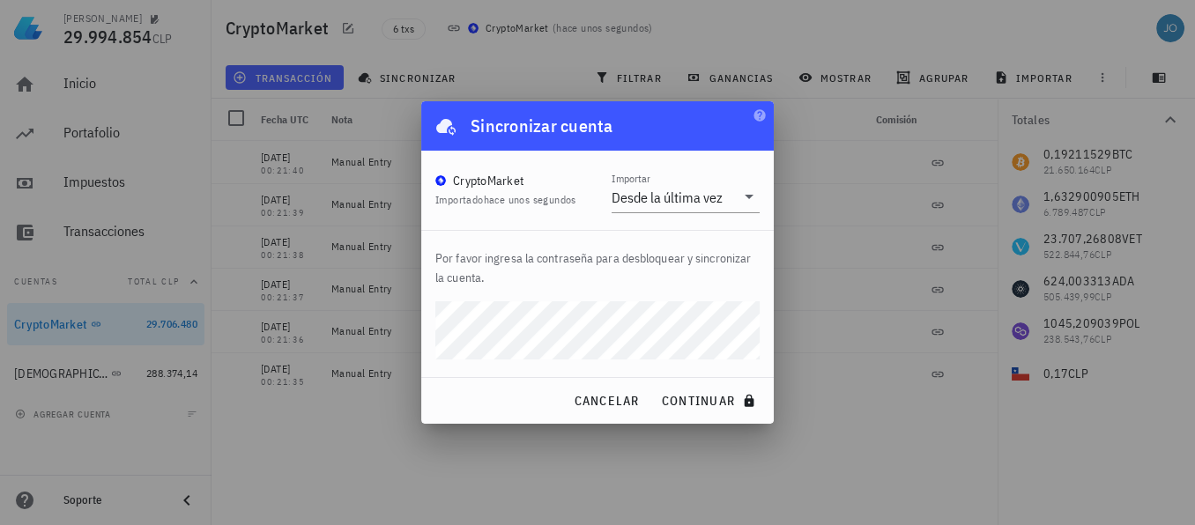
click at [415, 332] on div "[PERSON_NAME] 29.994.854 CLP Inicio [GEOGRAPHIC_DATA] Impuestos [GEOGRAPHIC_DAT…" at bounding box center [597, 262] width 1195 height 525
click at [654, 385] on button "continuar" at bounding box center [710, 401] width 113 height 32
